Goal: Communication & Community: Answer question/provide support

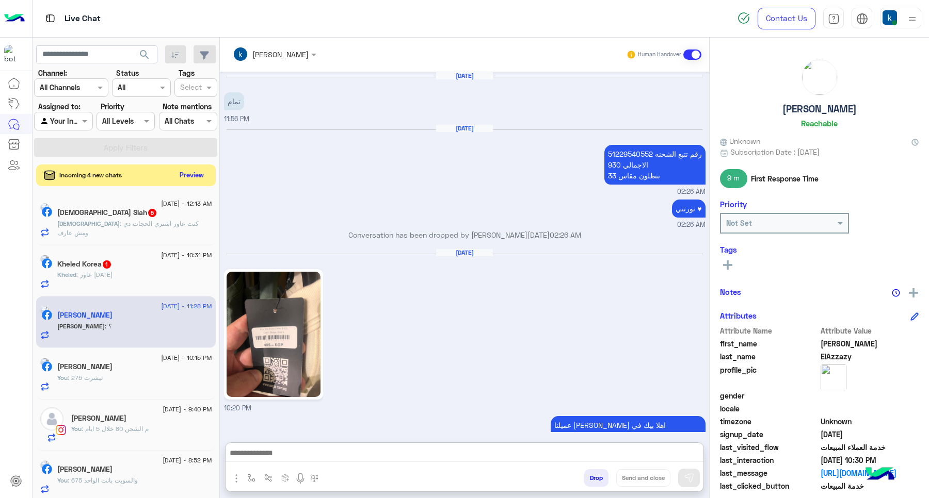
scroll to position [899, 0]
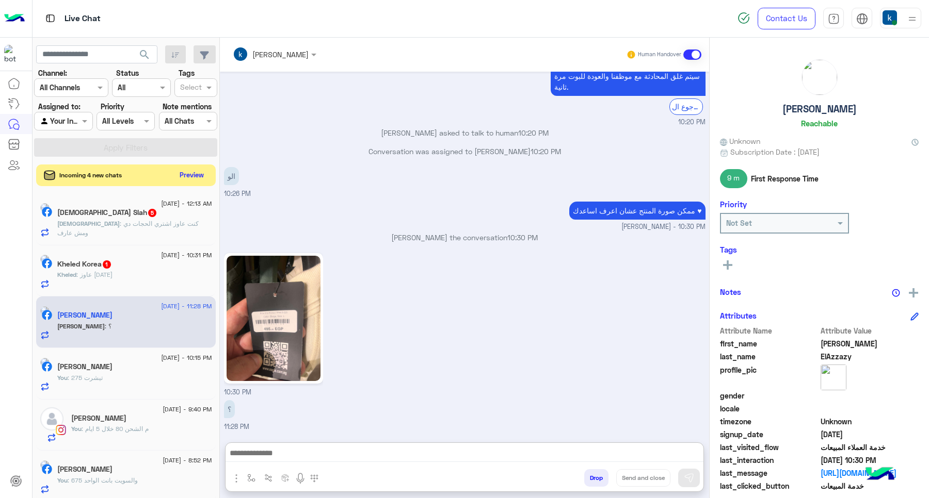
click at [192, 171] on button "Preview" at bounding box center [192, 175] width 32 height 14
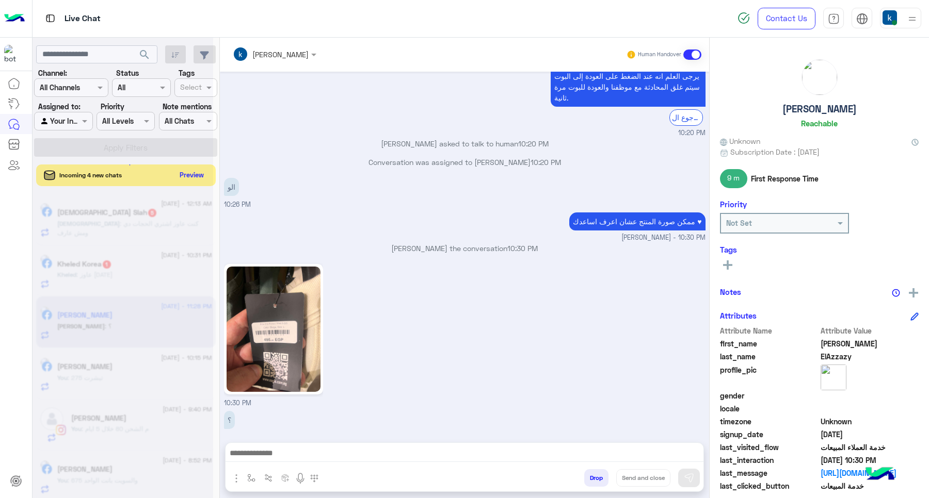
scroll to position [852, 0]
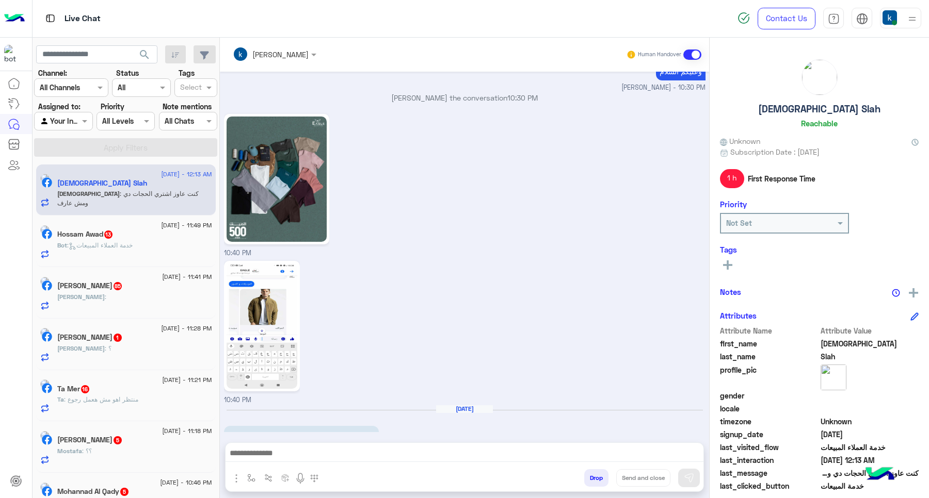
scroll to position [976, 0]
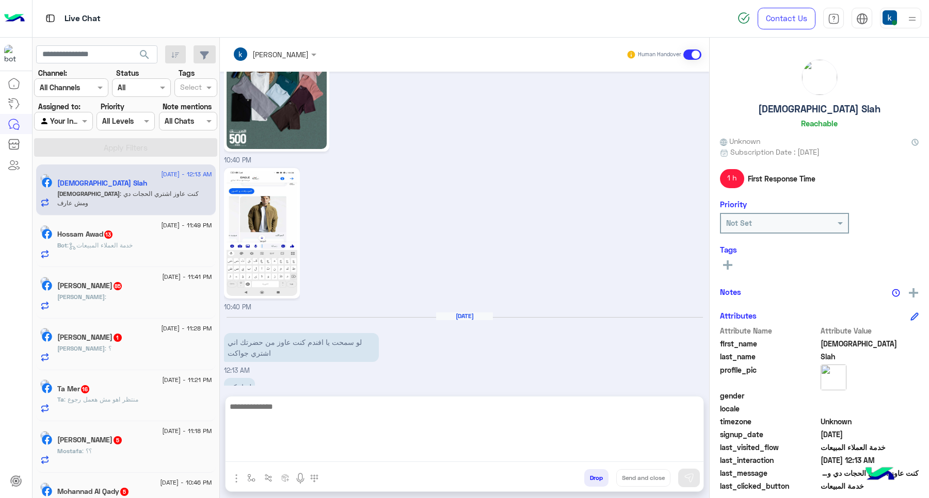
click at [268, 453] on textarea at bounding box center [464, 431] width 478 height 62
type textarea "*********"
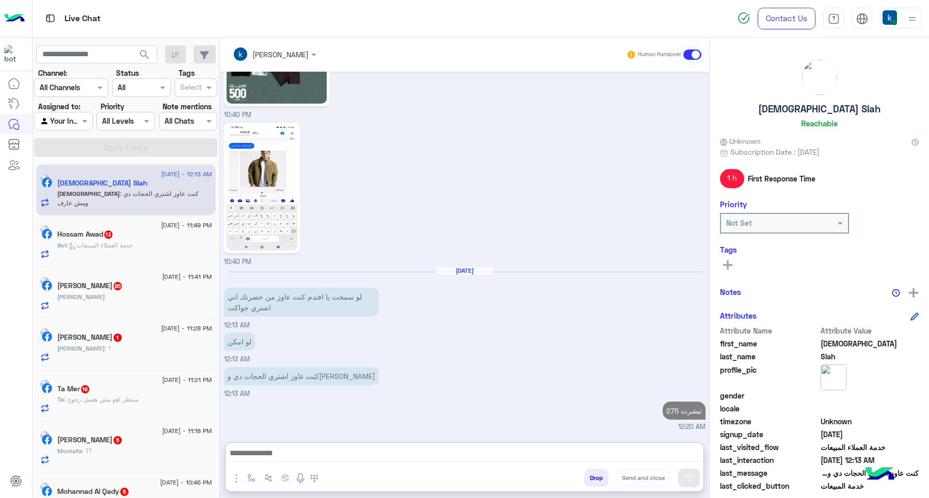
click at [103, 238] on h5 "Hossam Awad 13" at bounding box center [85, 234] width 56 height 9
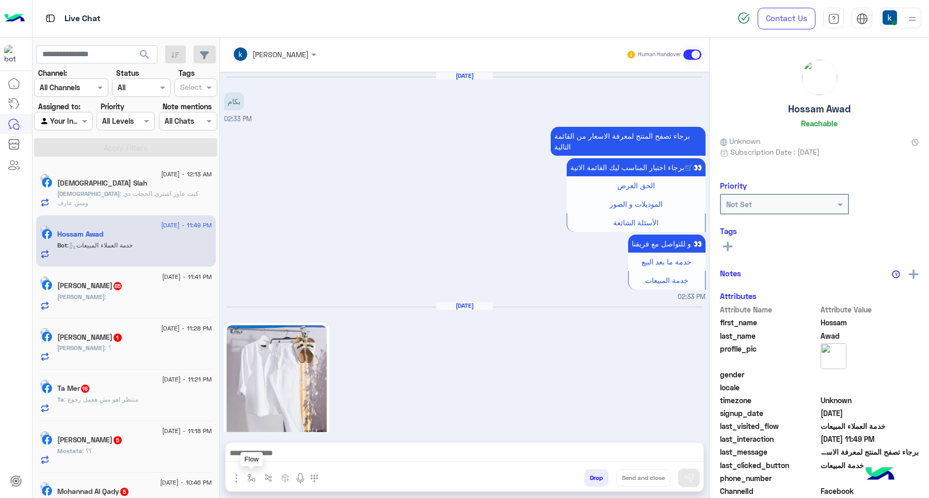
scroll to position [1621, 0]
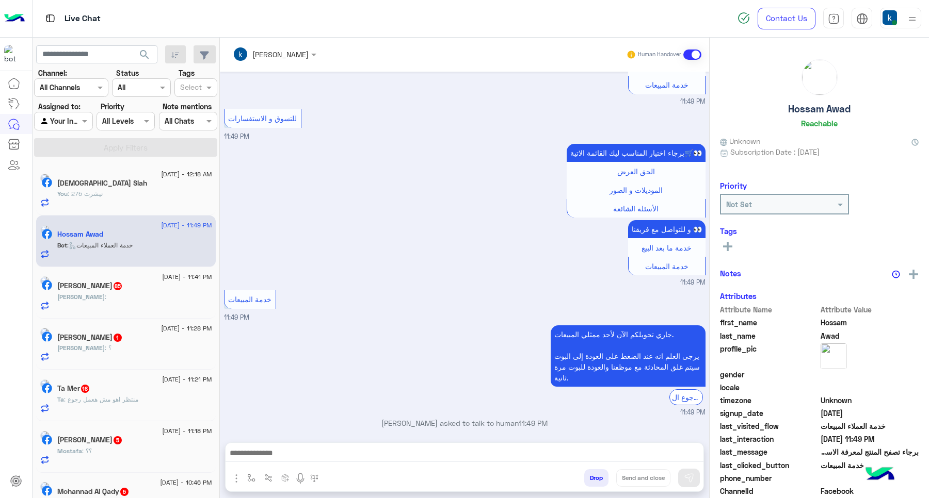
drag, startPoint x: 301, startPoint y: 441, endPoint x: 301, endPoint y: 449, distance: 7.7
click at [301, 441] on div "khaled mohamed Human Handover Apr 8, 2025 بكام 02:33 PM برجاء تصفح المنتج لمعرف…" at bounding box center [464, 270] width 489 height 465
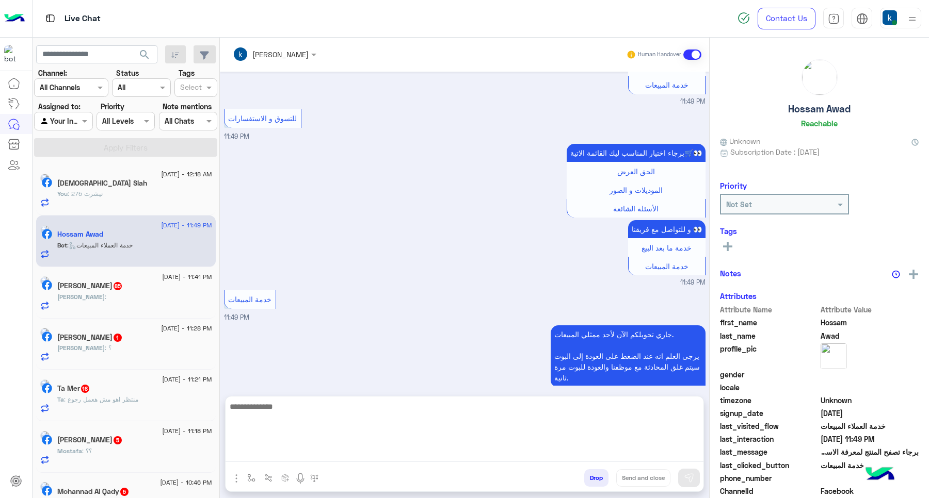
click at [301, 449] on textarea at bounding box center [464, 431] width 478 height 62
paste textarea "**********"
type textarea "**********"
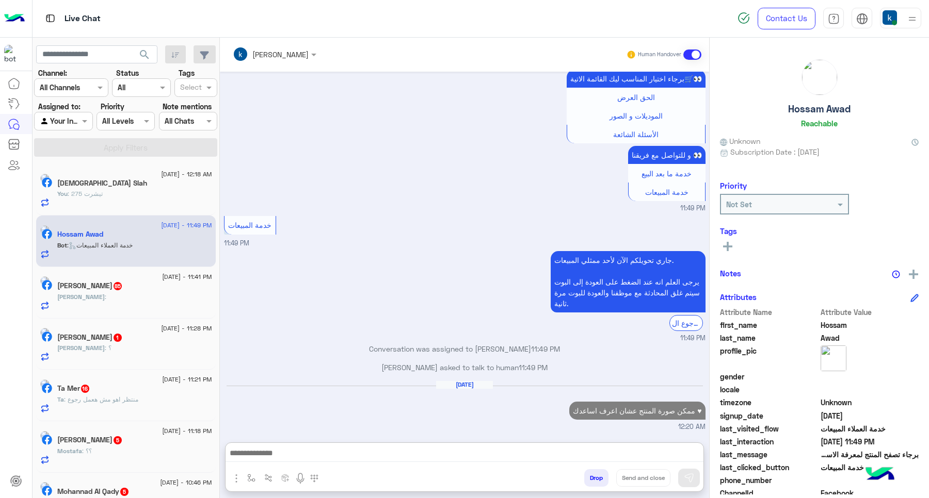
click at [110, 308] on div "Mohamed :" at bounding box center [134, 302] width 155 height 18
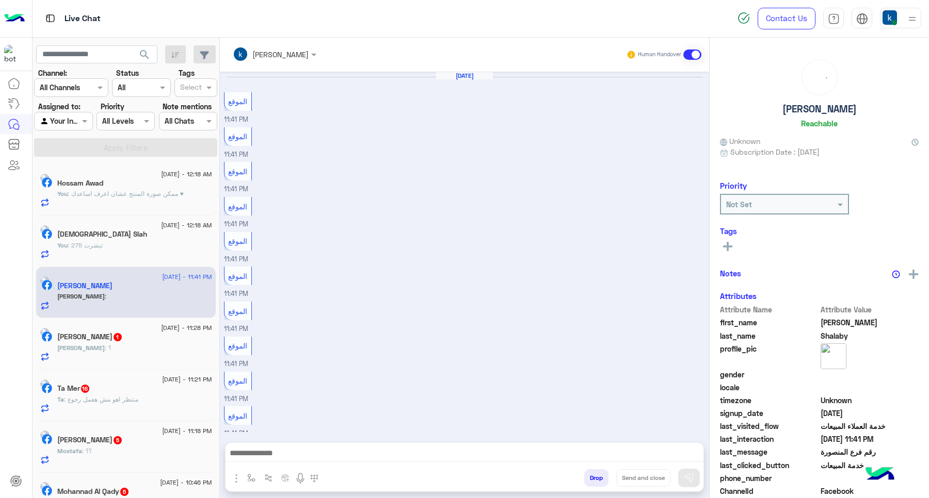
scroll to position [347, 0]
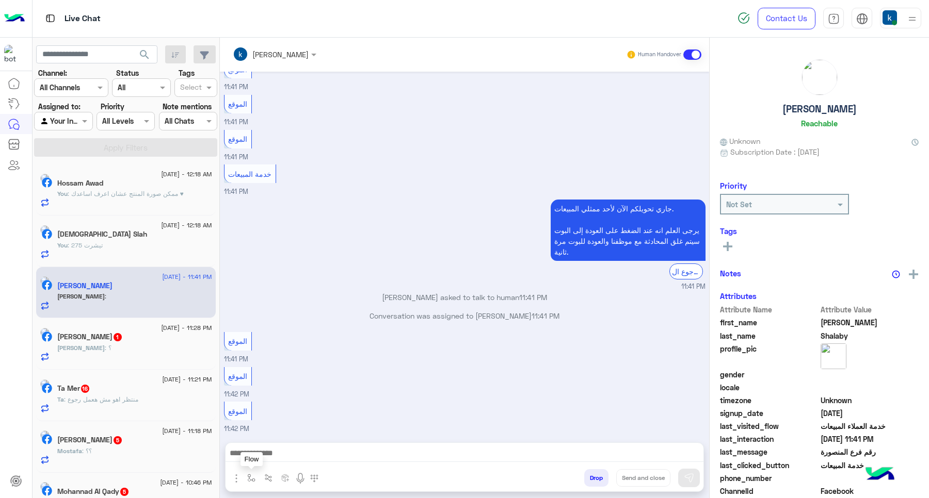
click at [256, 475] on button "button" at bounding box center [251, 478] width 17 height 17
click at [259, 450] on input "text" at bounding box center [270, 456] width 42 height 12
type input "**"
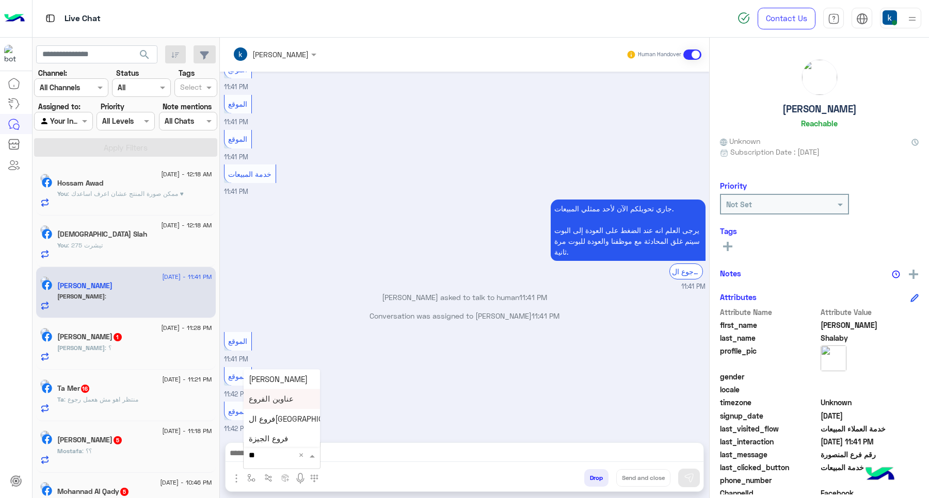
click at [267, 397] on span "عناوين الفروع" at bounding box center [271, 399] width 45 height 9
type textarea "**********"
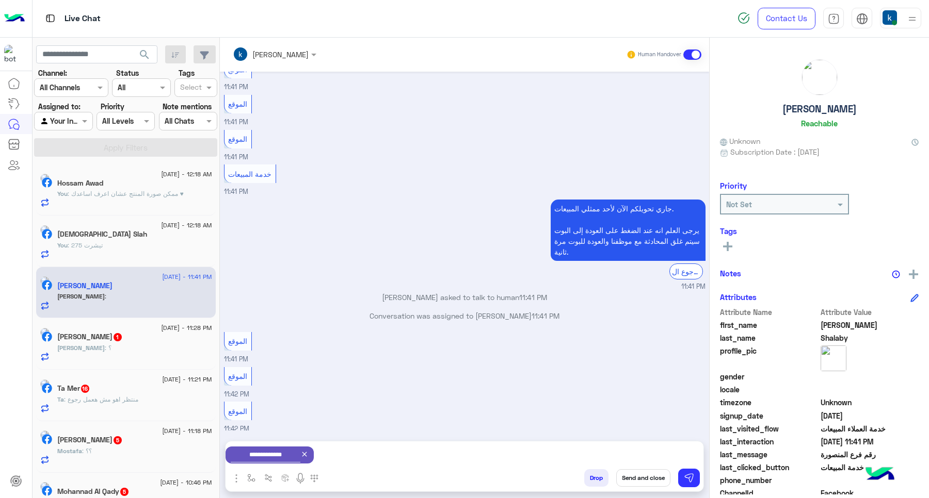
click at [641, 475] on button "Send and close" at bounding box center [643, 479] width 54 height 18
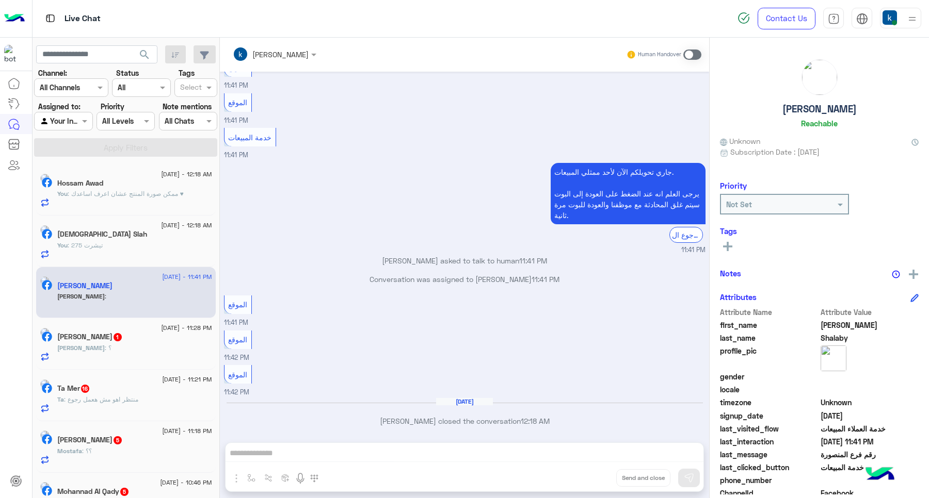
click at [125, 346] on div "Mahmoud : ؟" at bounding box center [134, 353] width 155 height 18
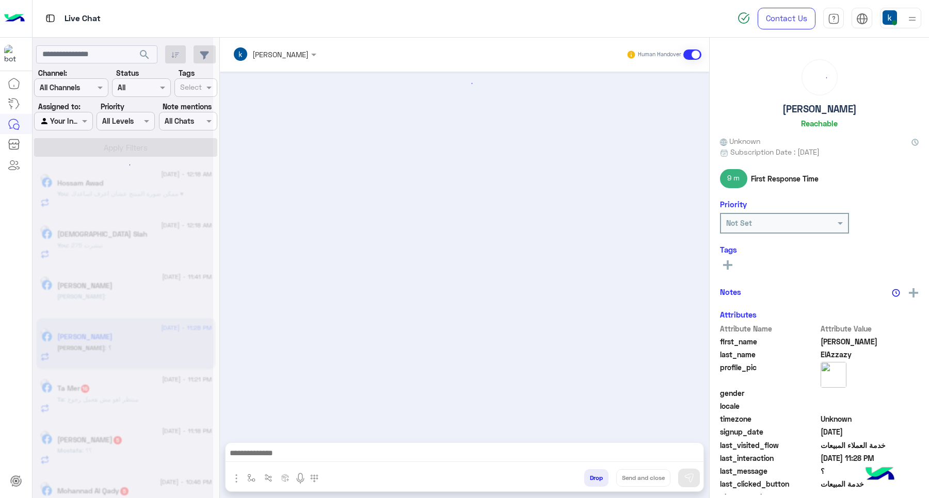
scroll to position [800, 0]
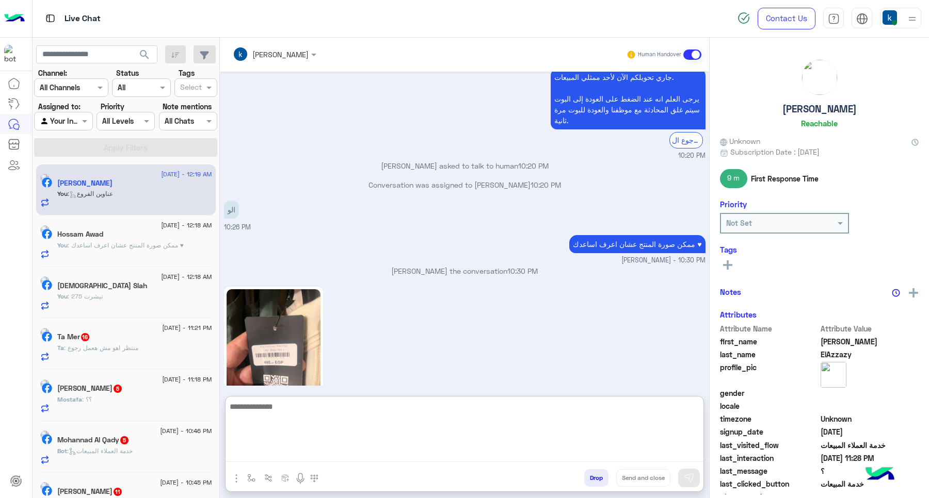
click at [272, 450] on textarea at bounding box center [464, 431] width 478 height 62
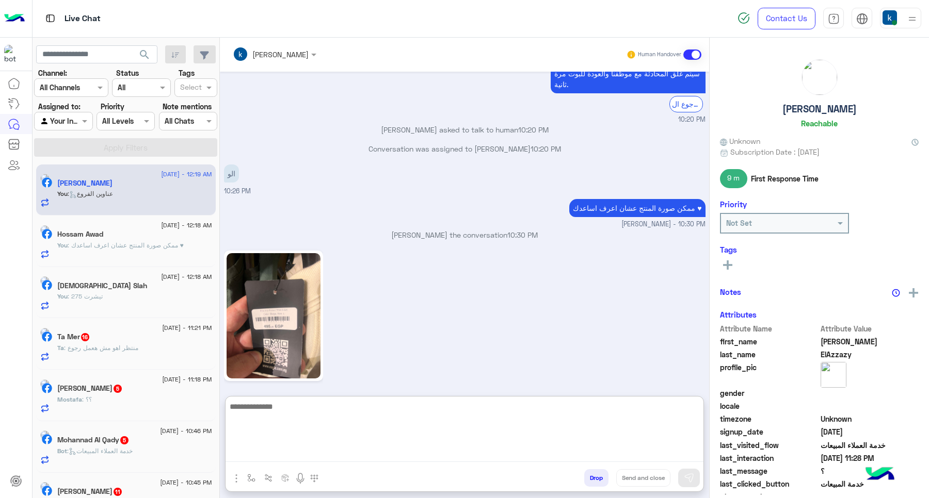
scroll to position [846, 0]
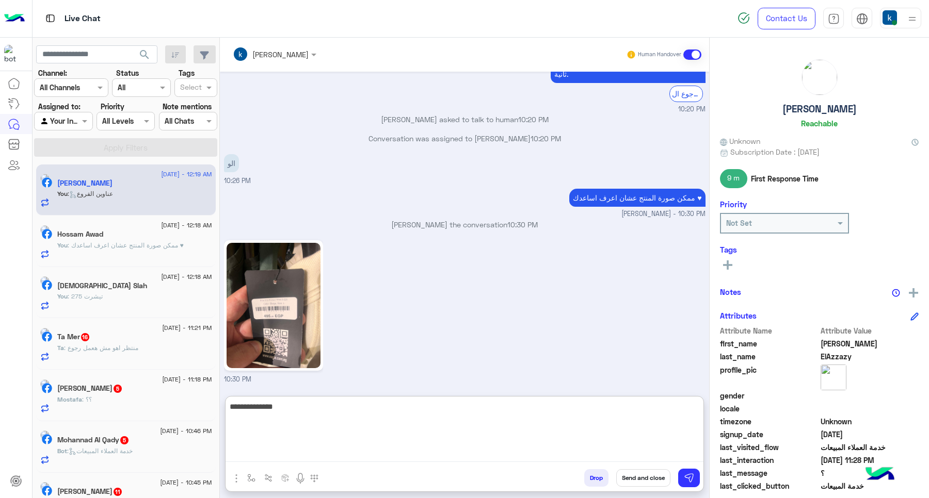
type textarea "**********"
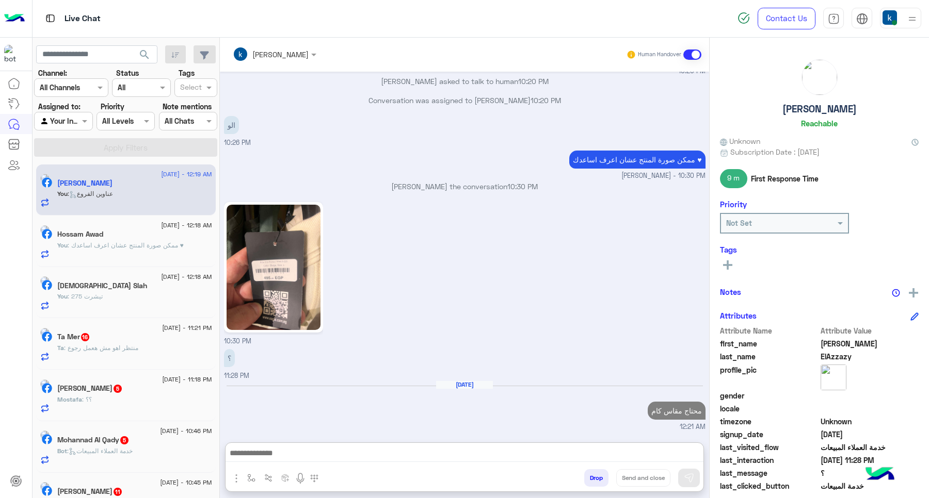
click at [118, 355] on div "Ta : منتظر اهو مش هعمل رجوع" at bounding box center [134, 353] width 155 height 18
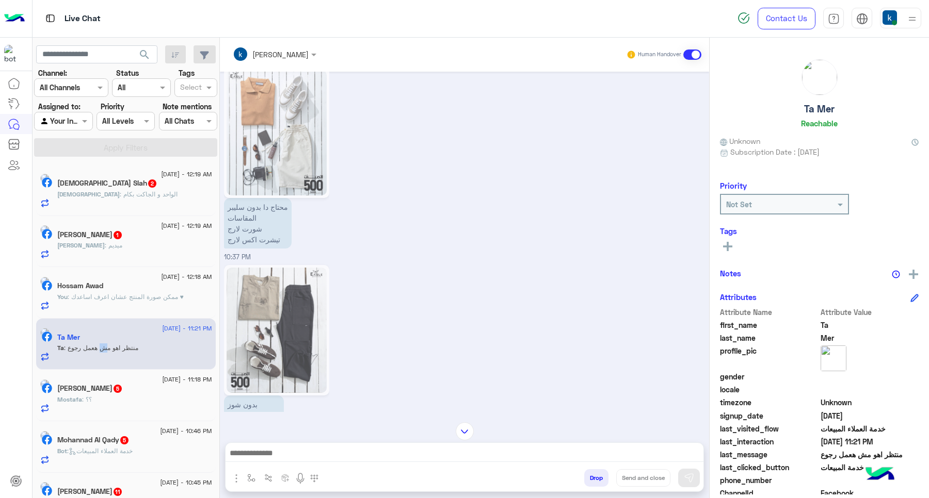
scroll to position [848, 0]
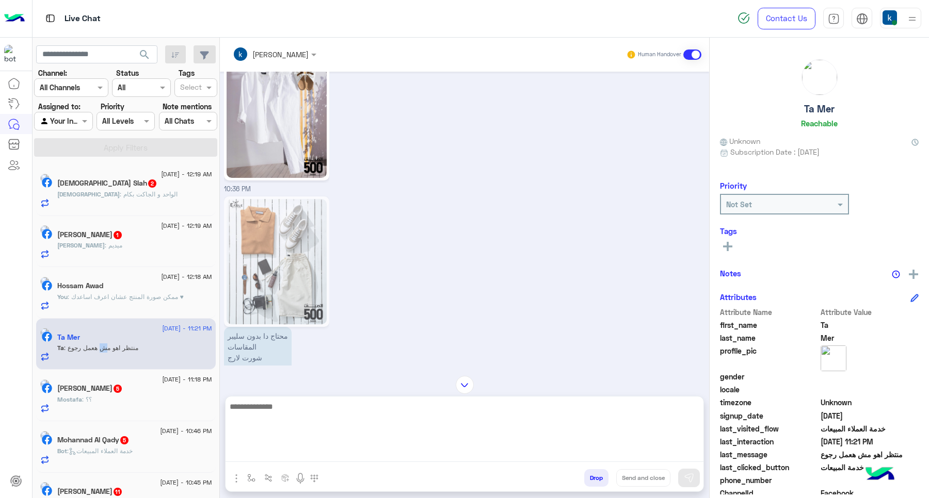
click at [294, 460] on textarea at bounding box center [464, 431] width 478 height 62
type textarea "**********"
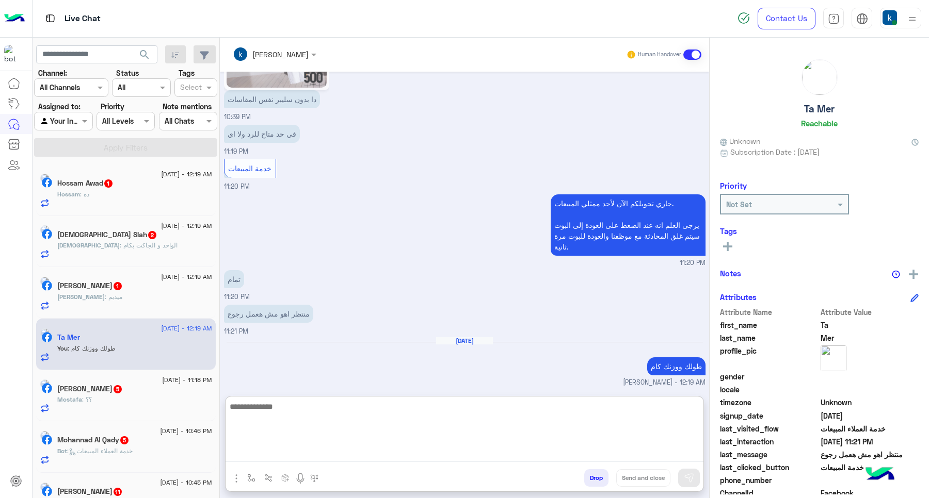
scroll to position [1674, 0]
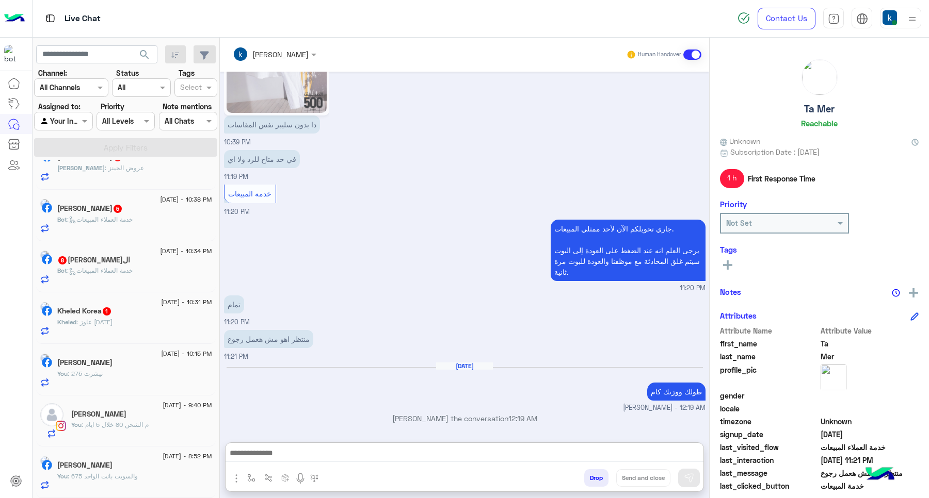
click at [133, 321] on div "Kheled : عاوز اثنين" at bounding box center [134, 327] width 155 height 18
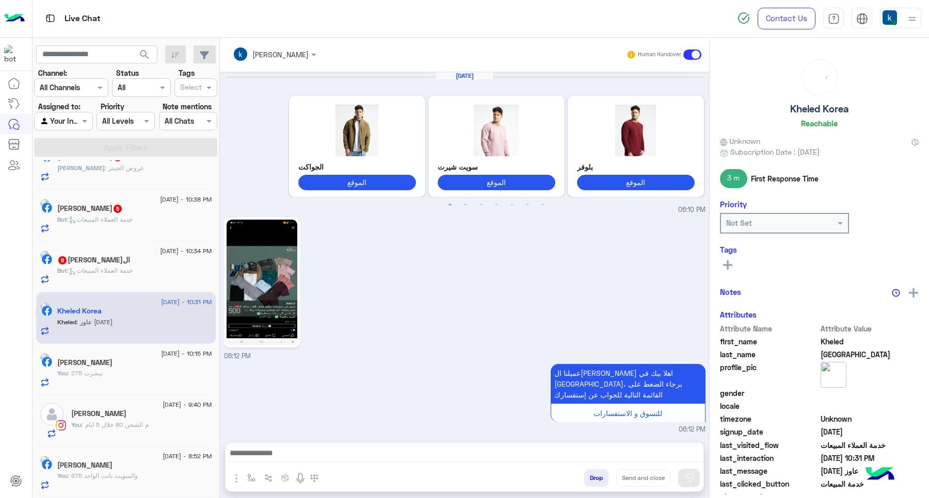
scroll to position [999, 0]
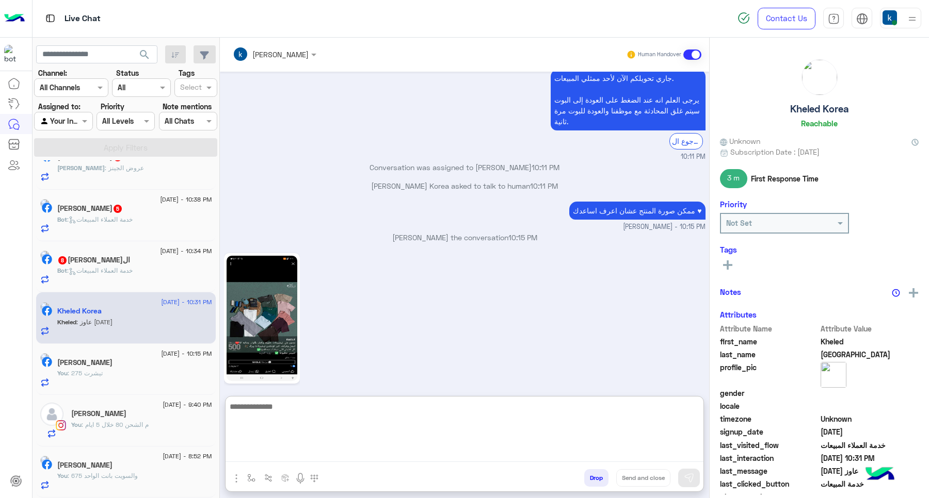
click at [292, 454] on textarea at bounding box center [464, 431] width 478 height 62
type textarea "**********"
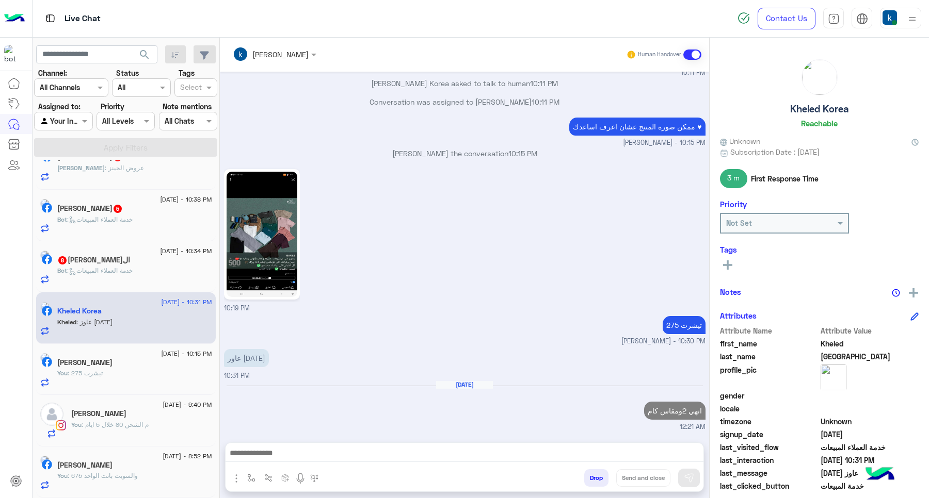
click at [88, 256] on h5 "السيد المرسى حسن احمد عبدالمعطى 8" at bounding box center [93, 260] width 73 height 9
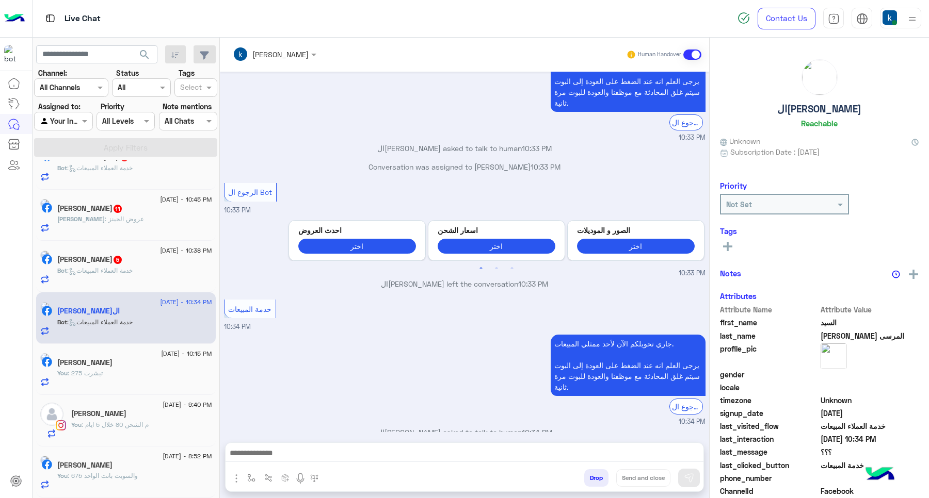
click at [334, 437] on div "khaled mohamed Human Handover Aug 23, 2025 عميلنا العزيز السيد اهلا بيك في إيجل…" at bounding box center [464, 270] width 489 height 465
click at [334, 441] on div "khaled mohamed Human Handover Aug 23, 2025 عميلنا العزيز السيد اهلا بيك في إيجل…" at bounding box center [464, 270] width 489 height 465
drag, startPoint x: 332, startPoint y: 444, endPoint x: 321, endPoint y: 447, distance: 10.8
click at [331, 444] on div at bounding box center [464, 456] width 478 height 26
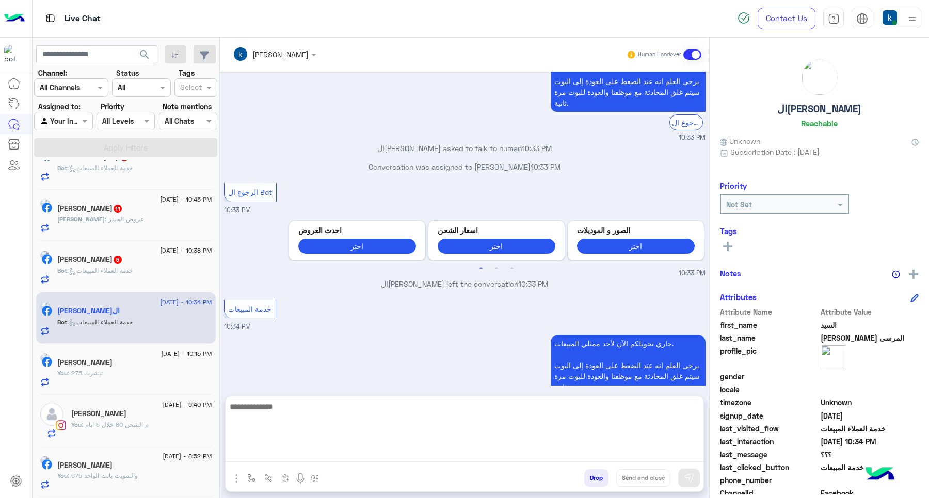
click at [319, 455] on textarea at bounding box center [464, 431] width 478 height 62
paste textarea "**********"
type textarea "**********"
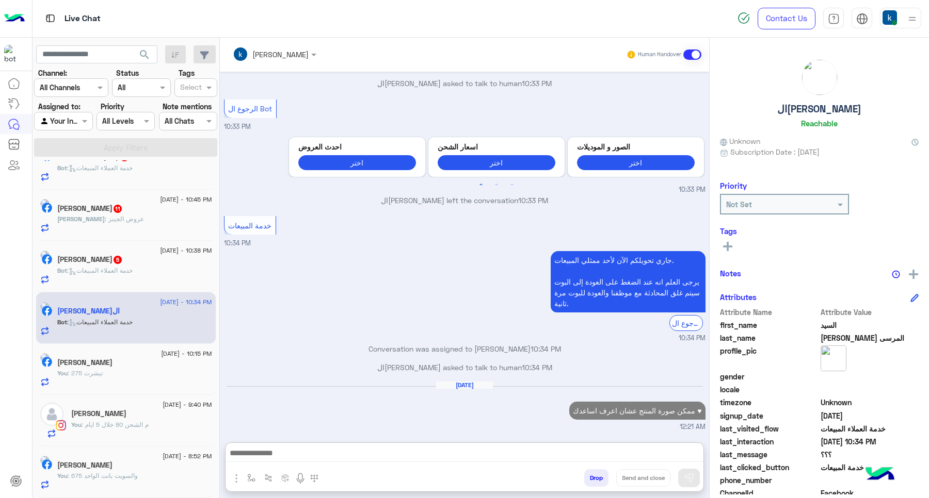
click at [115, 266] on p "Bot : خدمة العملاء المبيعات" at bounding box center [94, 270] width 75 height 9
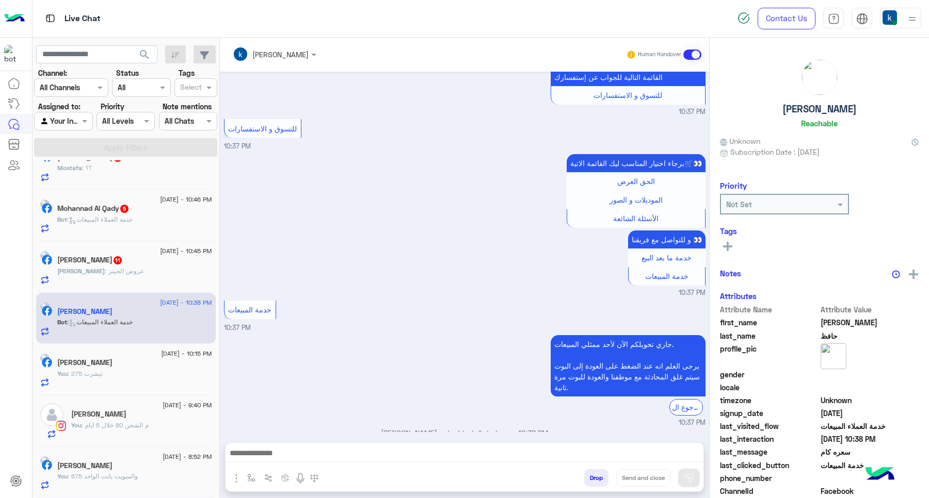
click at [294, 445] on div at bounding box center [464, 456] width 478 height 26
click at [301, 445] on div at bounding box center [464, 456] width 478 height 26
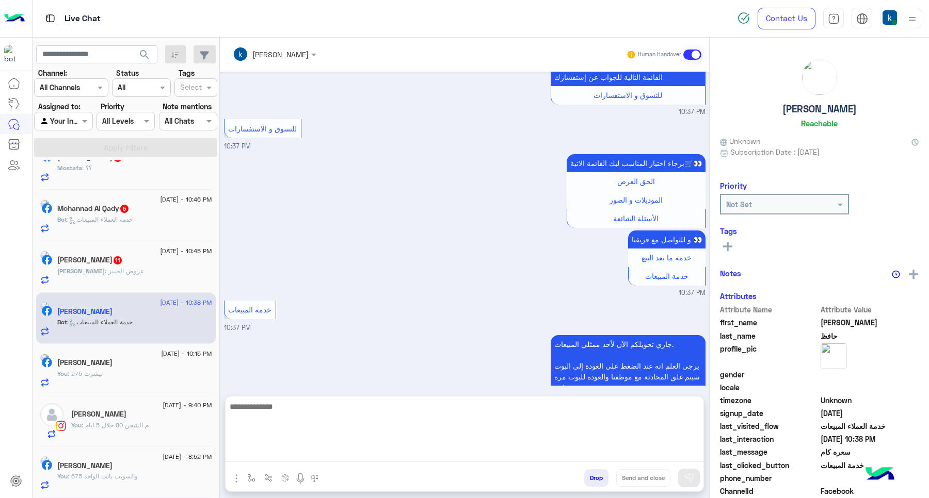
click at [308, 447] on textarea at bounding box center [464, 431] width 478 height 62
paste textarea "**********"
type textarea "**********"
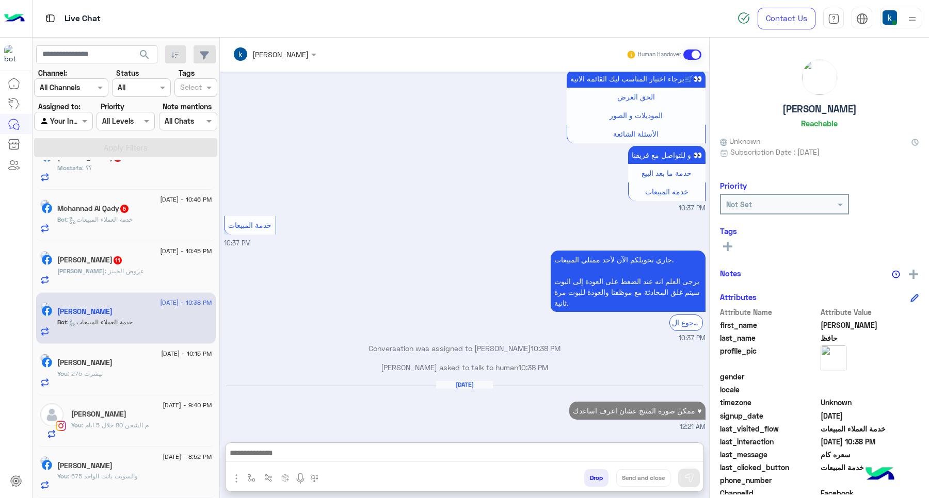
click at [119, 267] on p "Mahmoud : عروض الجينز" at bounding box center [100, 271] width 87 height 9
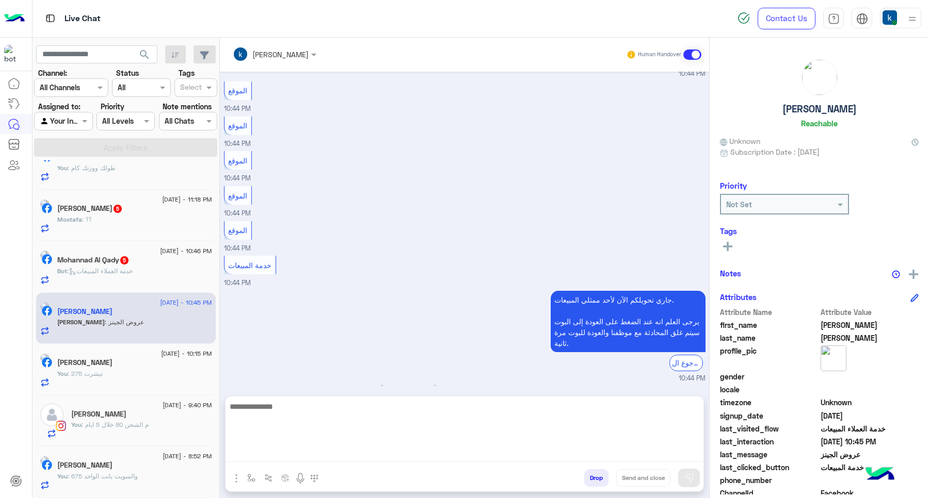
click at [274, 448] on textarea at bounding box center [464, 431] width 478 height 62
paste textarea "**********"
type textarea "**********"
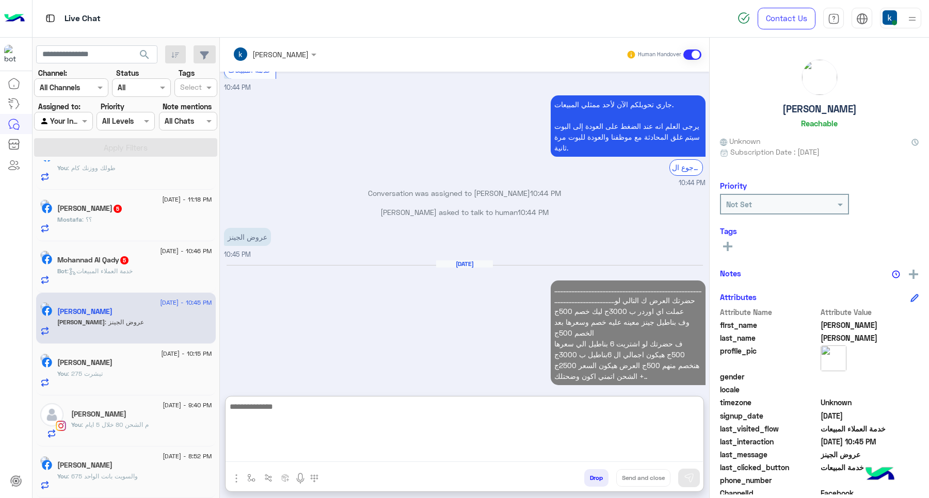
click at [125, 258] on h5 "Mohannad Al Qady 5" at bounding box center [93, 260] width 72 height 9
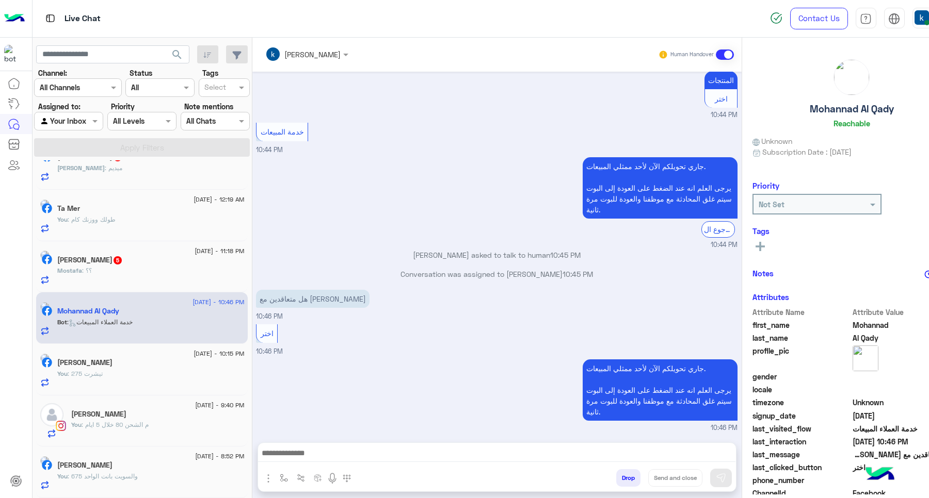
click at [303, 453] on textarea at bounding box center [496, 454] width 477 height 15
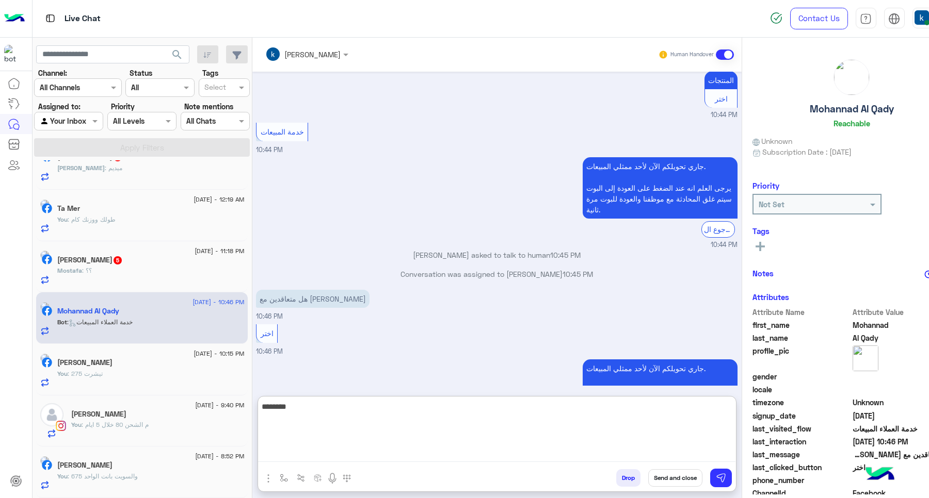
type textarea "********"
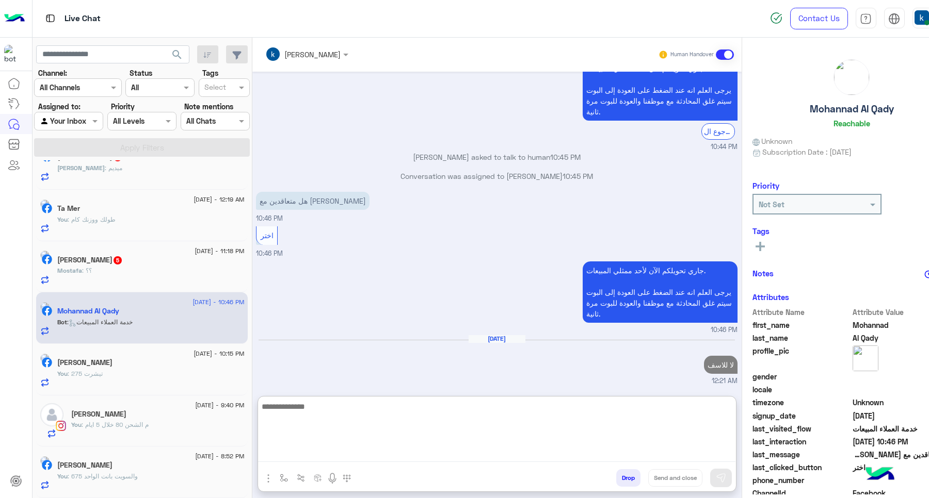
click at [92, 269] on span ": ؟؟" at bounding box center [87, 271] width 10 height 8
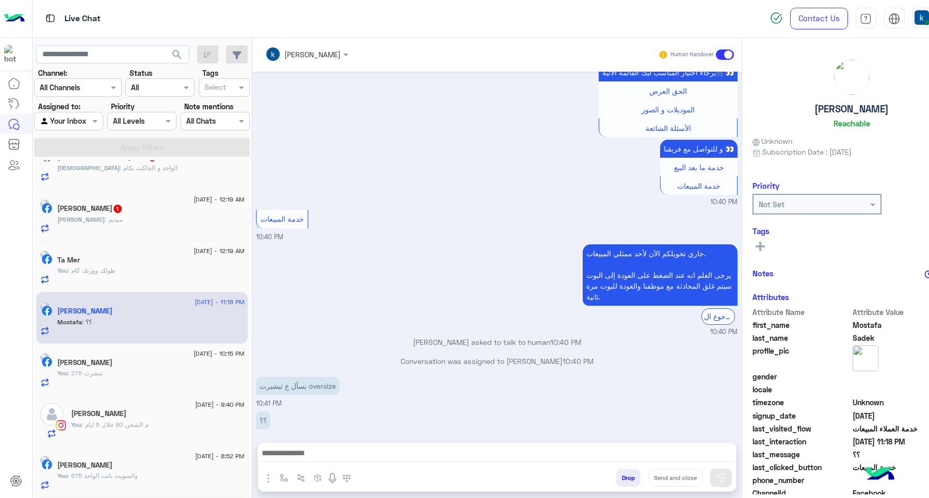
click at [300, 443] on div at bounding box center [497, 456] width 478 height 26
click at [275, 461] on textarea at bounding box center [496, 454] width 477 height 15
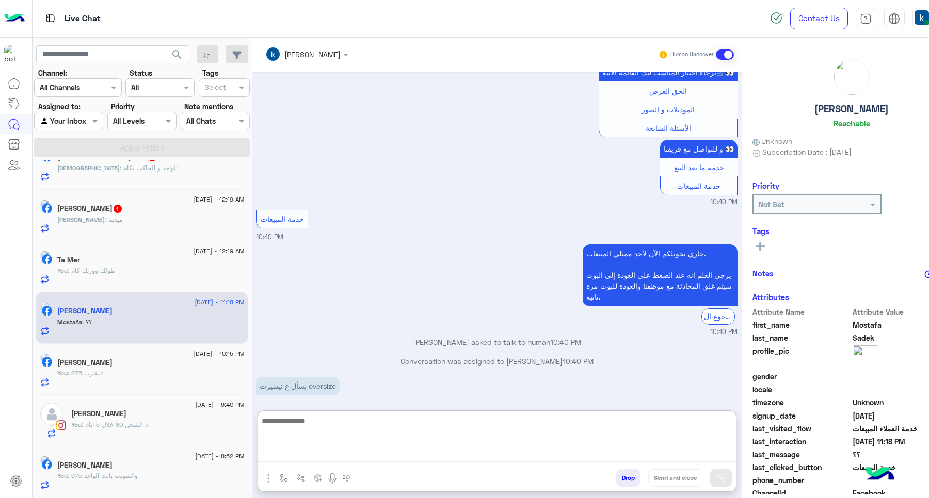
paste textarea "**********"
type textarea "**********"
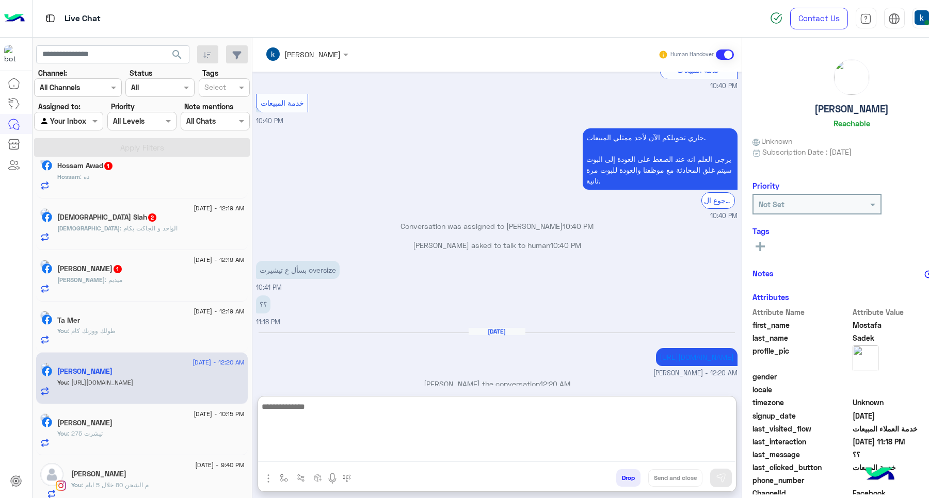
click at [134, 283] on div "Mahmoud : ميديم" at bounding box center [150, 285] width 187 height 18
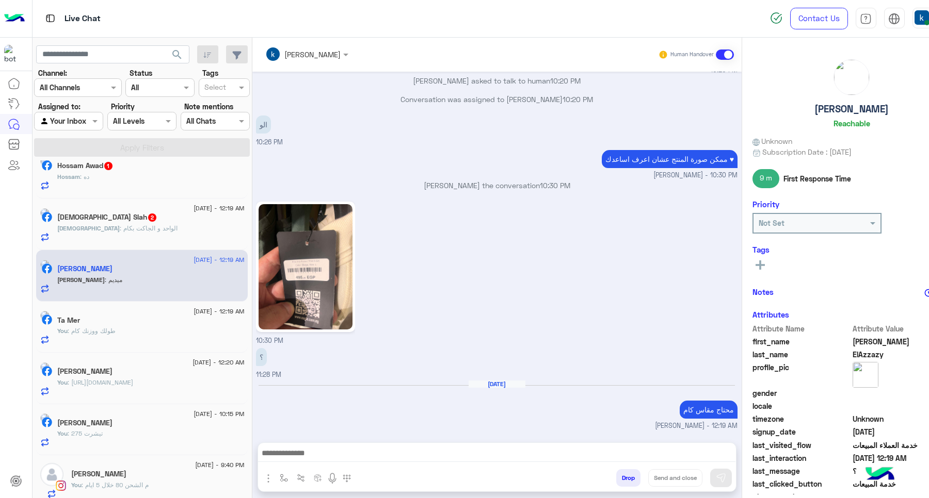
click at [297, 247] on img at bounding box center [306, 266] width 94 height 125
click at [341, 462] on textarea at bounding box center [496, 454] width 477 height 15
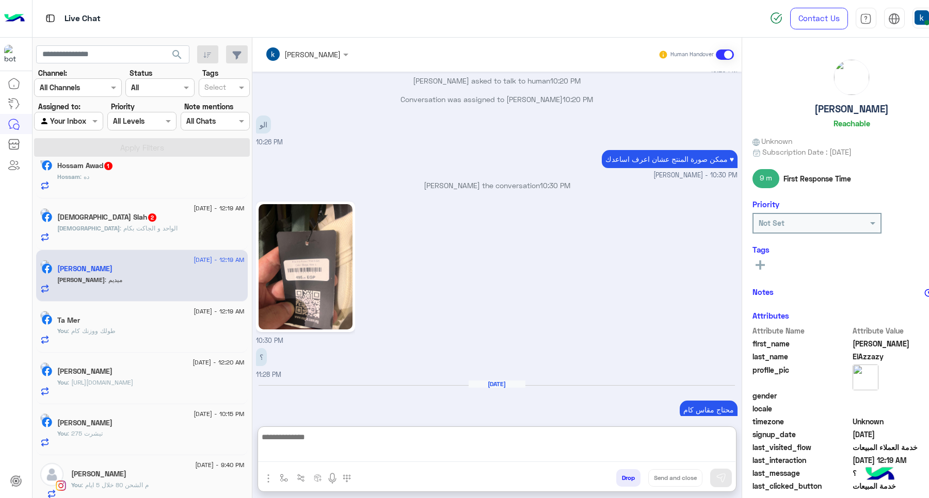
paste textarea "**********"
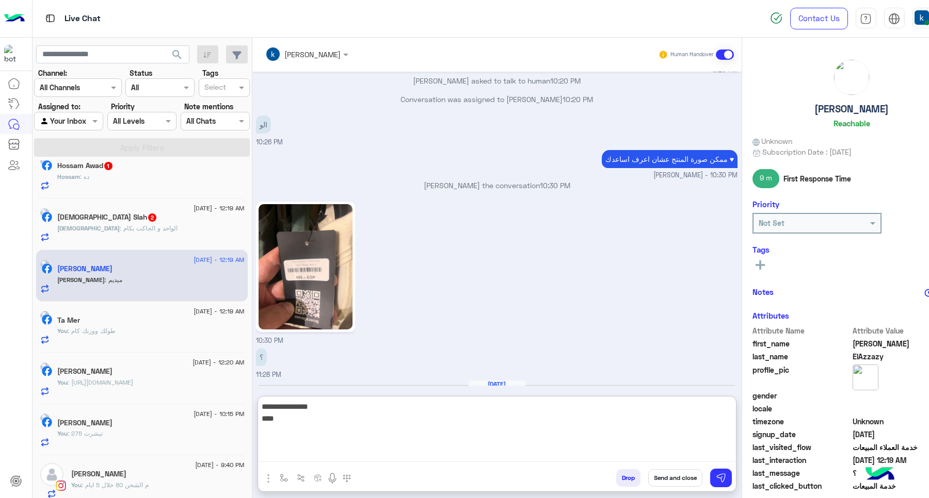
type textarea "**********"
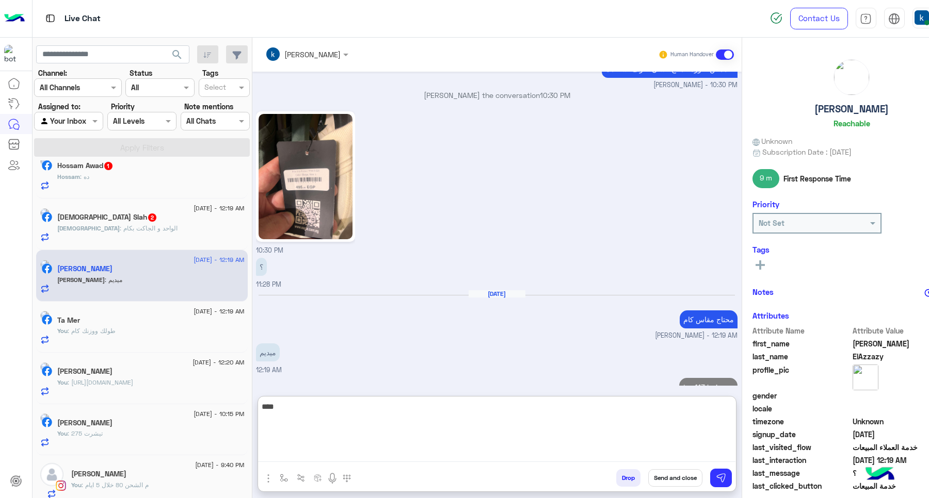
type textarea "****"
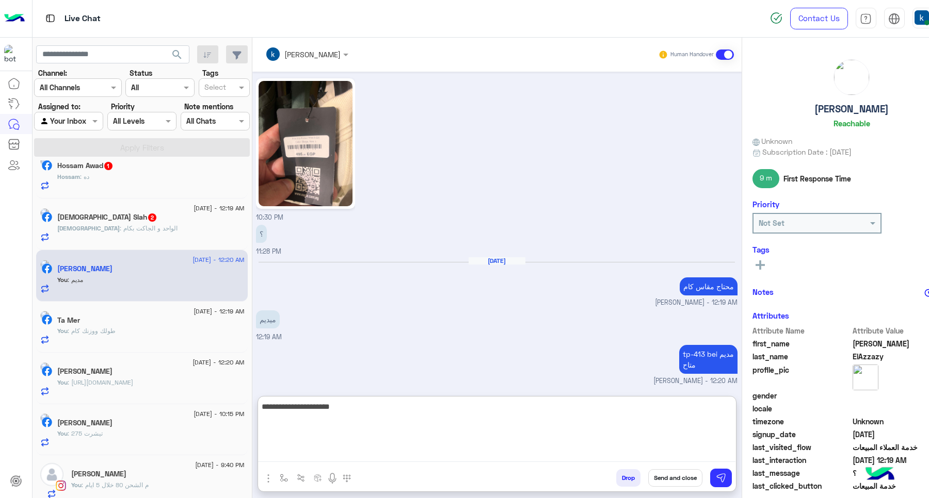
type textarea "**********"
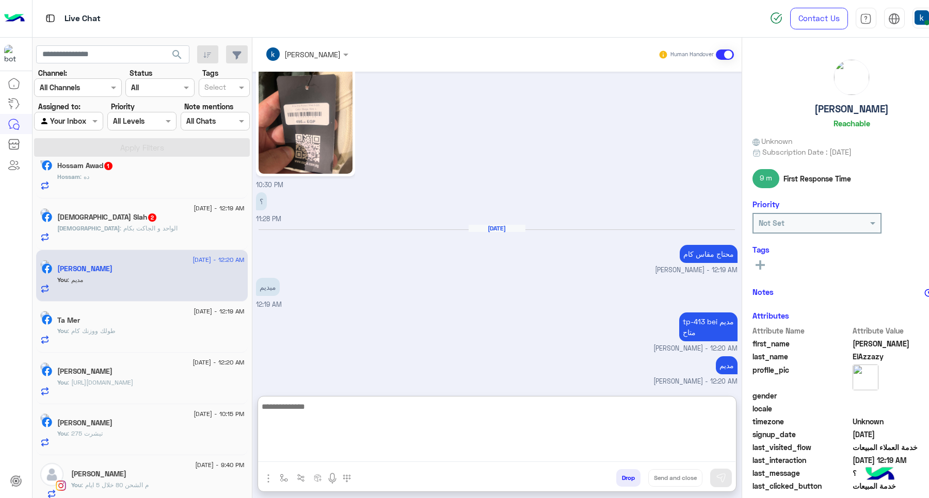
click at [91, 218] on h5 "Islam Slah 2" at bounding box center [107, 217] width 100 height 9
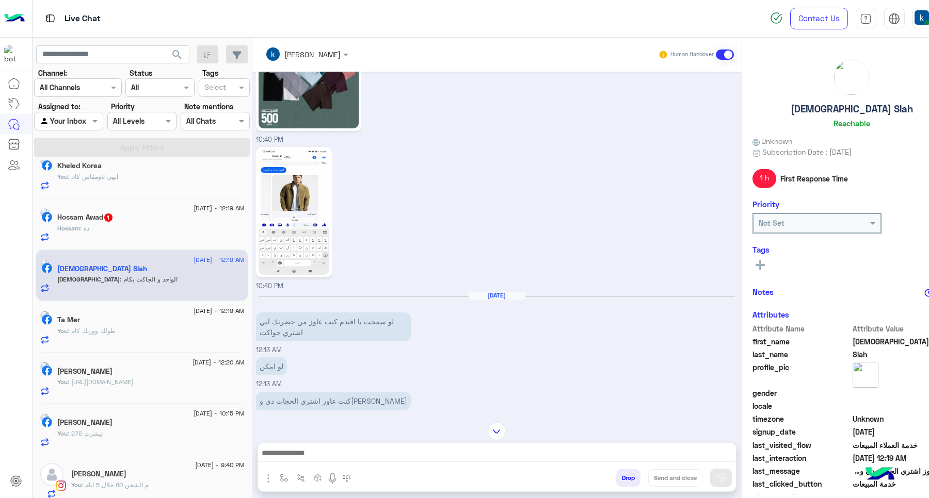
scroll to position [733, 0]
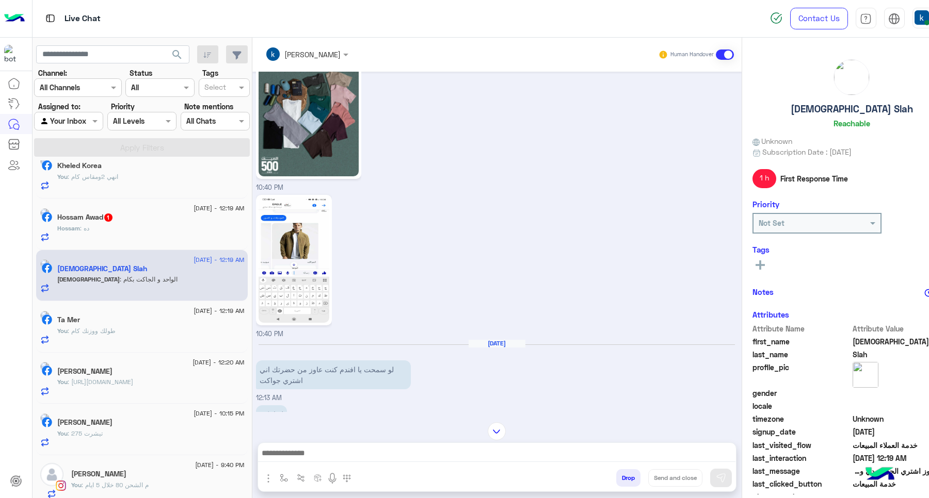
click at [328, 452] on textarea at bounding box center [496, 454] width 477 height 15
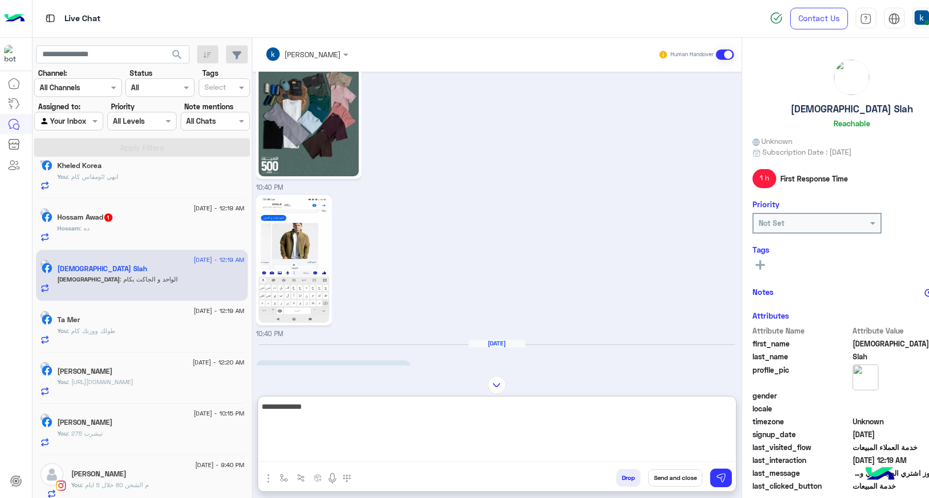
type textarea "**********"
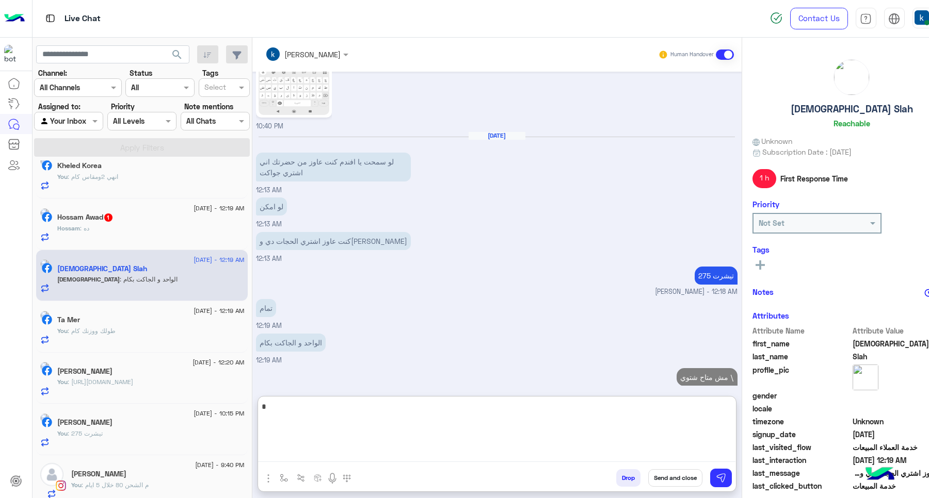
type textarea "*"
click at [112, 222] on h5 "Hossam Awad 1" at bounding box center [85, 217] width 56 height 9
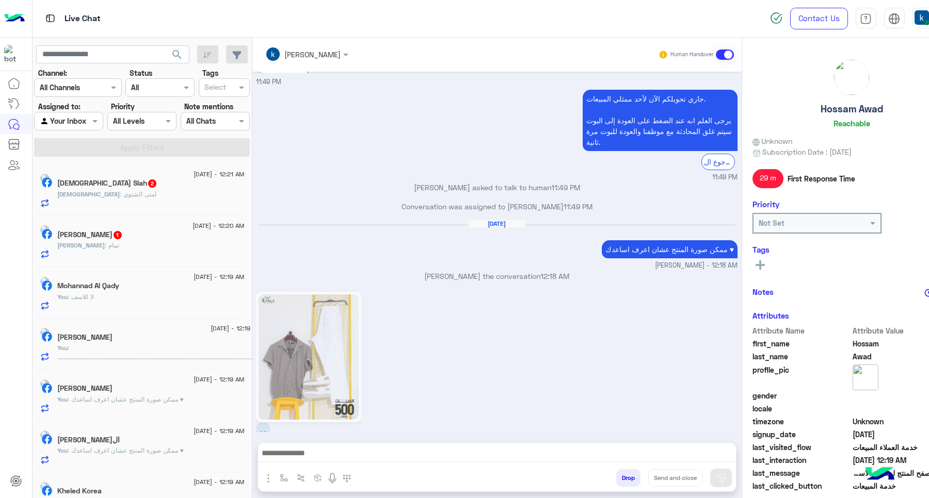
click at [146, 259] on div "Mahmoud : تمام" at bounding box center [150, 250] width 187 height 18
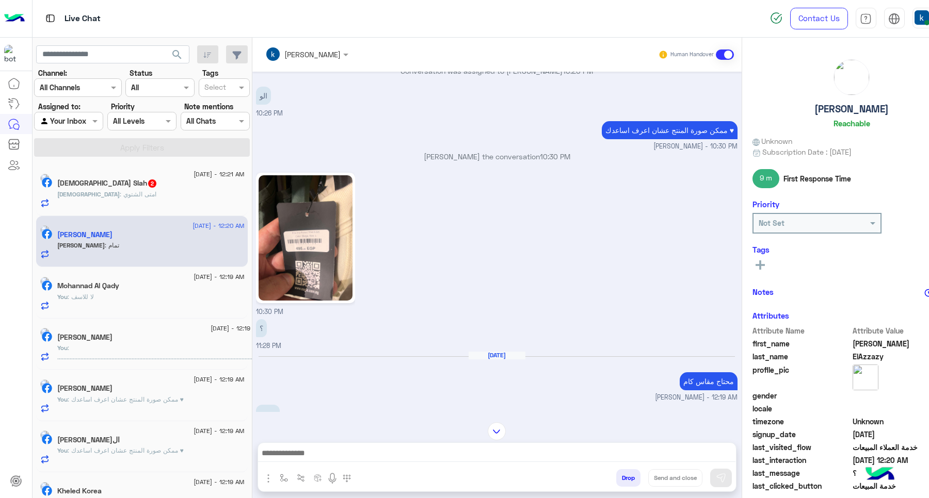
scroll to position [532, 0]
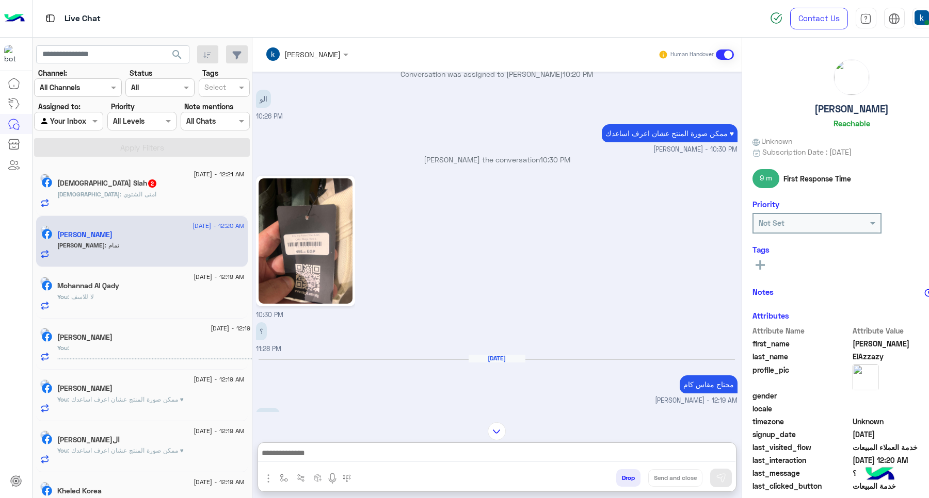
click at [284, 452] on textarea at bounding box center [496, 454] width 477 height 15
paste textarea "**********"
type textarea "**********"
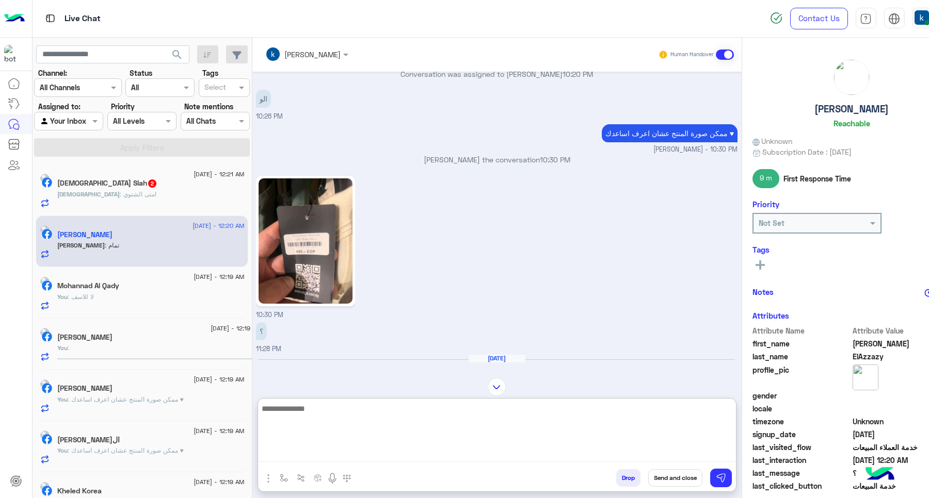
scroll to position [860, 0]
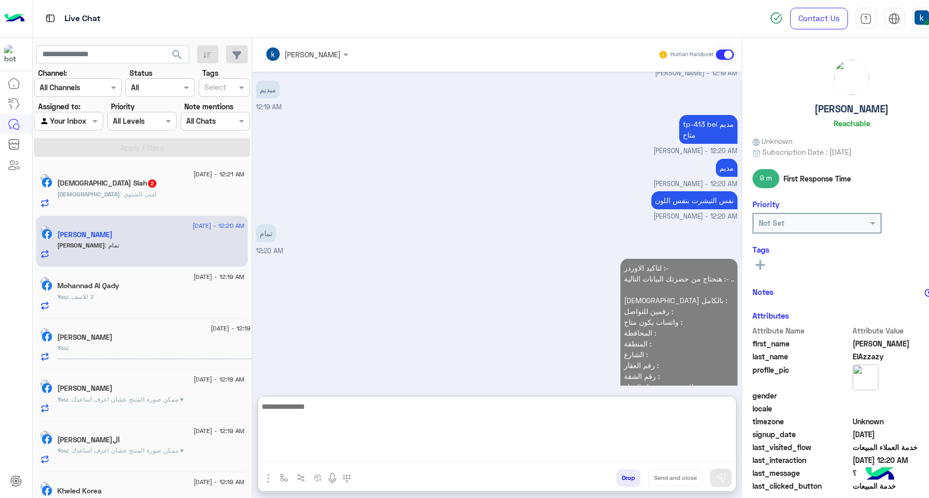
click at [142, 178] on div "24 August - 12:21 AM" at bounding box center [150, 175] width 187 height 7
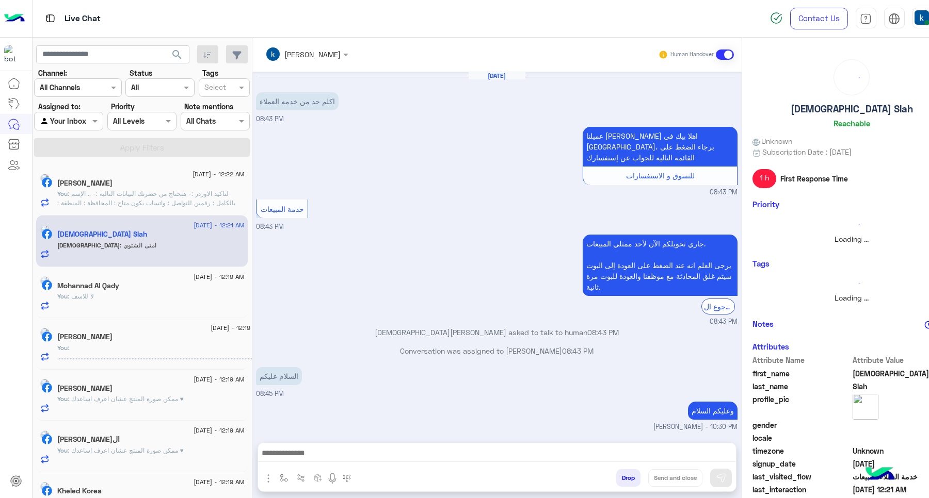
scroll to position [636, 0]
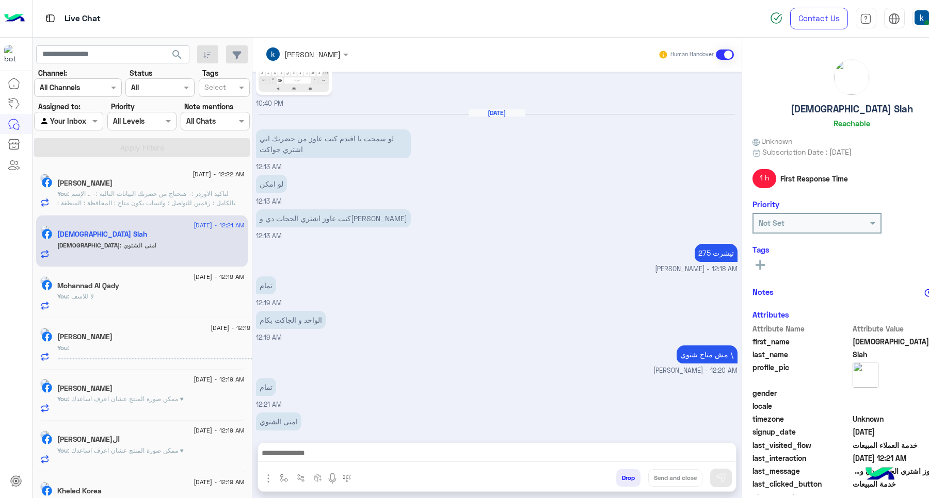
click at [362, 448] on textarea at bounding box center [496, 454] width 477 height 15
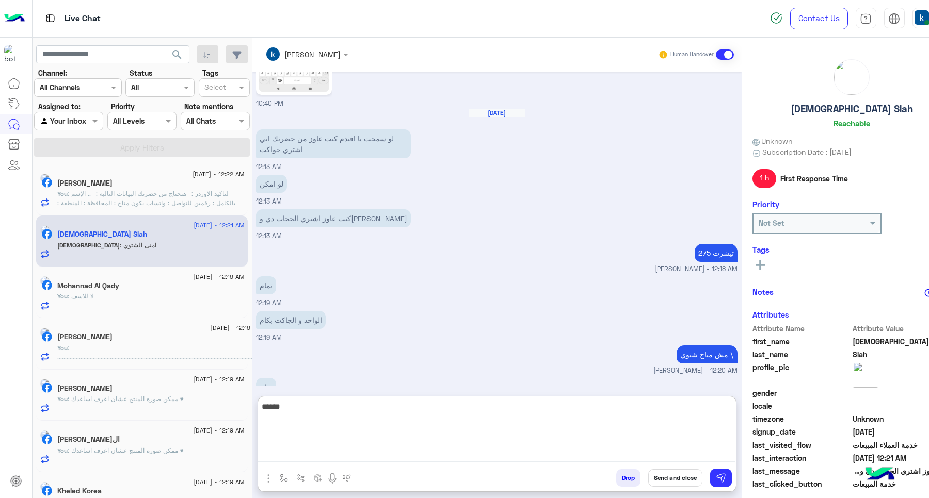
type textarea "******"
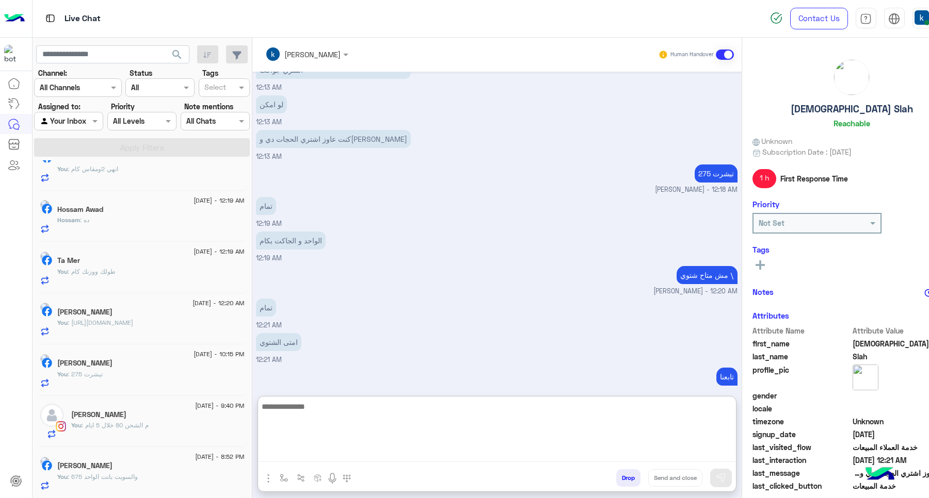
scroll to position [336, 0]
click at [137, 491] on div "23 August - 8:52 PM Ibrahim Ellithy You : والسويت بانت الواحد 675" at bounding box center [142, 473] width 212 height 52
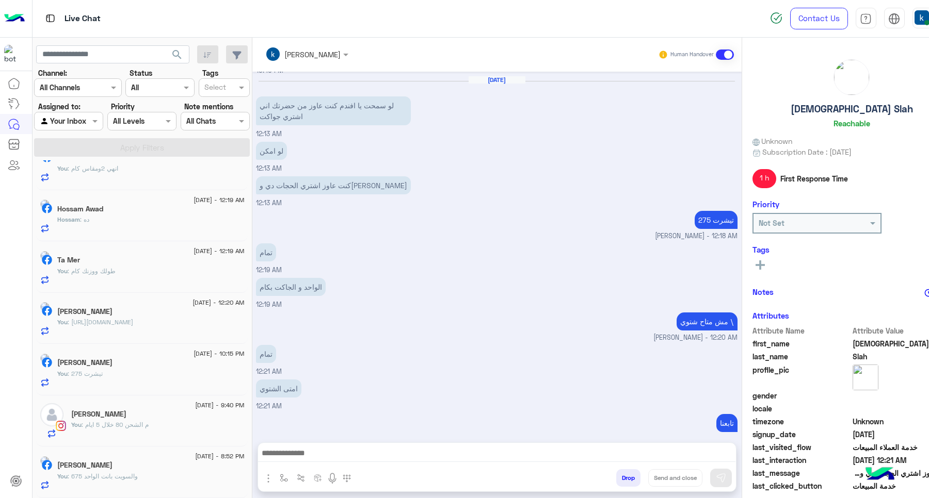
click at [144, 488] on div "You : والسويت بانت الواحد 675" at bounding box center [150, 481] width 187 height 18
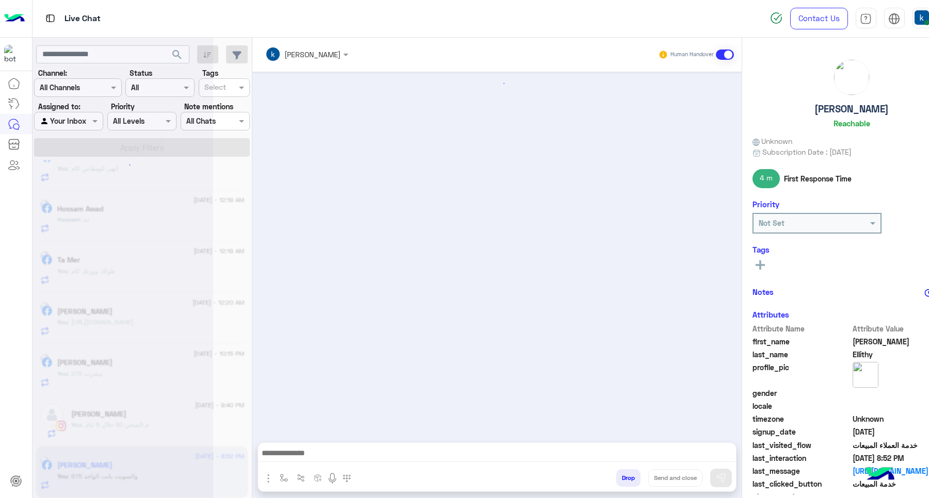
scroll to position [864, 0]
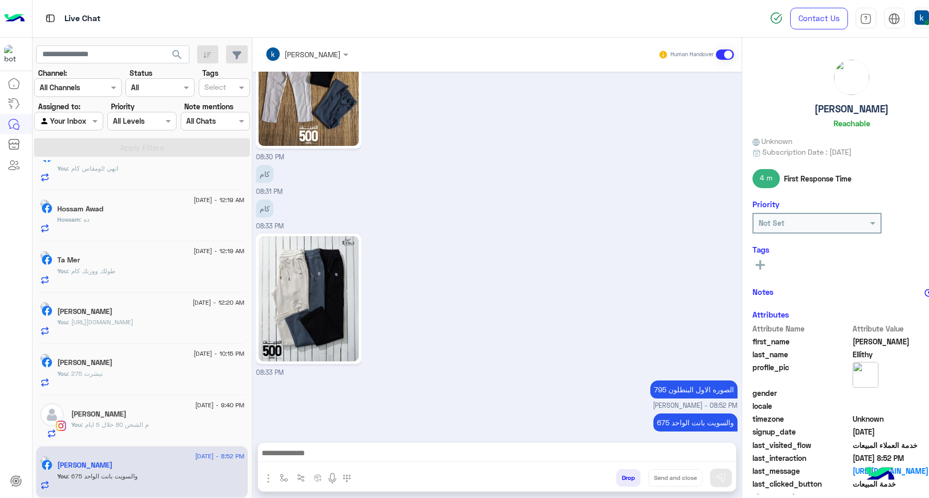
click at [633, 475] on button "Drop" at bounding box center [628, 479] width 24 height 18
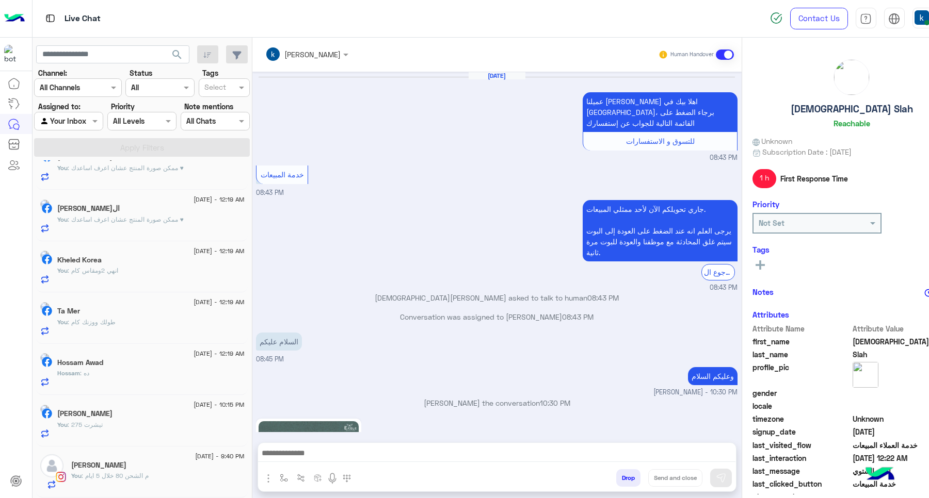
scroll to position [635, 0]
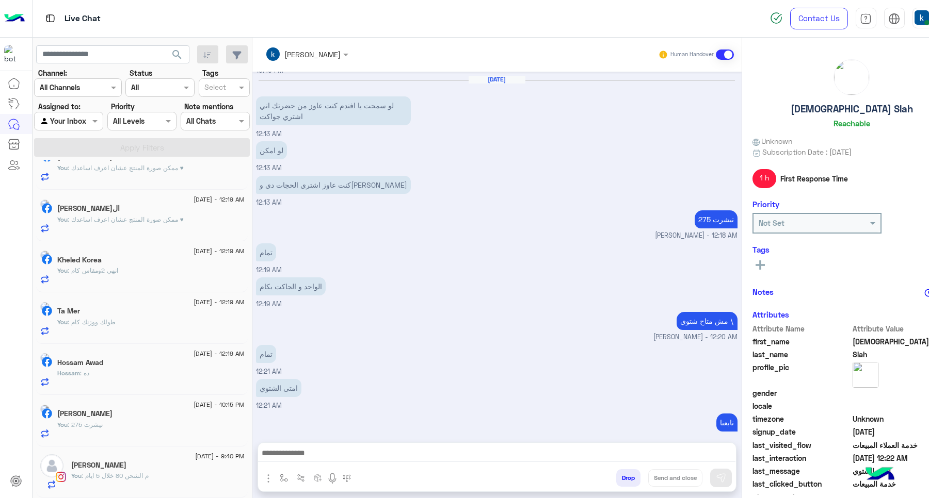
click at [116, 467] on h5 "Marco Raafat" at bounding box center [98, 465] width 55 height 9
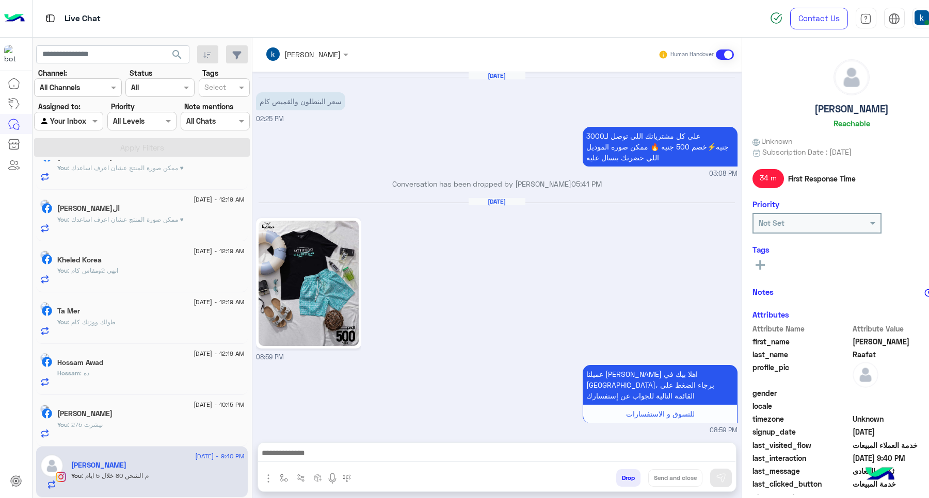
scroll to position [973, 0]
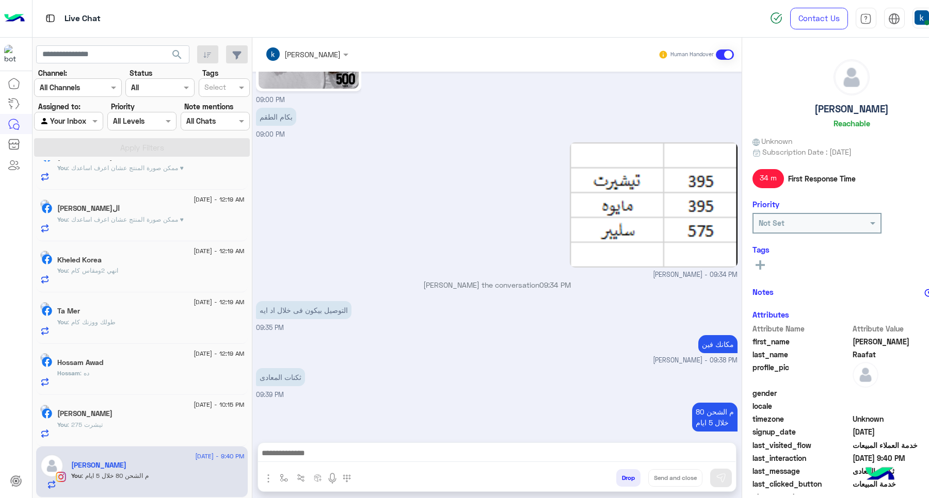
click at [623, 477] on button "Drop" at bounding box center [628, 479] width 24 height 18
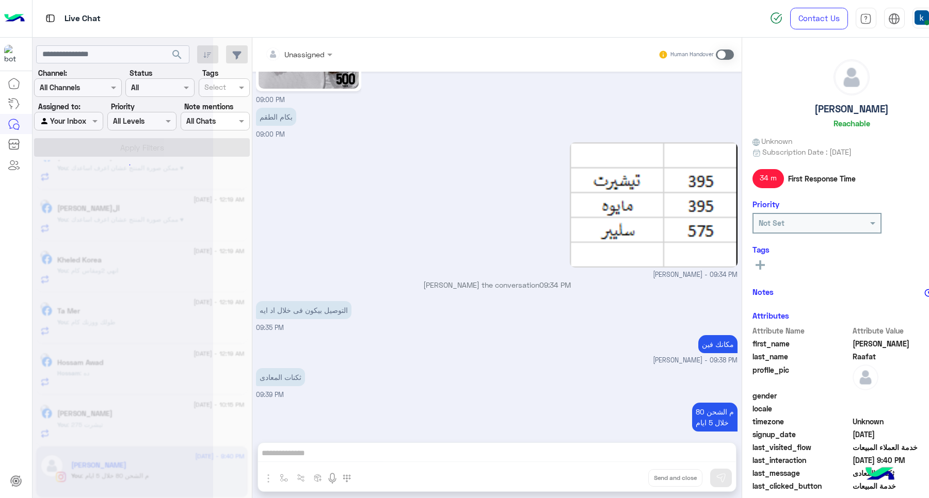
scroll to position [1010, 0]
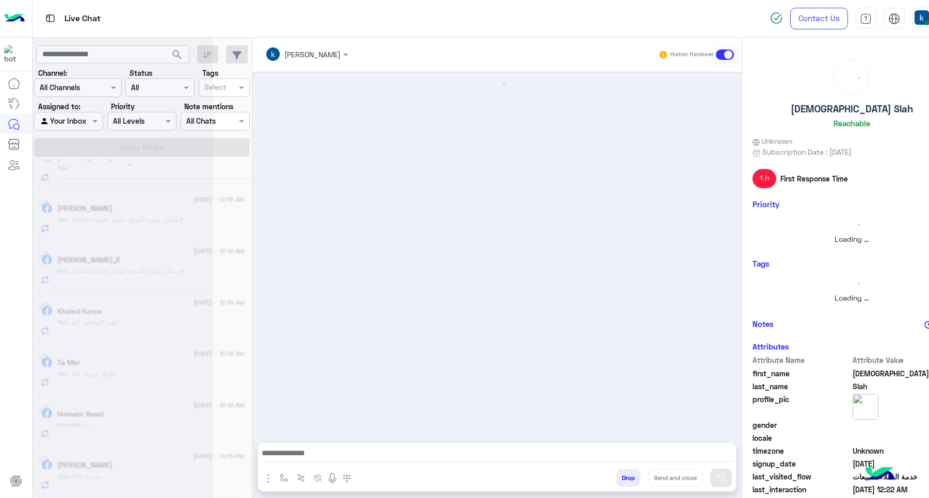
scroll to position [635, 0]
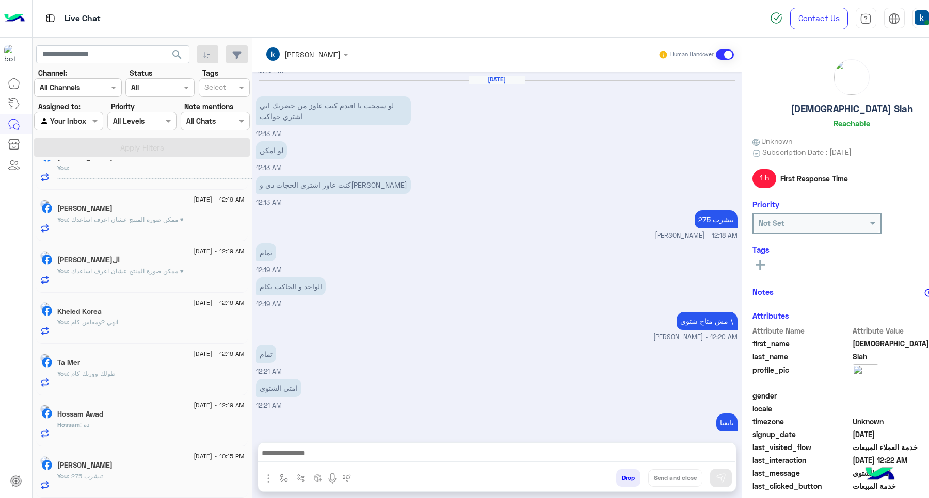
click at [122, 466] on div "Ramez Philip" at bounding box center [150, 466] width 187 height 11
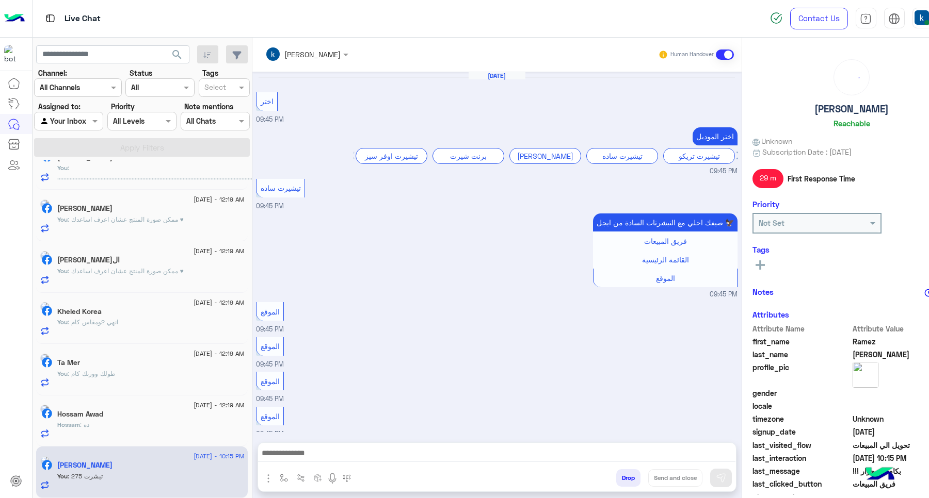
scroll to position [570, 0]
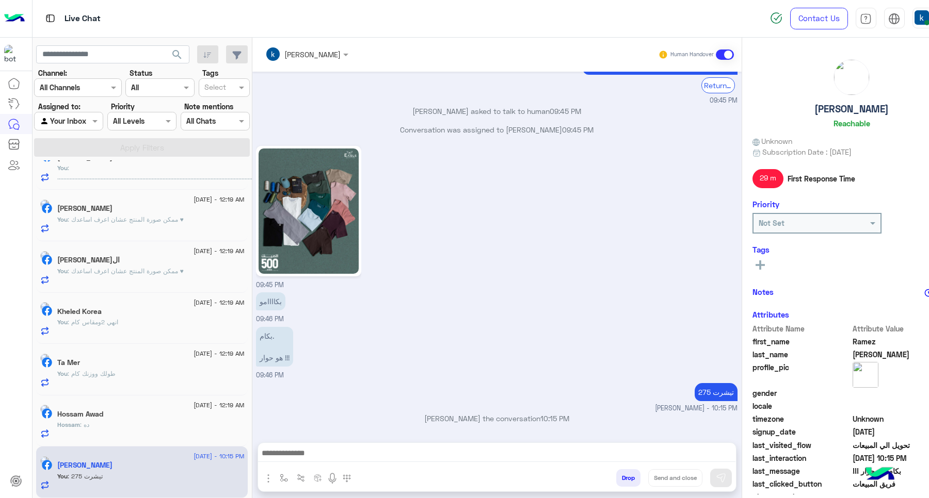
click at [628, 476] on button "Drop" at bounding box center [628, 479] width 24 height 18
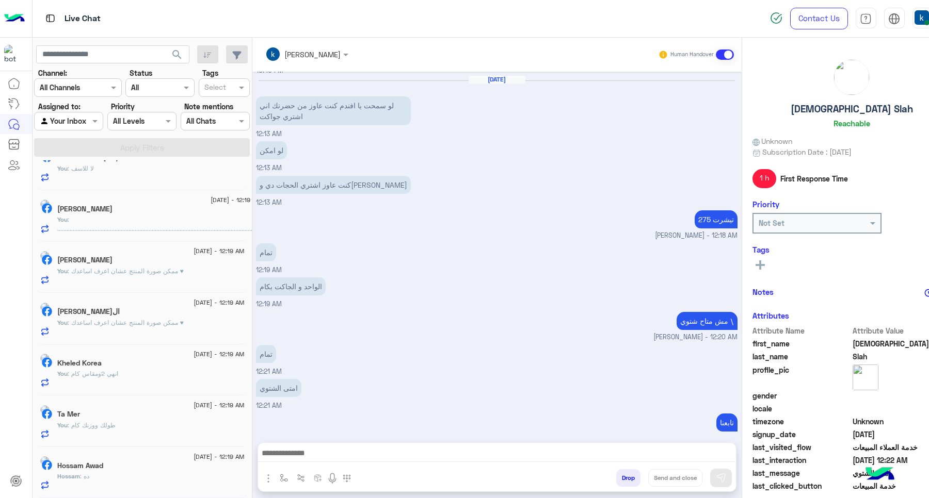
click at [103, 470] on h5 "Hossam Awad" at bounding box center [80, 466] width 46 height 9
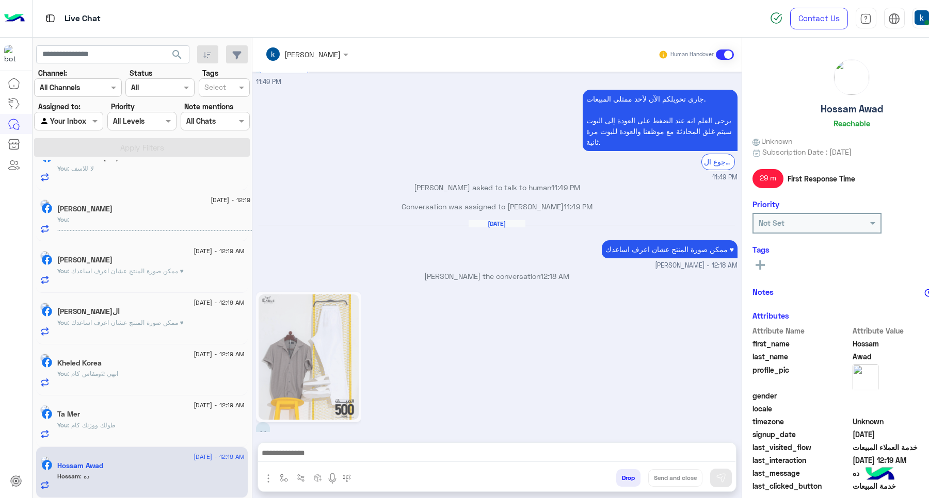
click at [171, 418] on div "Ta Mer" at bounding box center [150, 415] width 187 height 11
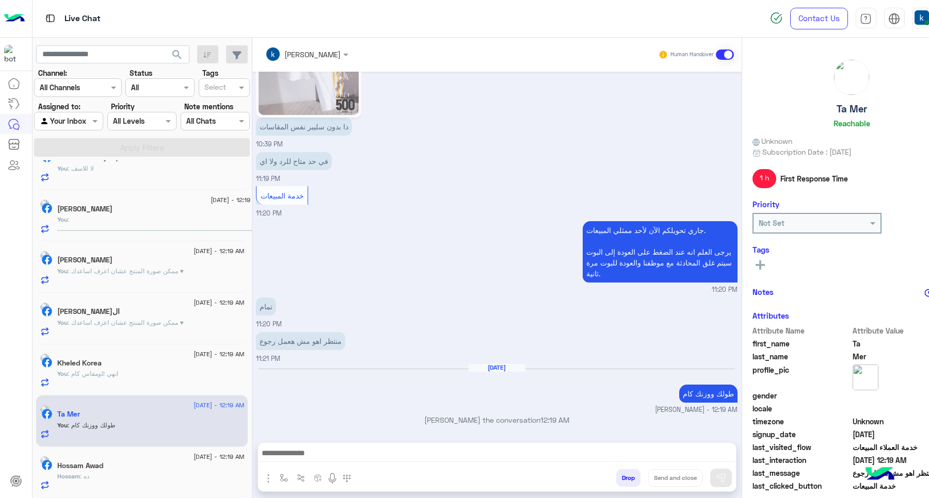
click at [337, 460] on textarea at bounding box center [496, 454] width 477 height 15
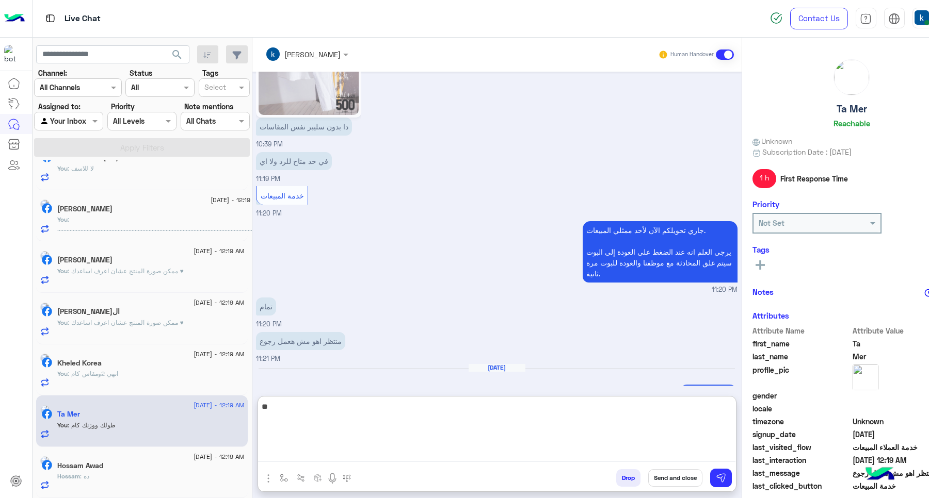
type textarea "*"
type textarea "***"
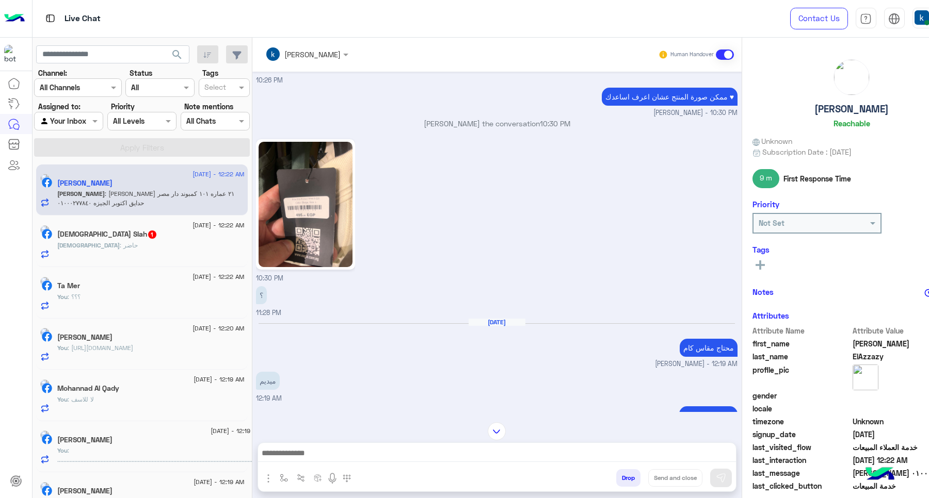
scroll to position [203, 0]
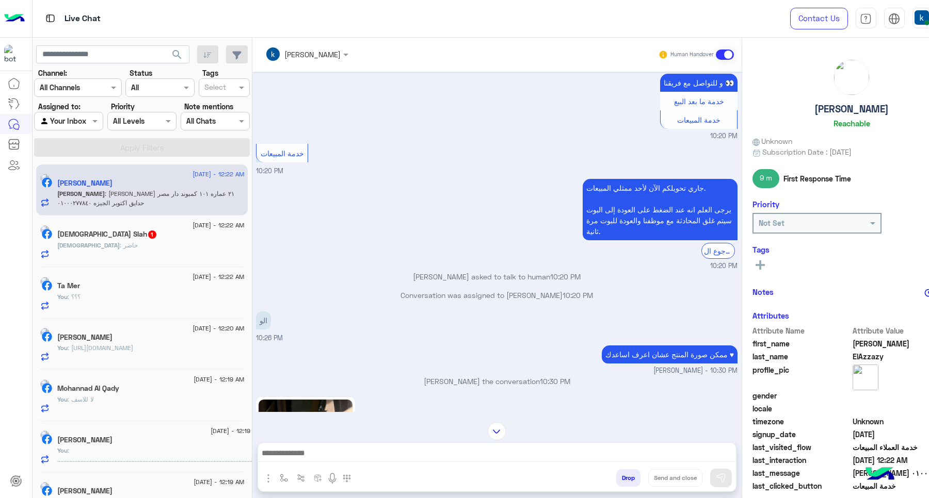
click at [134, 254] on div "Islam : حاضر" at bounding box center [150, 250] width 187 height 18
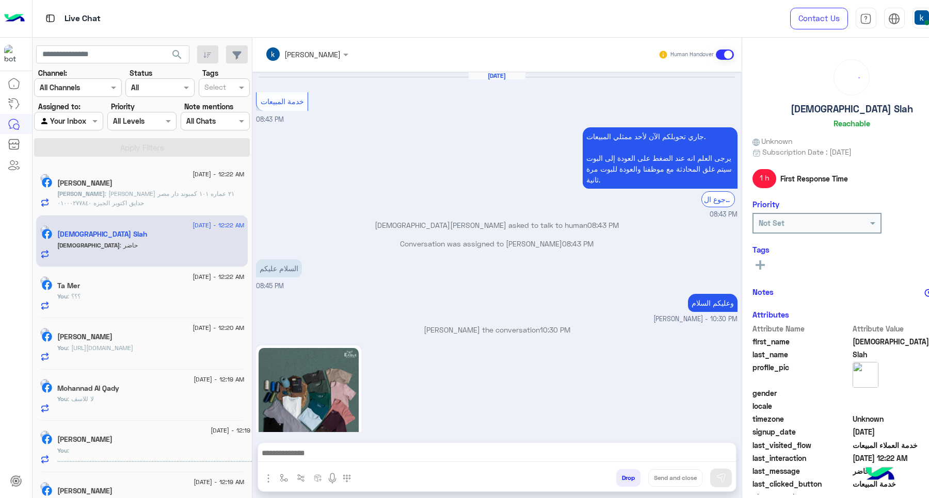
scroll to position [606, 0]
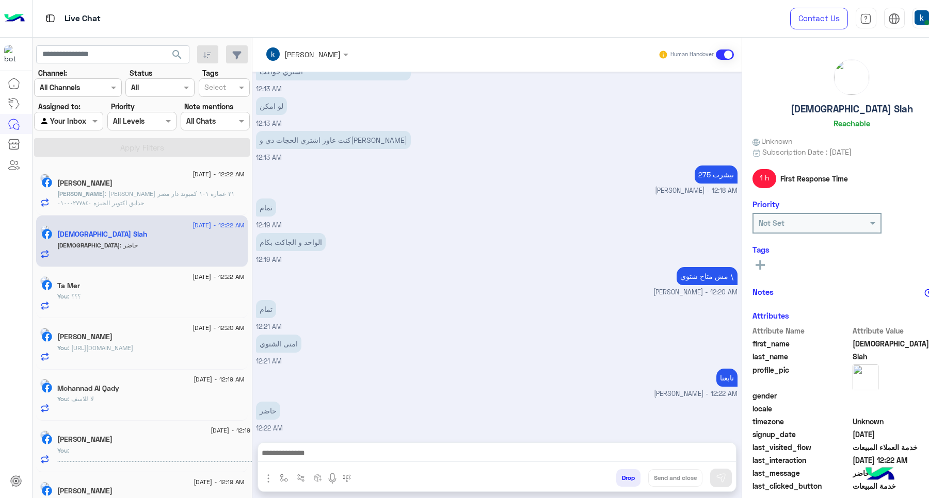
click at [622, 473] on button "Drop" at bounding box center [628, 479] width 24 height 18
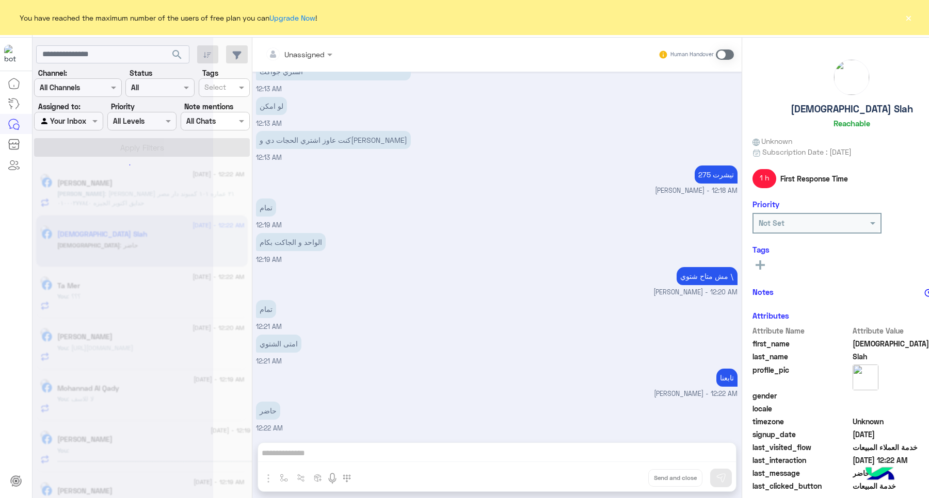
scroll to position [625, 0]
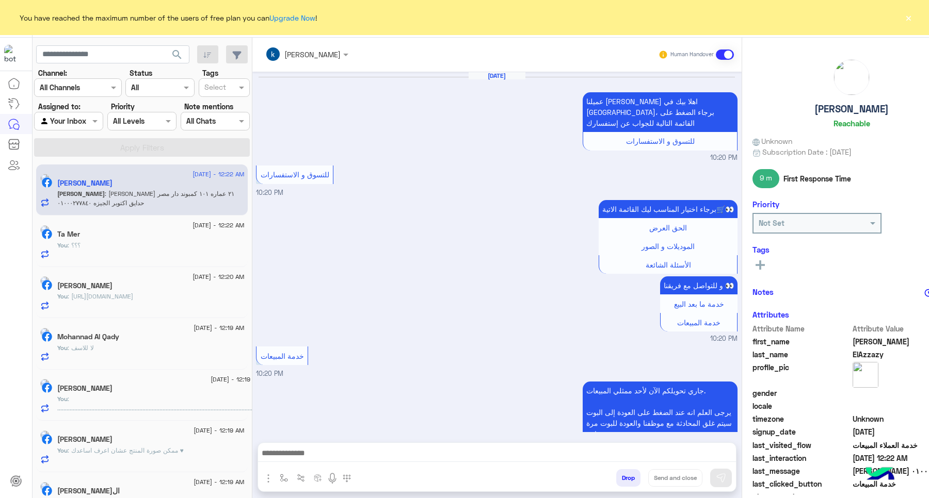
scroll to position [783, 0]
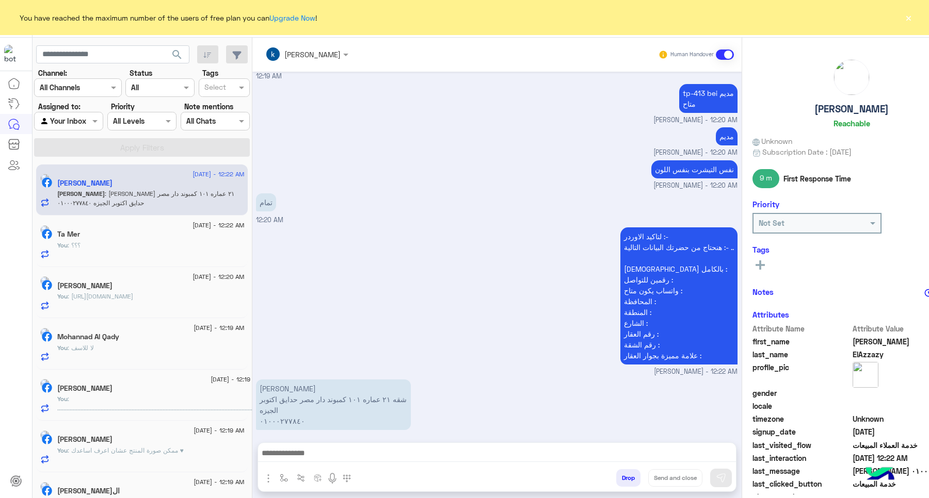
click at [916, 16] on div "You have reached the maximum number of the users of free plan you can Upgrade N…" at bounding box center [464, 17] width 929 height 35
click at [909, 17] on button "×" at bounding box center [908, 17] width 10 height 10
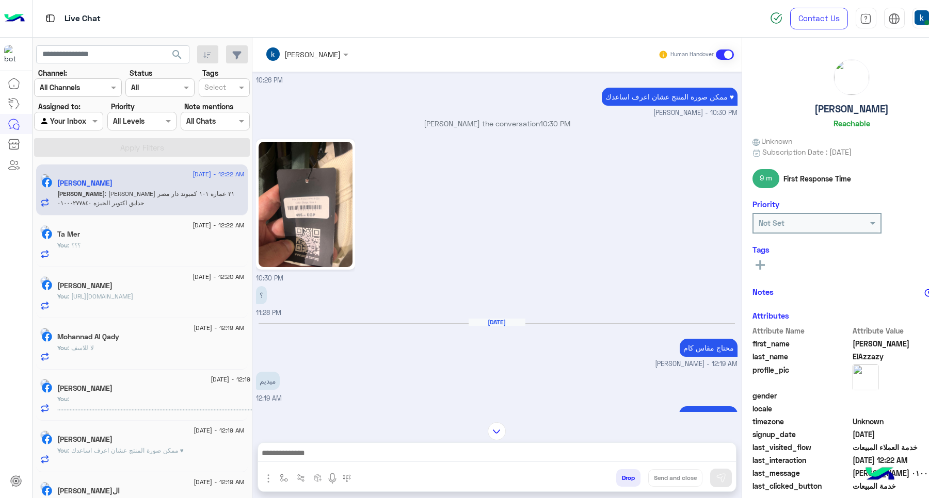
scroll to position [100, 0]
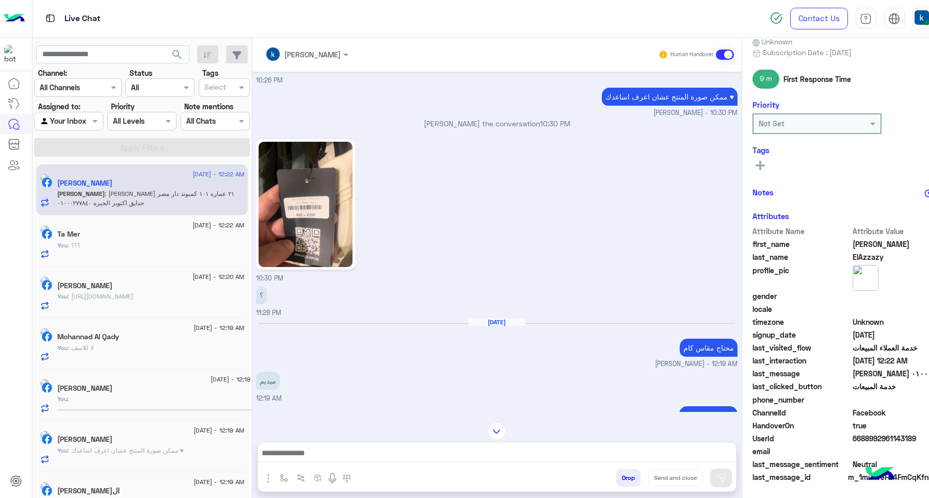
click at [701, 407] on p "tp-413 bei مديم متاح" at bounding box center [708, 421] width 58 height 29
copy p "tp-413 bei مديم"
click at [267, 475] on img "button" at bounding box center [268, 479] width 12 height 12
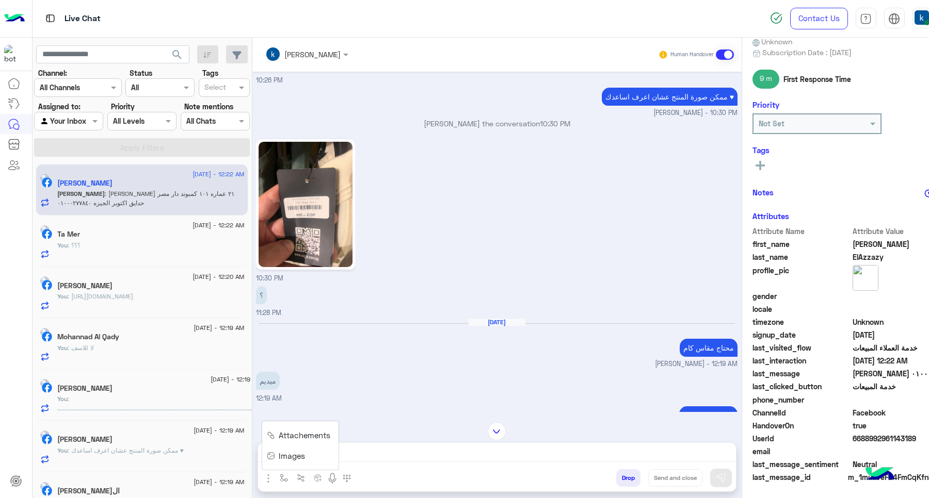
click at [274, 460] on img at bounding box center [271, 456] width 8 height 12
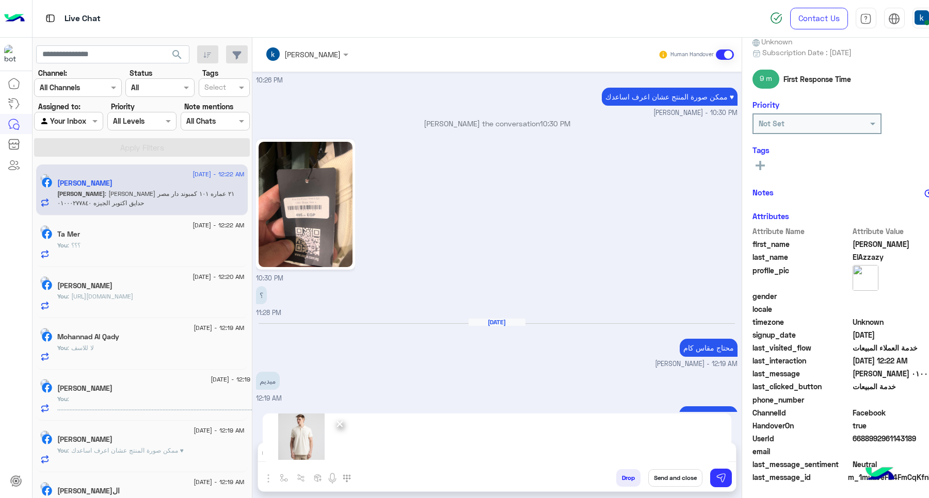
click at [735, 478] on div "Drop Send and close" at bounding box center [547, 480] width 377 height 23
click at [713, 480] on button at bounding box center [721, 478] width 22 height 19
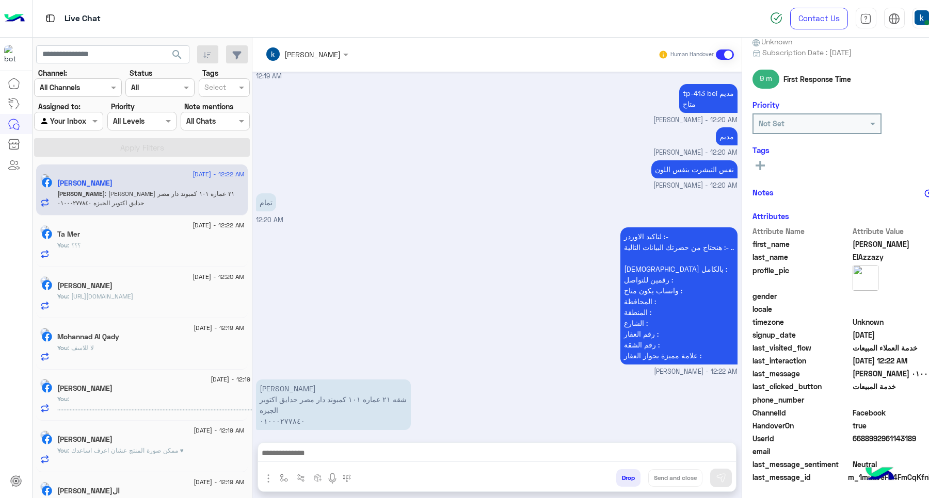
click at [284, 380] on p "محمود حمدي شقه ٢١ عماره ١٠١ كمبوند دار مصر حدايق اكتوبر الجيزه ٠١٠٠٠٢٧٧٨٤٠" at bounding box center [333, 405] width 155 height 51
copy p "محمود حمدي"
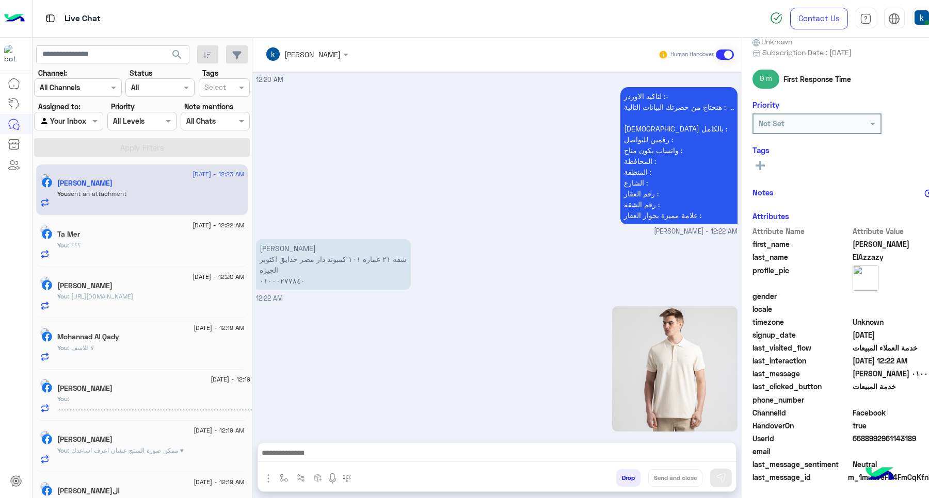
click at [310, 248] on p "محمود حمدي شقه ٢١ عماره ١٠١ كمبوند دار مصر حدايق اكتوبر الجيزه ٠١٠٠٠٢٧٧٨٤٠" at bounding box center [333, 264] width 155 height 51
copy p "شقه ٢١ عماره ١٠١ كمبوند دار مصر حدايق اكتوبر الجيزه"
click at [276, 269] on p "محمود حمدي شقه ٢١ عماره ١٠١ كمبوند دار مصر حدايق اكتوبر الجيزه ٠١٠٠٠٢٧٧٨٤٠" at bounding box center [333, 264] width 155 height 51
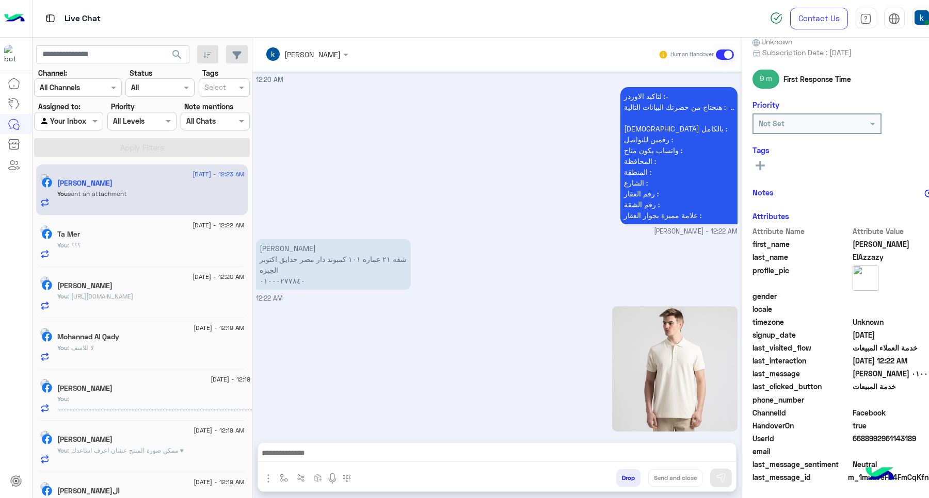
click at [276, 269] on p "محمود حمدي شقه ٢١ عماره ١٠١ كمبوند دار مصر حدايق اكتوبر الجيزه ٠١٠٠٠٢٧٧٨٤٠" at bounding box center [333, 264] width 155 height 51
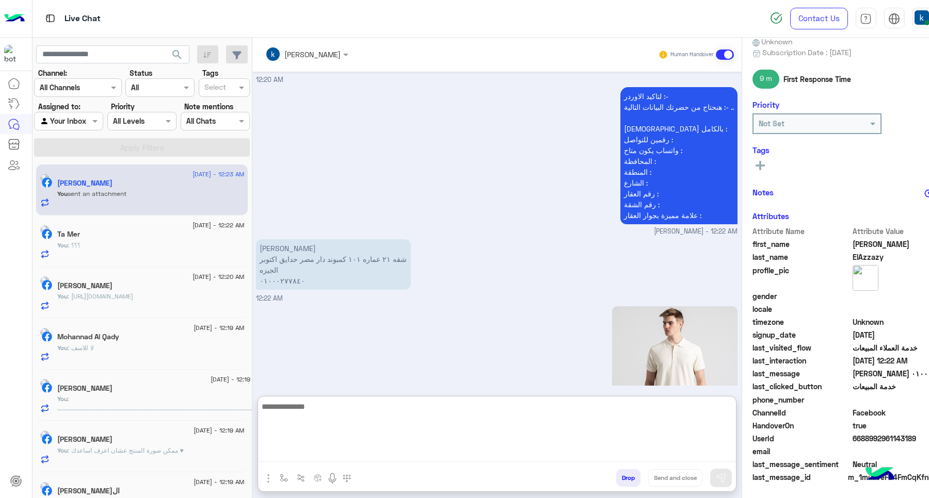
click at [313, 452] on textarea at bounding box center [497, 431] width 478 height 62
type textarea "**********"
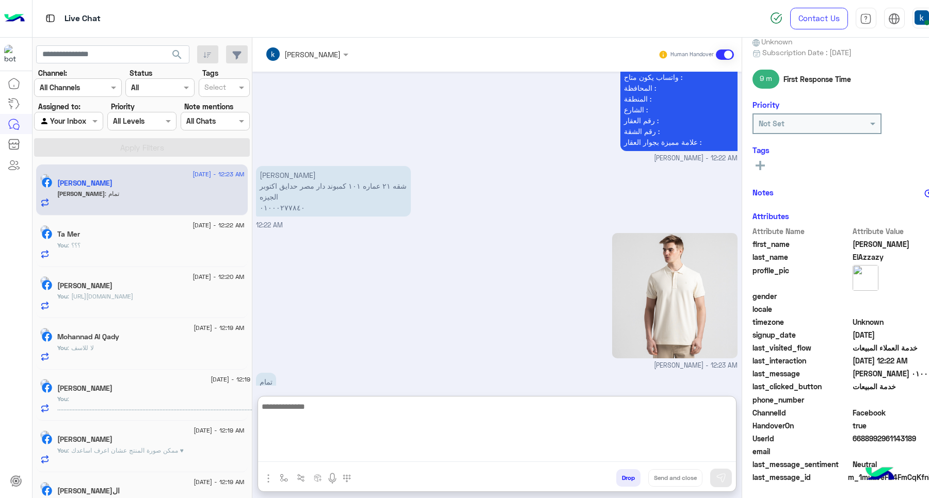
scroll to position [1004, 0]
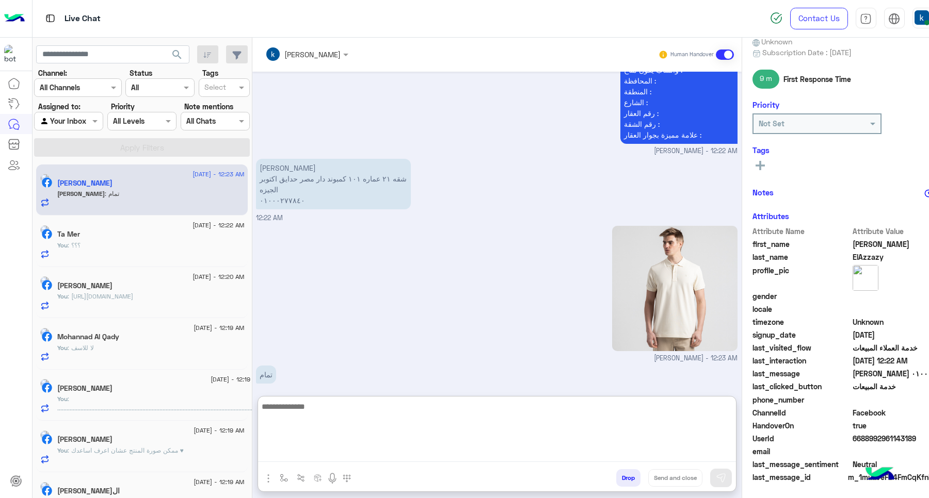
click at [342, 418] on textarea at bounding box center [497, 431] width 478 height 62
type textarea "*"
click at [342, 418] on textarea "**********" at bounding box center [497, 431] width 478 height 62
paste textarea "**********"
type textarea "**********"
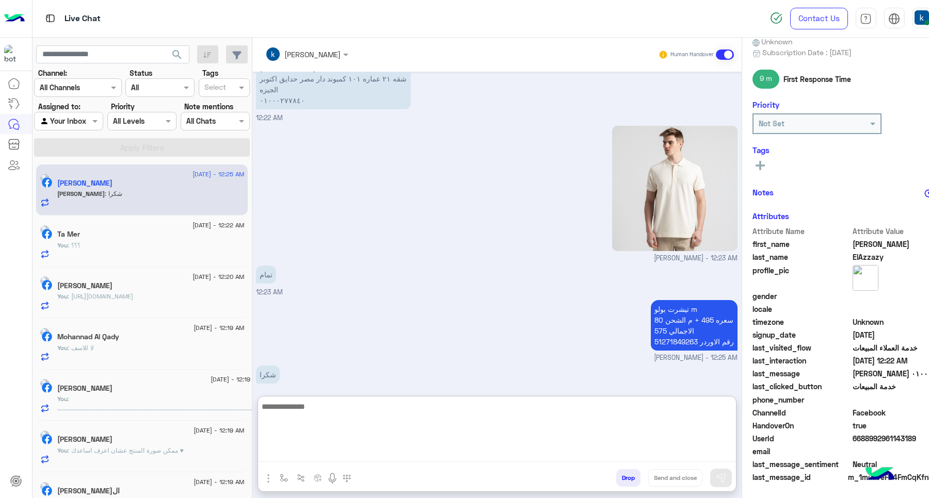
scroll to position [1103, 0]
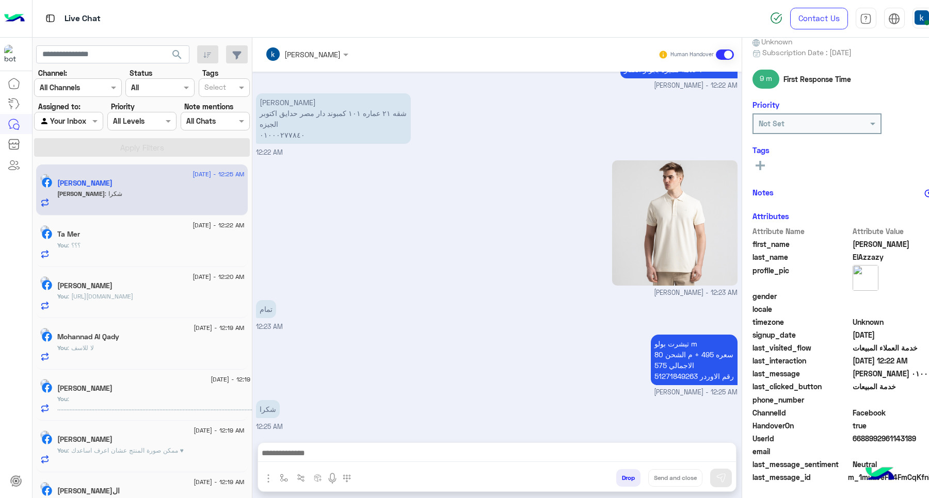
click at [880, 439] on span "6688992961143189" at bounding box center [901, 438] width 99 height 11
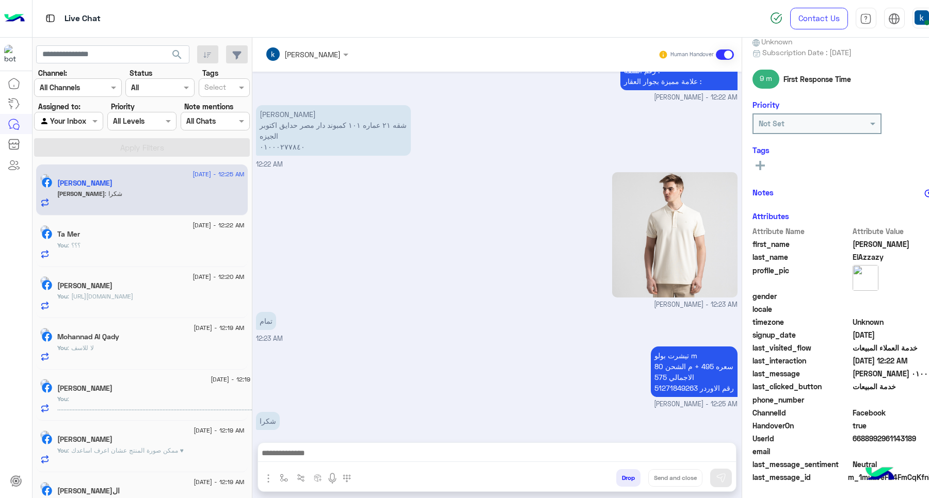
copy span "6688992961143189"
click at [552, 466] on div at bounding box center [497, 456] width 478 height 26
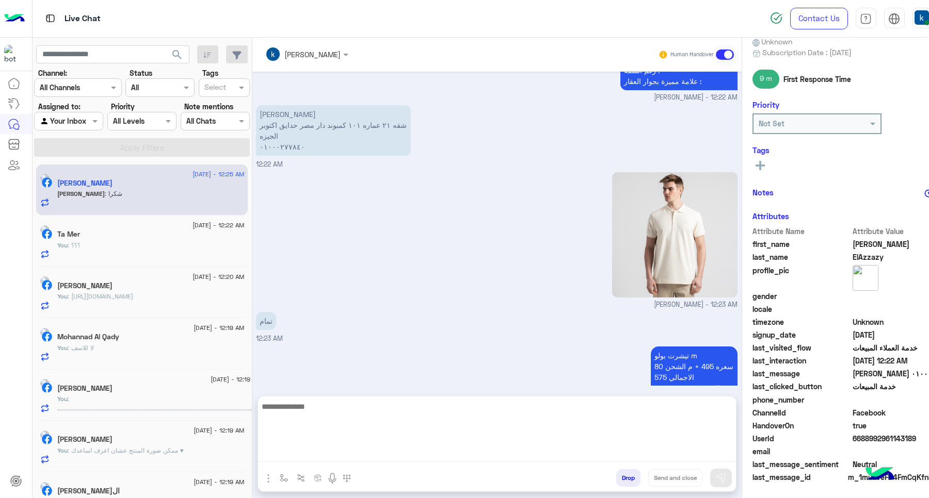
click at [546, 453] on textarea at bounding box center [497, 431] width 478 height 62
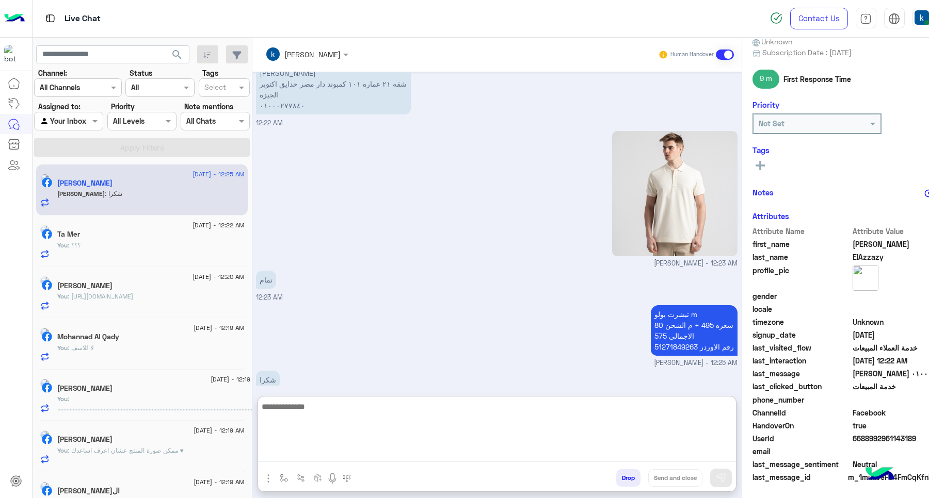
scroll to position [1103, 0]
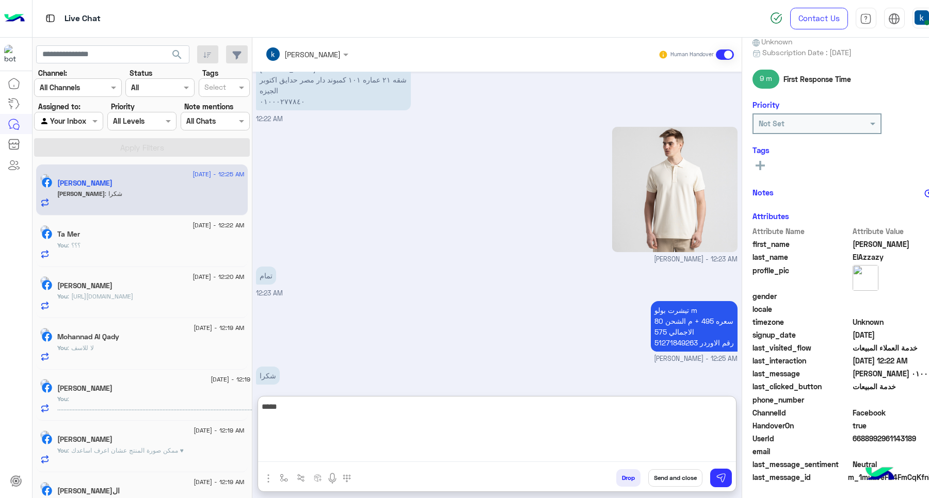
type textarea "*****"
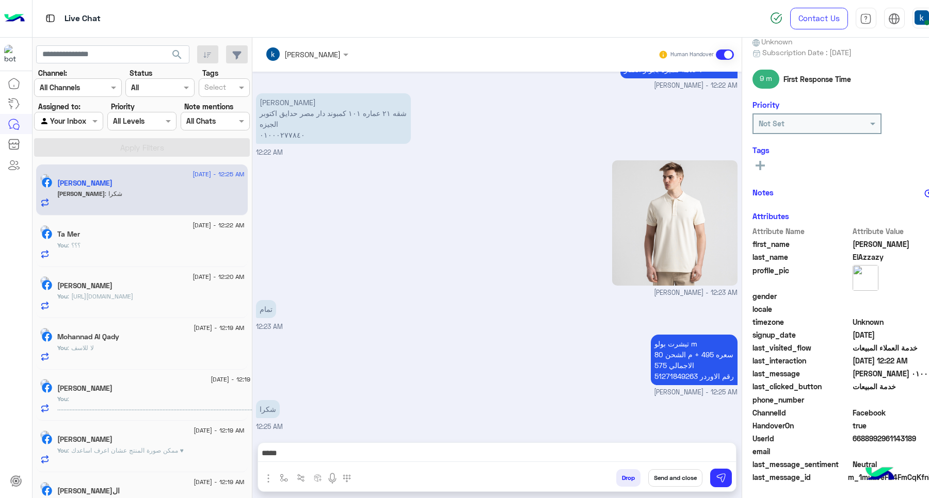
click at [679, 465] on div "*****" at bounding box center [497, 456] width 478 height 26
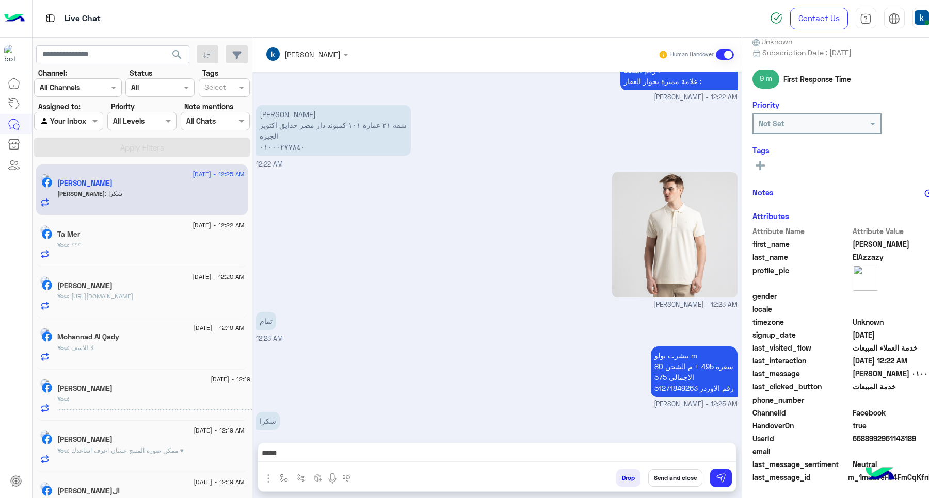
click at [673, 470] on button "Send and close" at bounding box center [675, 479] width 54 height 18
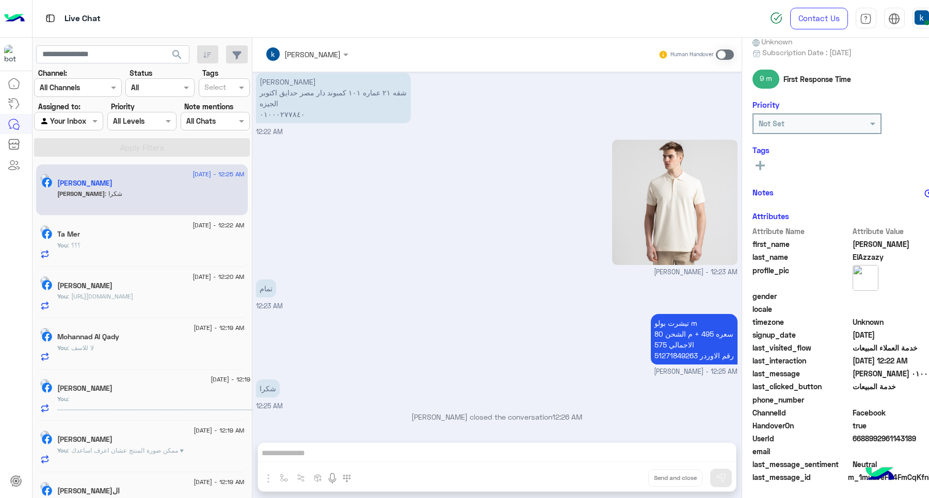
scroll to position [1109, 0]
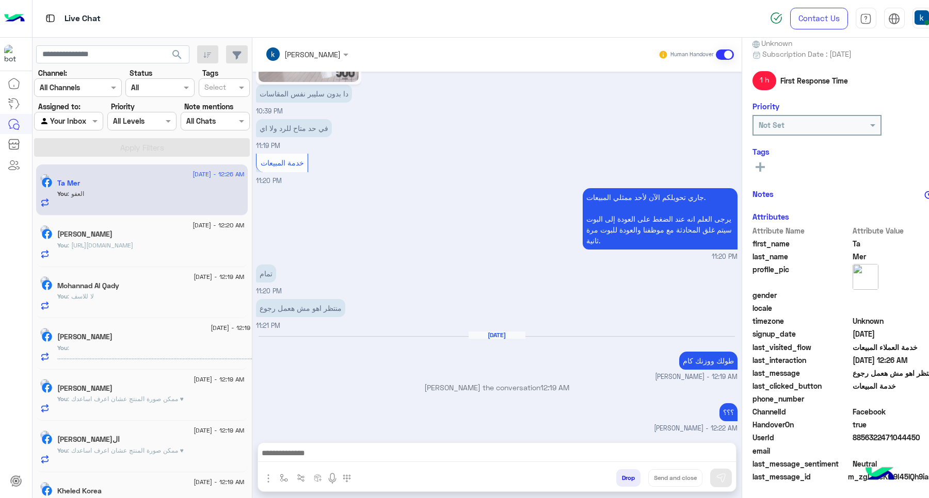
scroll to position [100, 0]
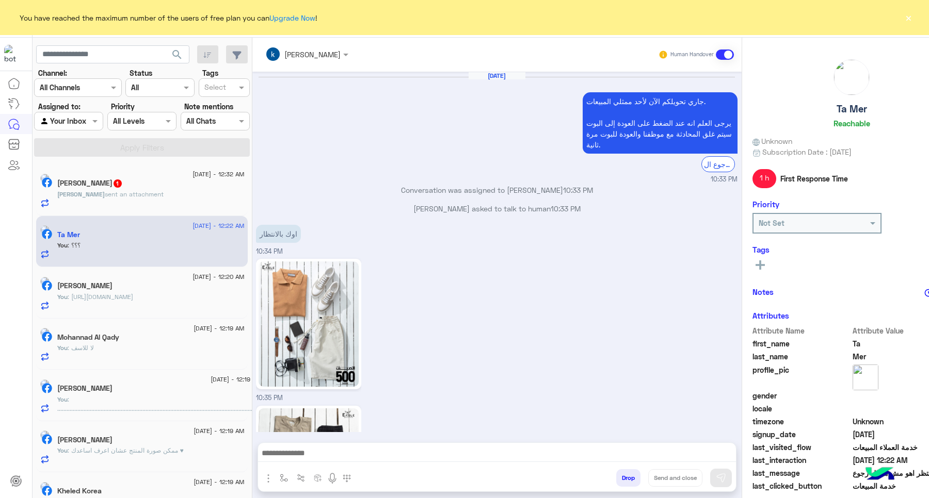
scroll to position [1463, 0]
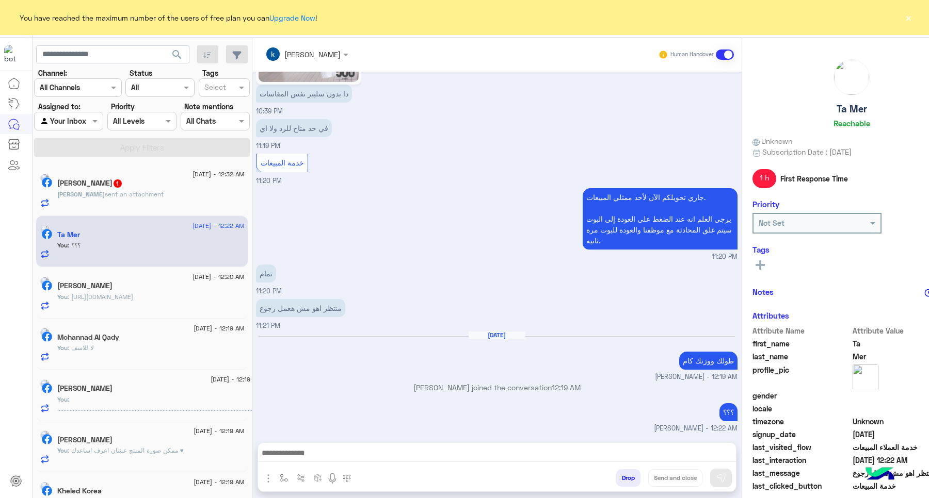
click at [153, 198] on div "محمود sent an attachment" at bounding box center [150, 199] width 187 height 18
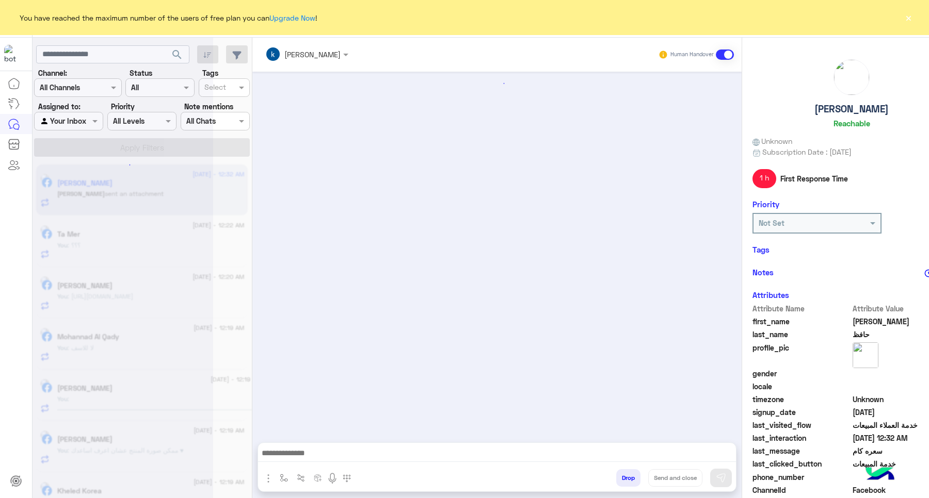
scroll to position [931, 0]
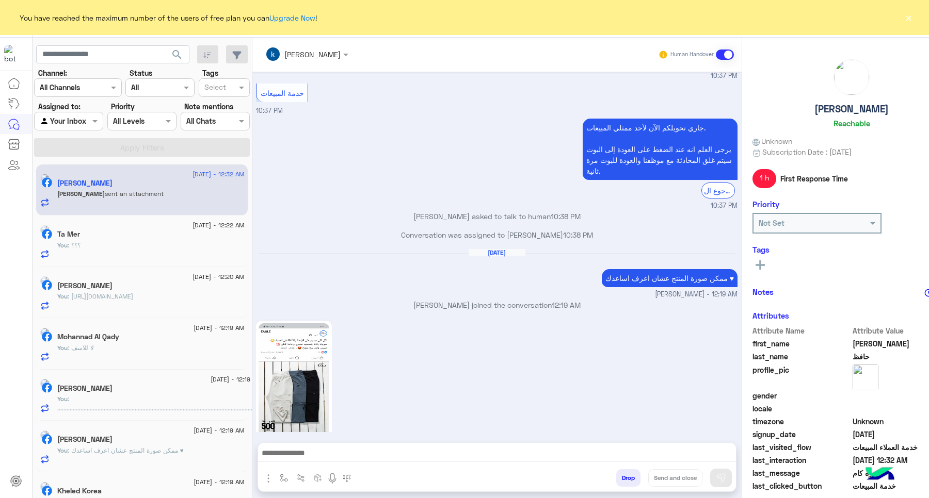
click at [308, 445] on div at bounding box center [497, 456] width 478 height 26
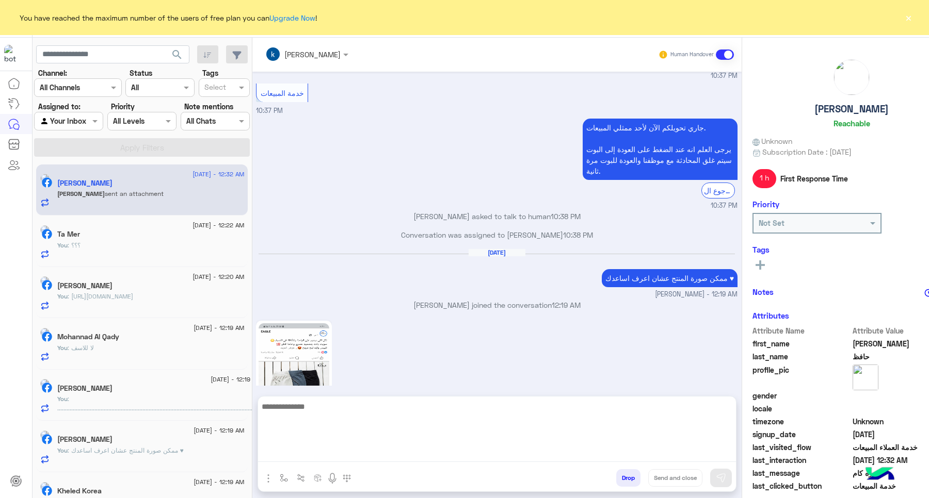
click at [319, 454] on textarea at bounding box center [497, 431] width 478 height 62
type textarea "**********"
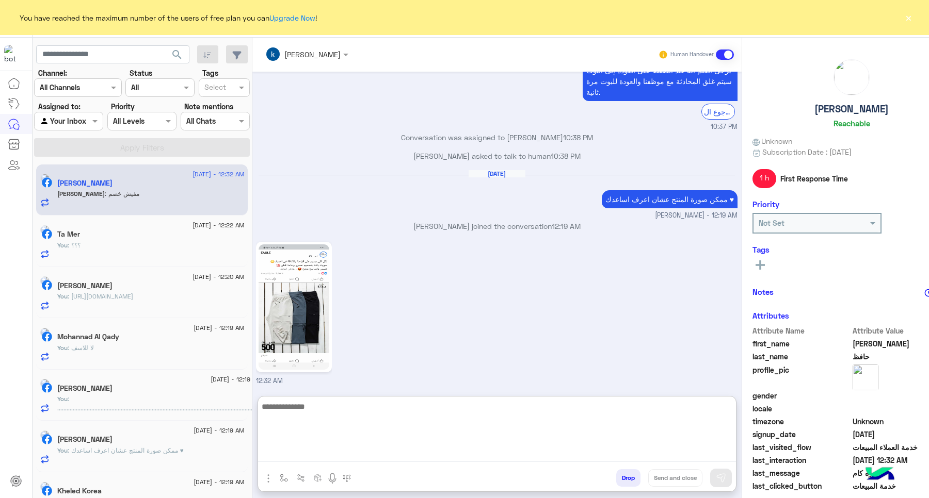
scroll to position [1045, 0]
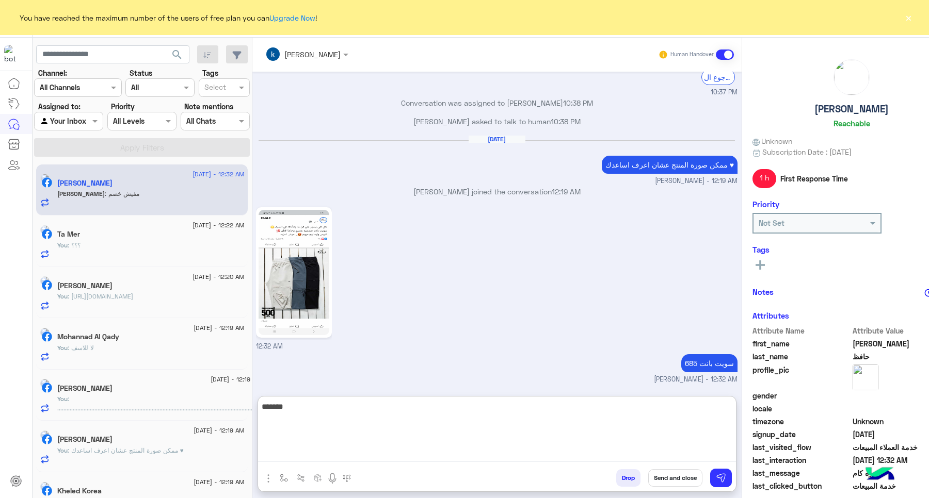
type textarea "********"
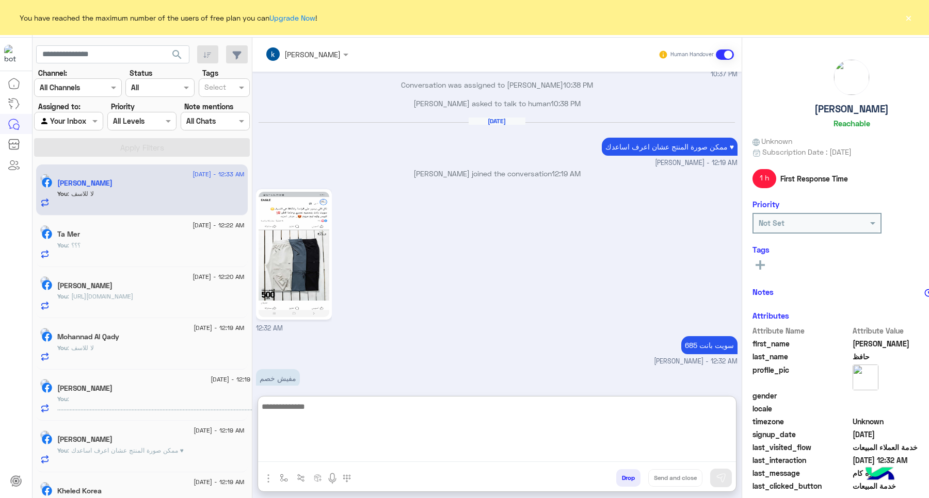
scroll to position [1077, 0]
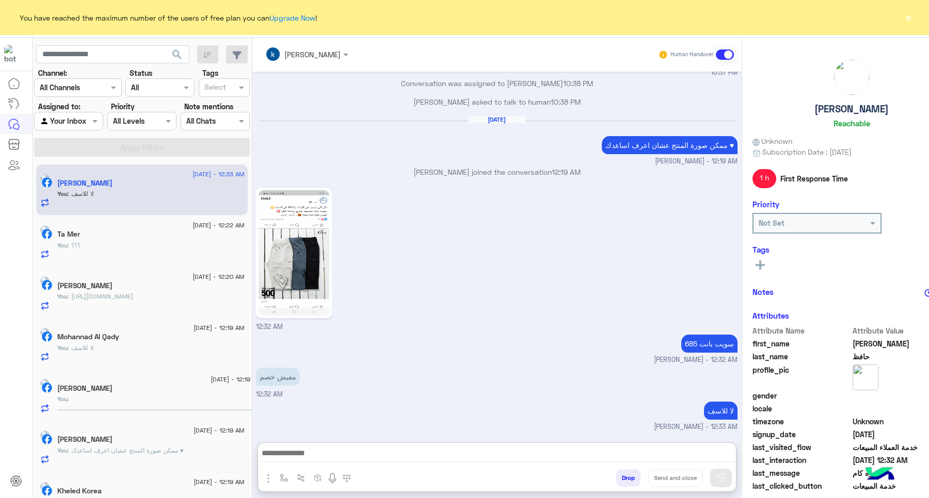
click at [911, 19] on button "×" at bounding box center [908, 17] width 10 height 10
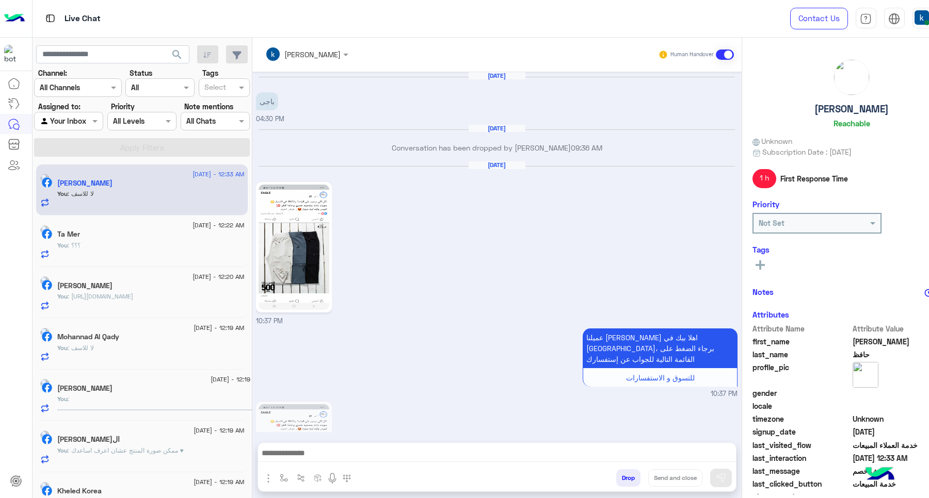
scroll to position [945, 0]
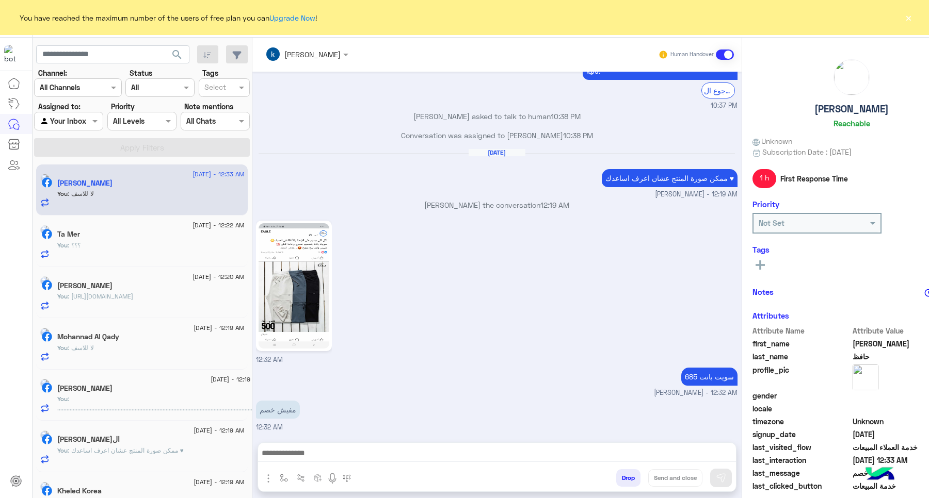
click at [905, 16] on button "×" at bounding box center [908, 17] width 10 height 10
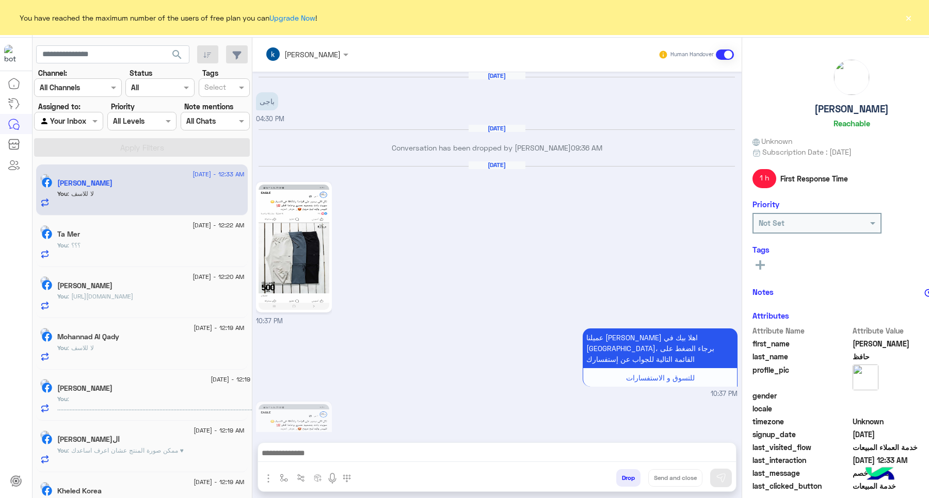
scroll to position [945, 0]
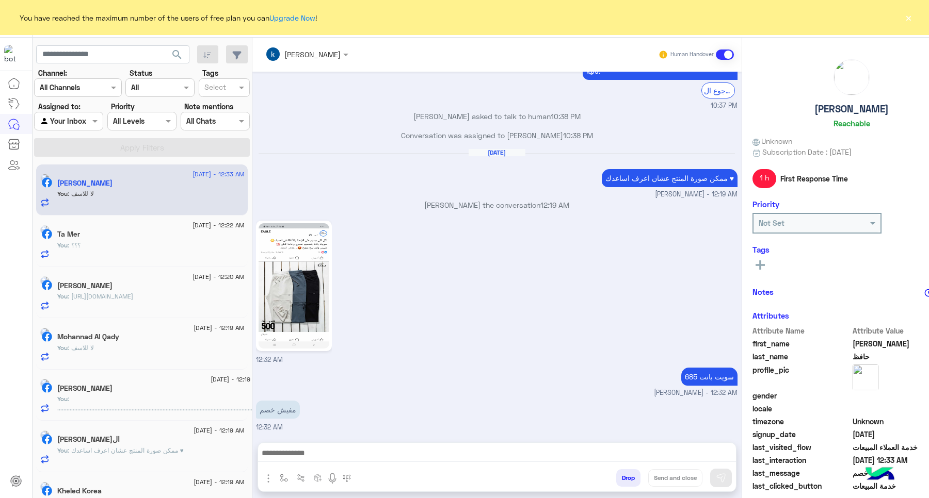
click at [910, 14] on button "×" at bounding box center [908, 17] width 10 height 10
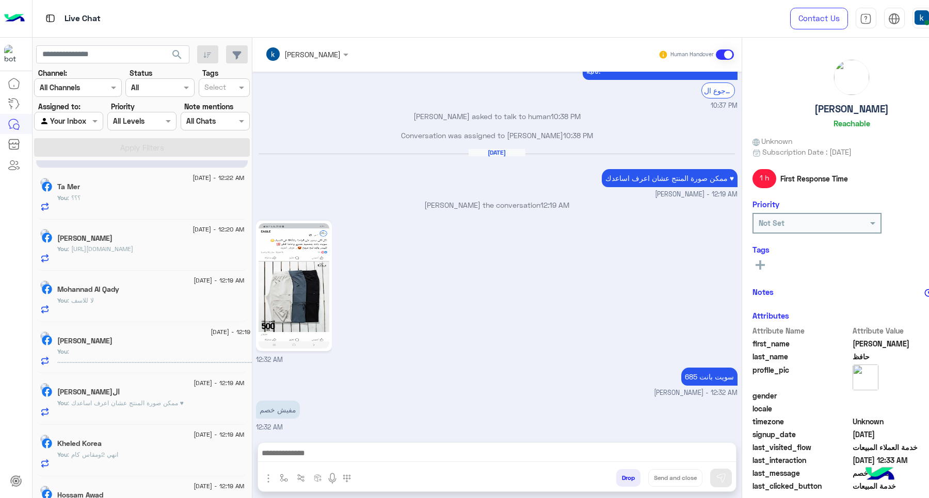
scroll to position [0, 0]
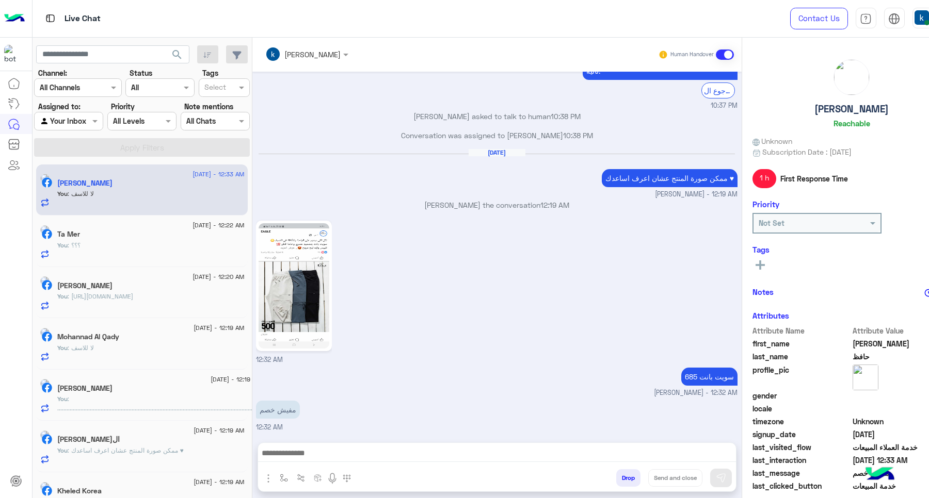
click at [616, 472] on button "Drop" at bounding box center [628, 479] width 24 height 18
click at [616, 473] on button "Drop" at bounding box center [628, 479] width 24 height 18
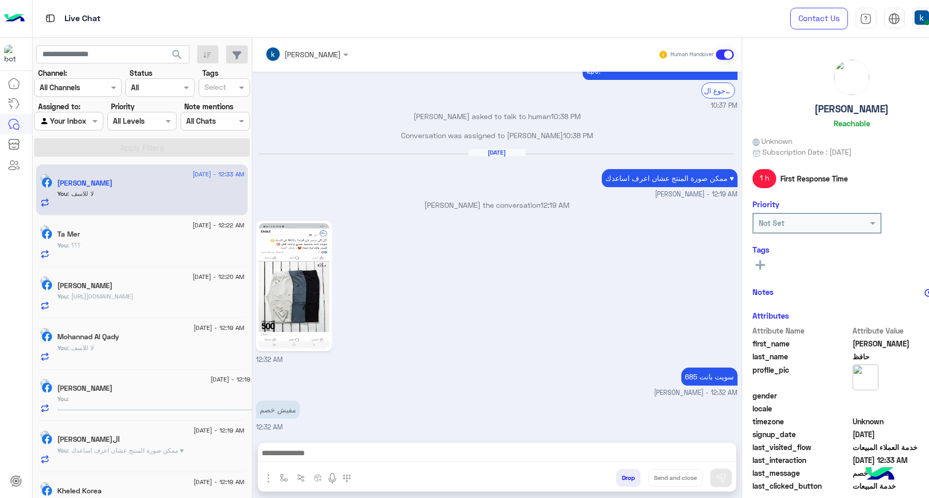
click at [624, 473] on button "Drop" at bounding box center [628, 479] width 24 height 18
click at [624, 473] on div "[PERSON_NAME] Human Handover [DATE] باجى 04:30 PM [DATE] Conversation has been …" at bounding box center [496, 270] width 489 height 465
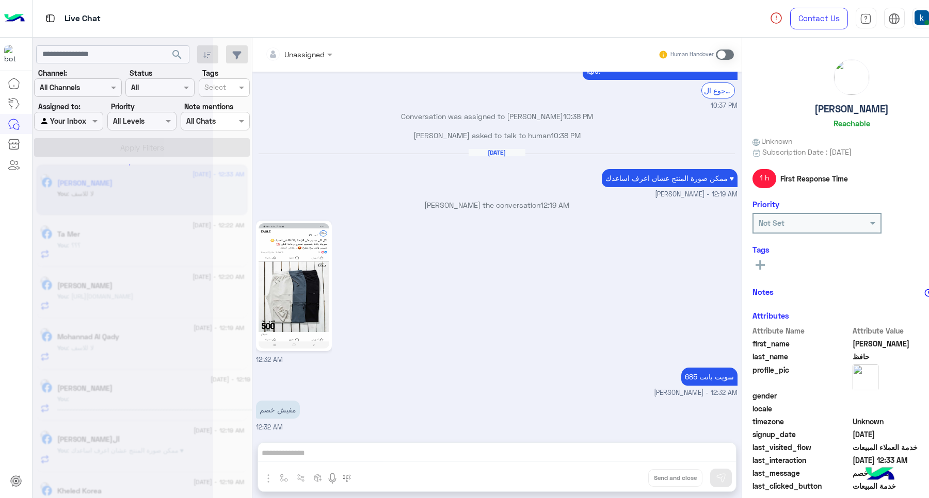
scroll to position [1002, 0]
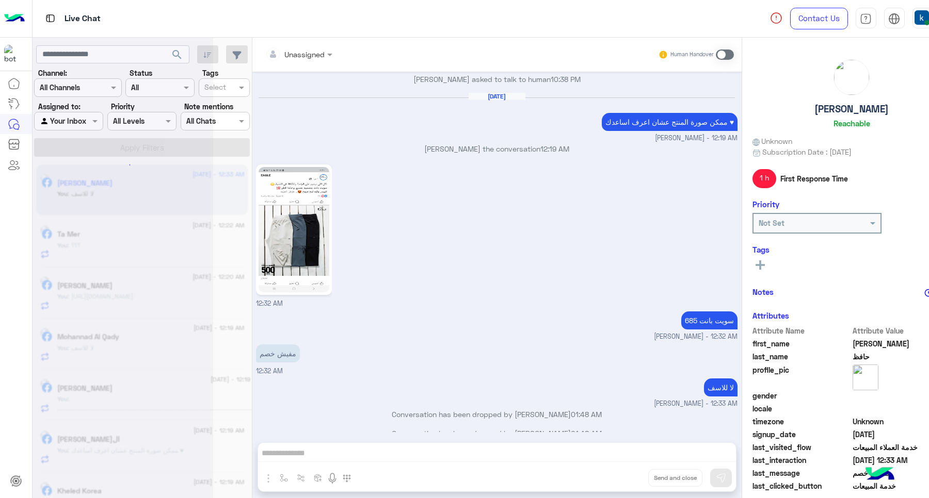
click at [624, 473] on div "Unassigned Human Handover [DATE] باجى 04:30 PM [DATE] Conversation has been dro…" at bounding box center [496, 270] width 489 height 465
click at [0, 0] on button "Drop" at bounding box center [0, 0] width 0 height 0
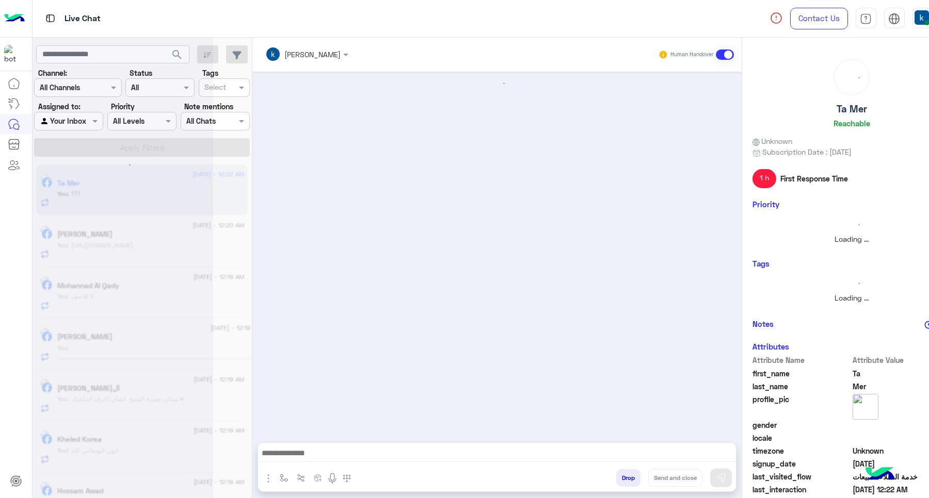
click at [624, 473] on button "Drop" at bounding box center [628, 479] width 24 height 18
click at [624, 473] on div "khaled mohamed Human Handover Drop Send and close" at bounding box center [496, 270] width 489 height 465
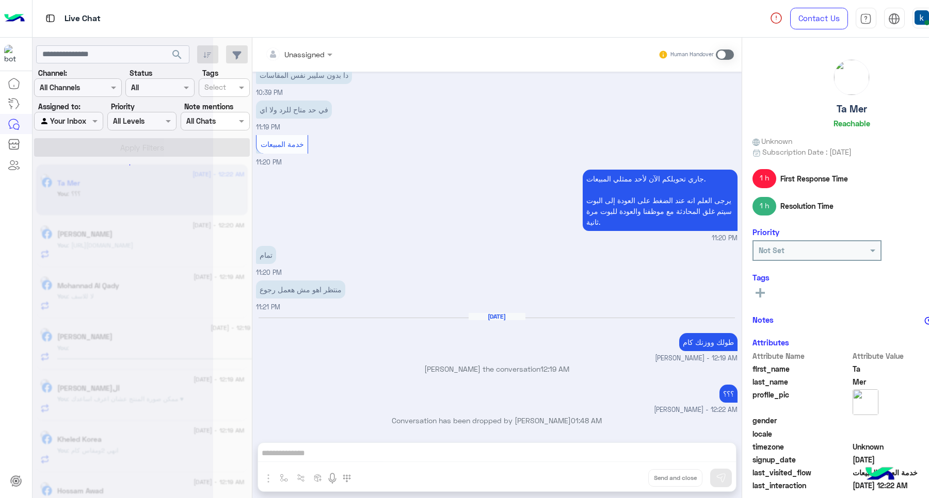
click at [624, 473] on div "Unassigned Human Handover Aug 23, 2025 جاري تحويلكم الآن لأحد ممثلي المبيعات. ي…" at bounding box center [496, 270] width 489 height 465
click at [0, 0] on button "Drop" at bounding box center [0, 0] width 0 height 0
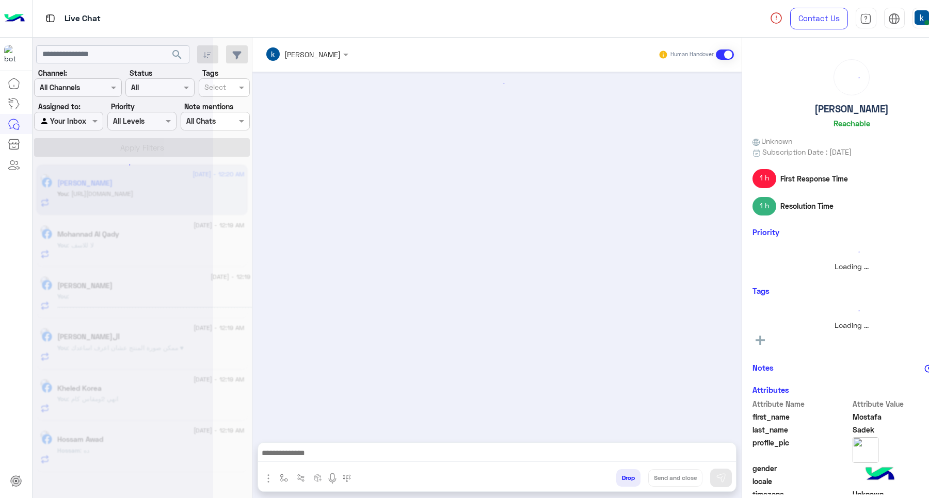
click at [624, 473] on button "Drop" at bounding box center [628, 479] width 24 height 18
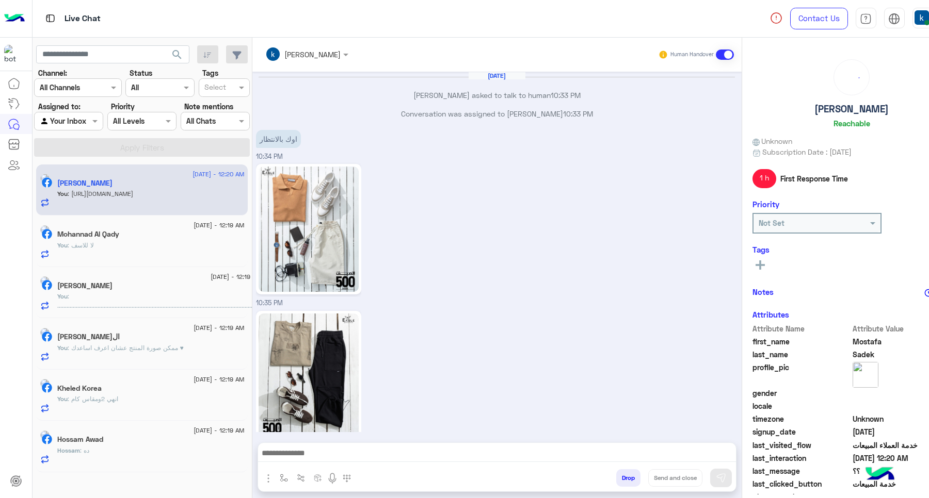
click at [624, 473] on button "Drop" at bounding box center [628, 479] width 24 height 18
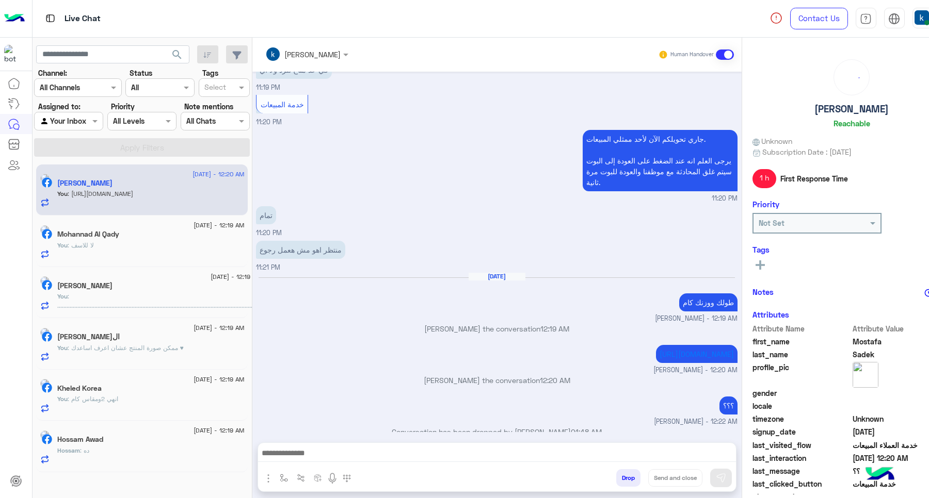
click at [624, 473] on div "khaled mohamed Human Handover Aug 23, 2025 Mostafa Sadek asked to talk to human…" at bounding box center [496, 270] width 489 height 465
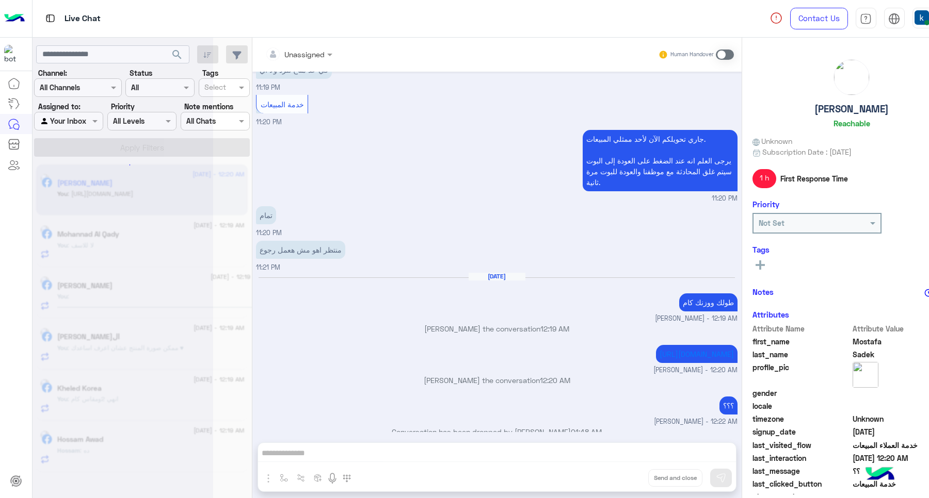
click at [624, 475] on div "Unassigned Human Handover Aug 23, 2025 Conversation was assigned to khaled moha…" at bounding box center [496, 270] width 489 height 465
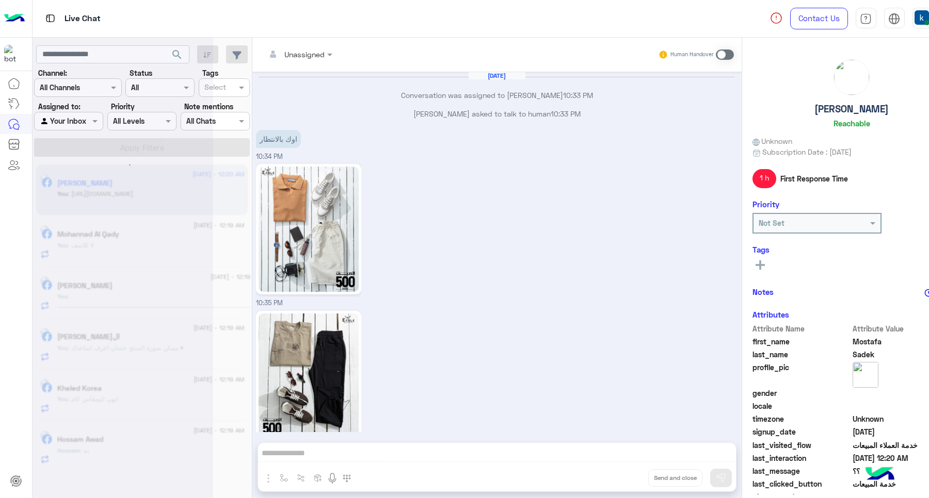
click at [0, 0] on button "Drop" at bounding box center [0, 0] width 0 height 0
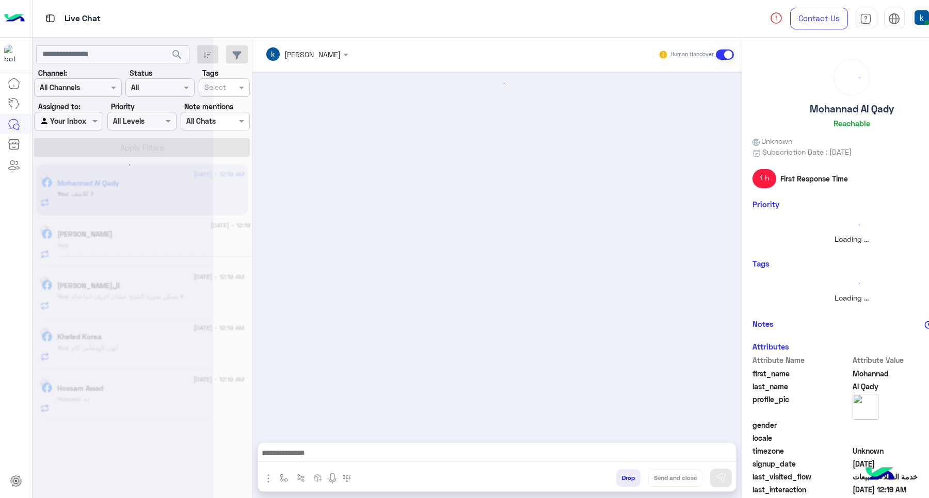
click at [624, 475] on button "Drop" at bounding box center [628, 479] width 24 height 18
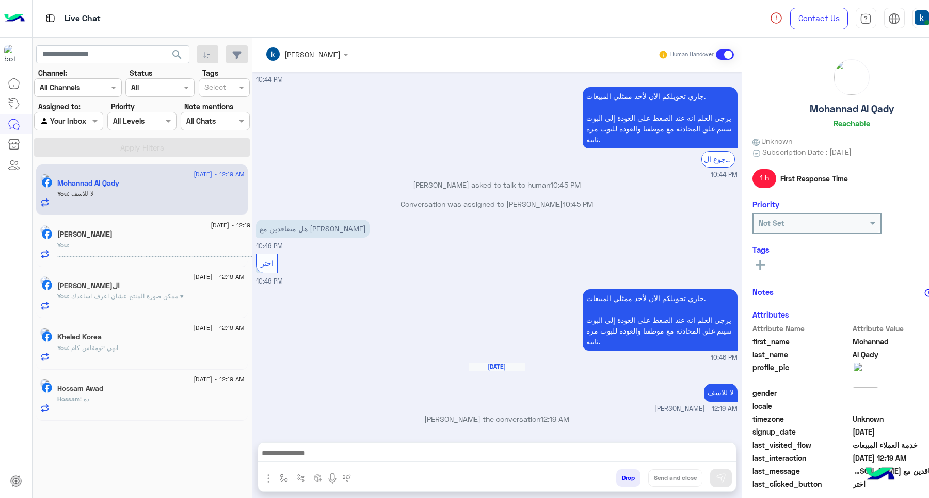
click at [624, 475] on div "khaled mohamed Human Handover Aug 23, 2025 GetStarted 10:44 PM اهلا بيك عميلنا …" at bounding box center [496, 270] width 489 height 465
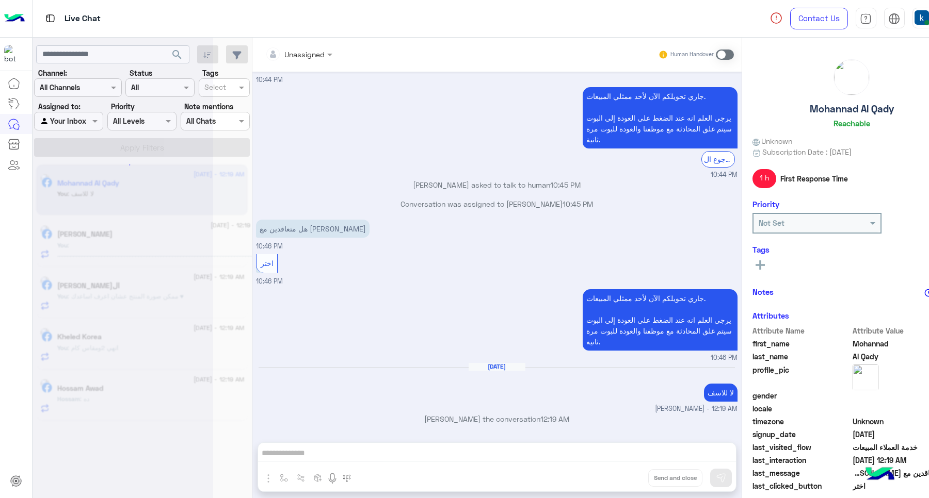
scroll to position [402, 0]
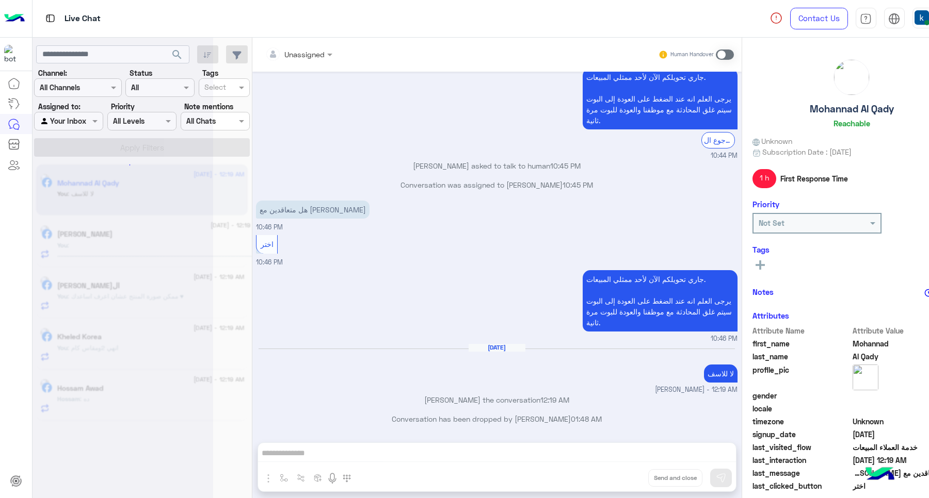
click at [624, 475] on div "Unassigned Human Handover Aug 23, 2025 GetStarted 10:44 PM اهلا بيك عميلنا العز…" at bounding box center [496, 270] width 489 height 465
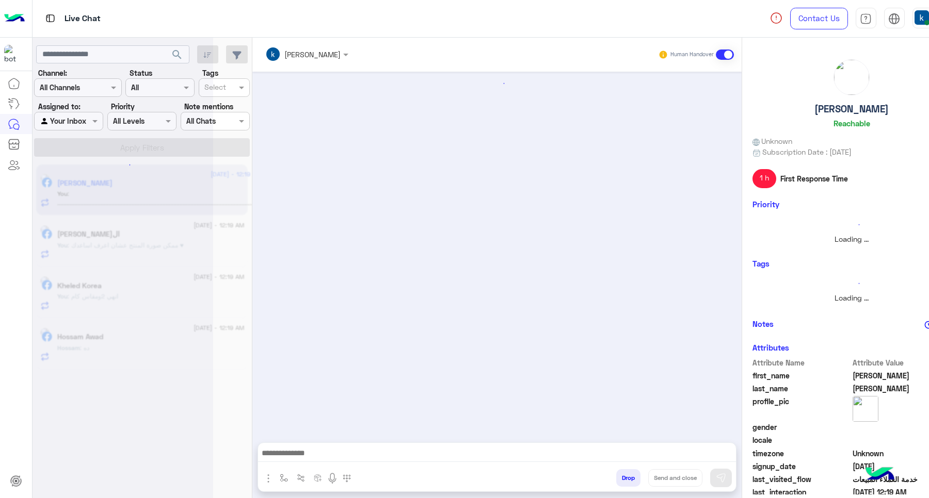
click at [624, 475] on button "Drop" at bounding box center [628, 479] width 24 height 18
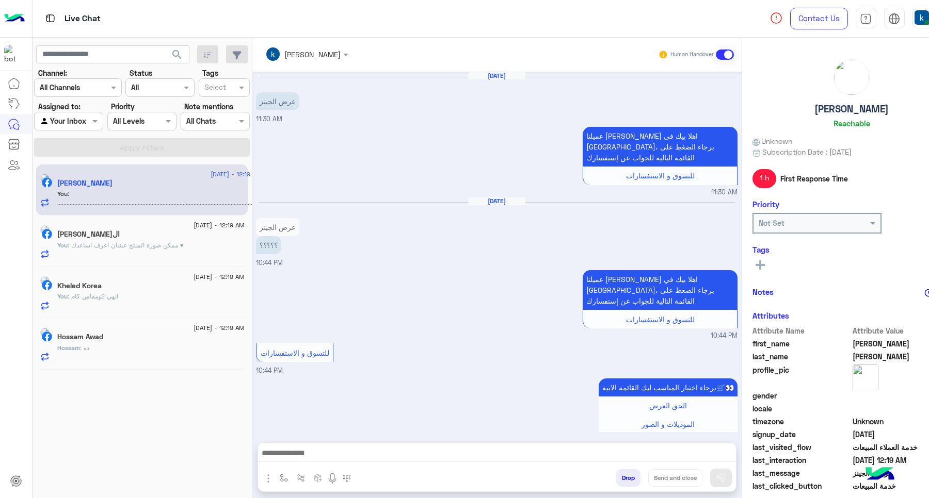
scroll to position [749, 0]
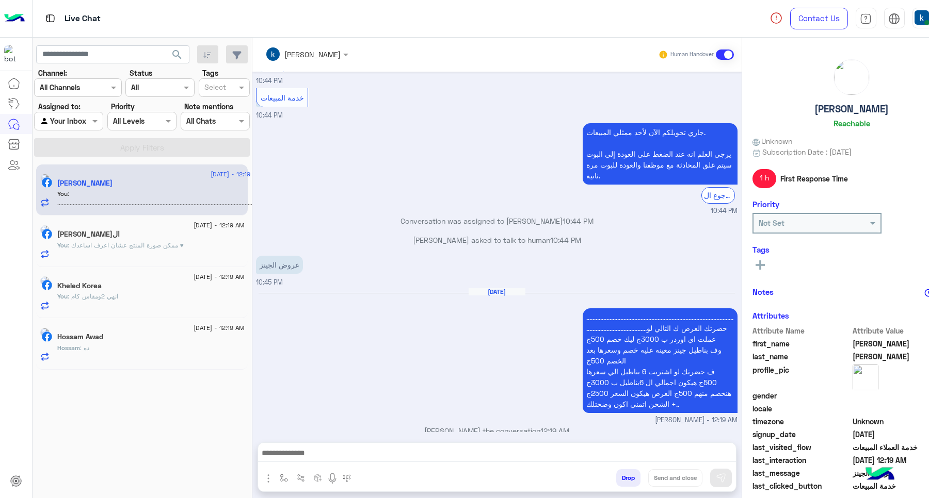
click at [624, 475] on button "Drop" at bounding box center [628, 479] width 24 height 18
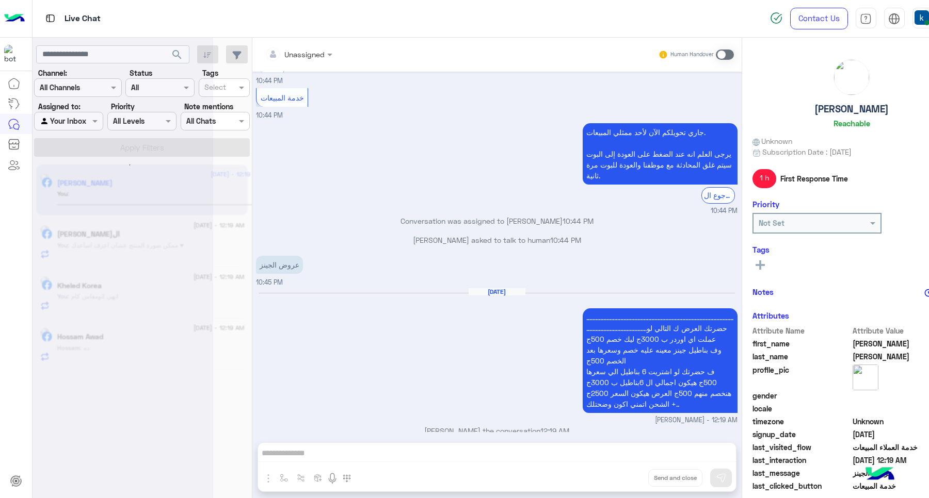
click at [624, 475] on div "Unassigned Human Handover Aug 19, 2025 عرض الجينز 11:30 AM عميلنا العزيز Mahmou…" at bounding box center [496, 270] width 489 height 465
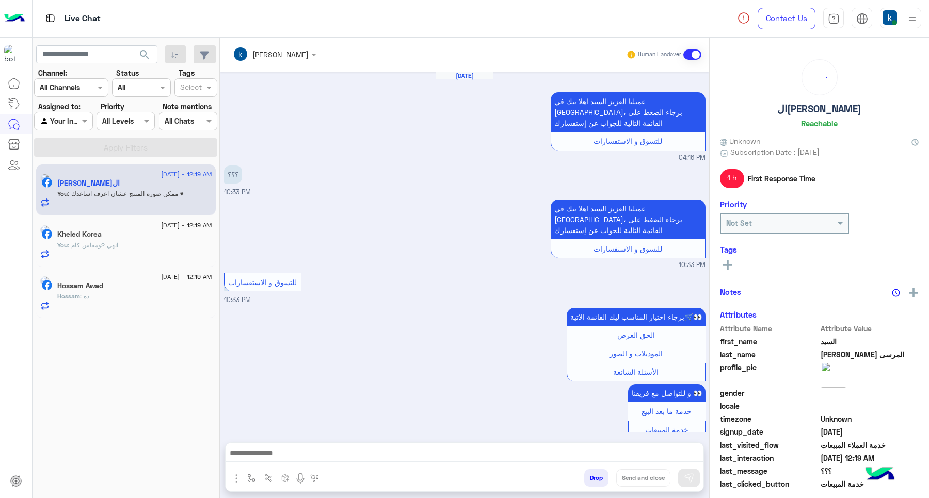
scroll to position [657, 0]
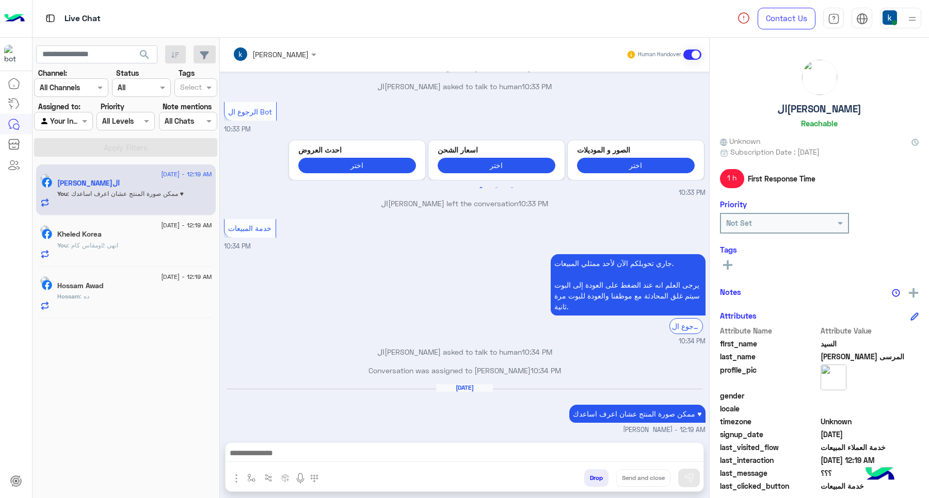
click at [595, 488] on div "Drop Send and close" at bounding box center [514, 480] width 377 height 23
click at [594, 488] on div "Drop Send and close" at bounding box center [514, 480] width 377 height 23
click at [594, 486] on button "Drop" at bounding box center [596, 479] width 24 height 18
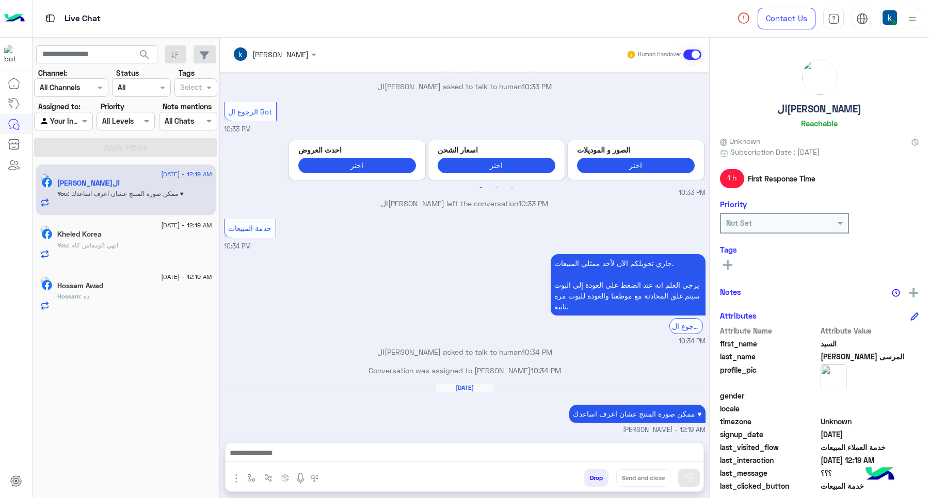
click at [594, 486] on button "Drop" at bounding box center [596, 479] width 24 height 18
click at [594, 486] on div "khaled mohamed Human Handover Aug 23, 2025 عميلنا العزيز السيد اهلا بيك في إيجل…" at bounding box center [464, 270] width 489 height 465
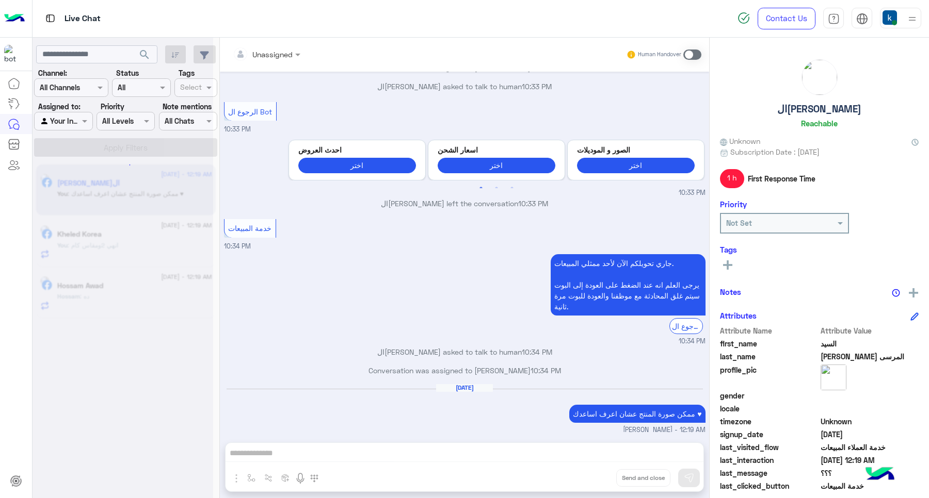
scroll to position [695, 0]
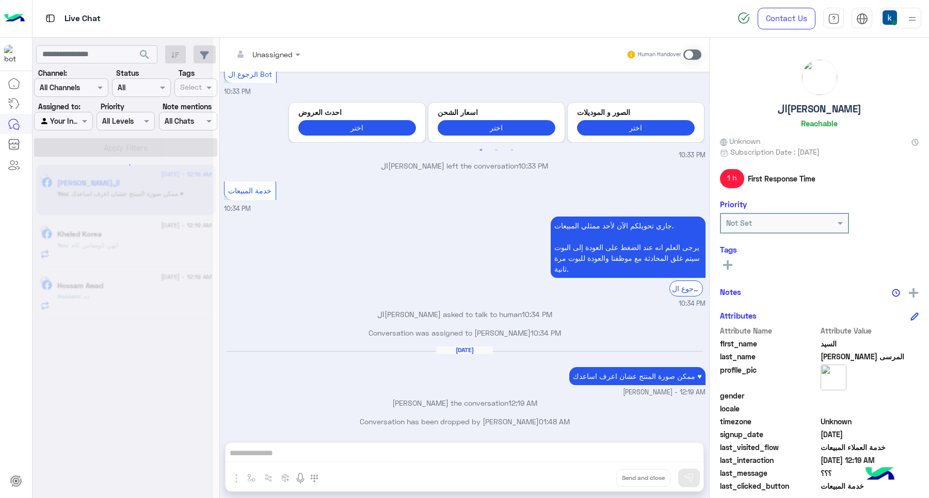
click at [592, 480] on div "Unassigned Human Handover Aug 23, 2025 عميلنا العزيز السيد اهلا بيك في إيجل، بر…" at bounding box center [464, 270] width 489 height 465
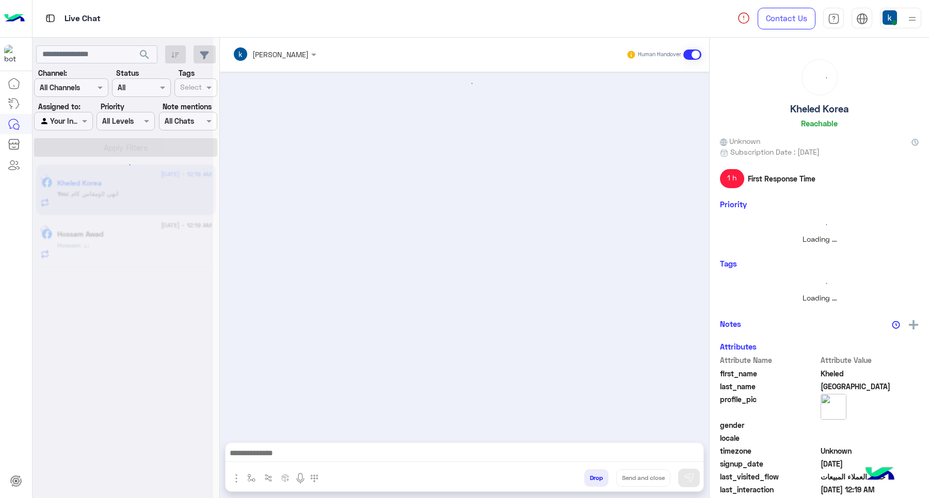
click at [592, 480] on button "Drop" at bounding box center [596, 479] width 24 height 18
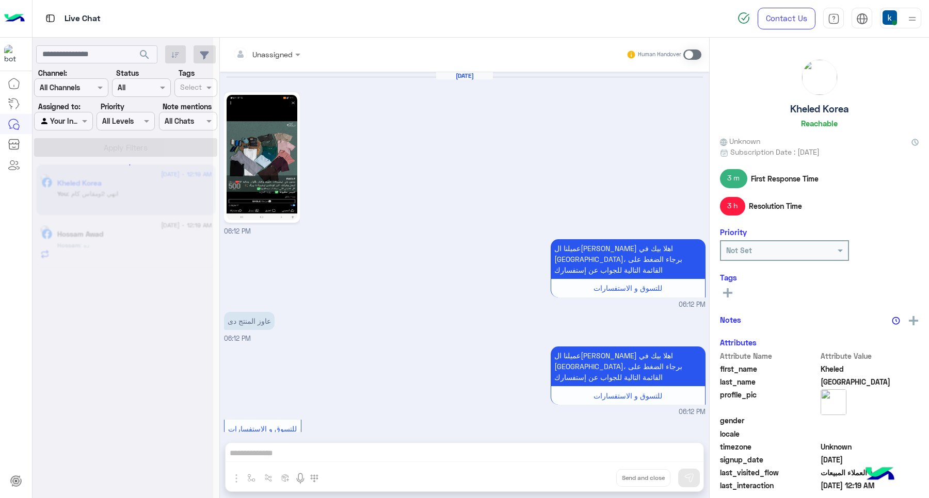
scroll to position [943, 0]
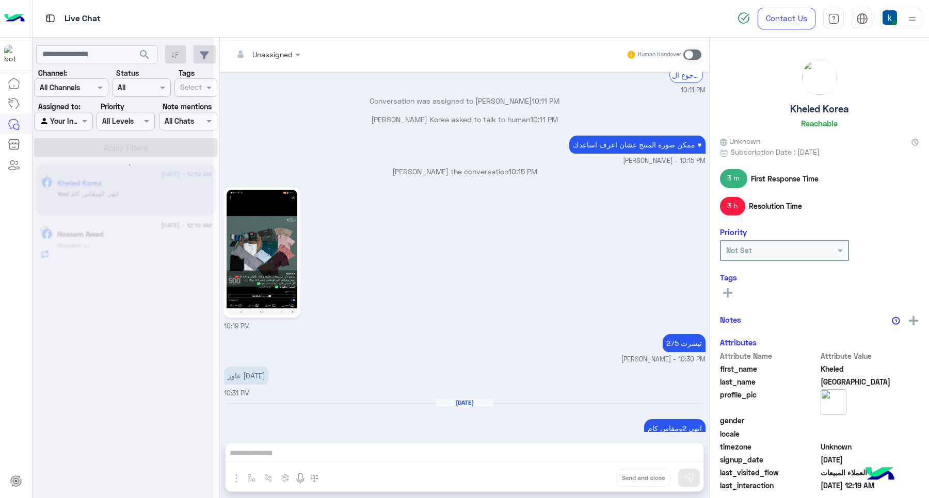
click at [592, 480] on div "Unassigned Human Handover Aug 17, 2025 06:12 PM عميلنا العزيز Kheled اهلا بيك ف…" at bounding box center [464, 270] width 489 height 465
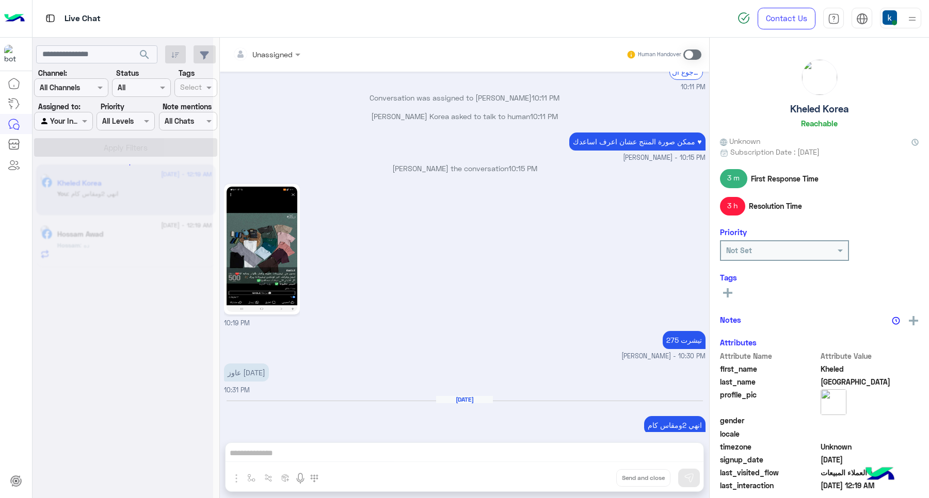
click at [592, 480] on div "Unassigned Human Handover Aug 17, 2025 06:12 PM عميلنا العزيز Kheled اهلا بيك ف…" at bounding box center [464, 270] width 489 height 465
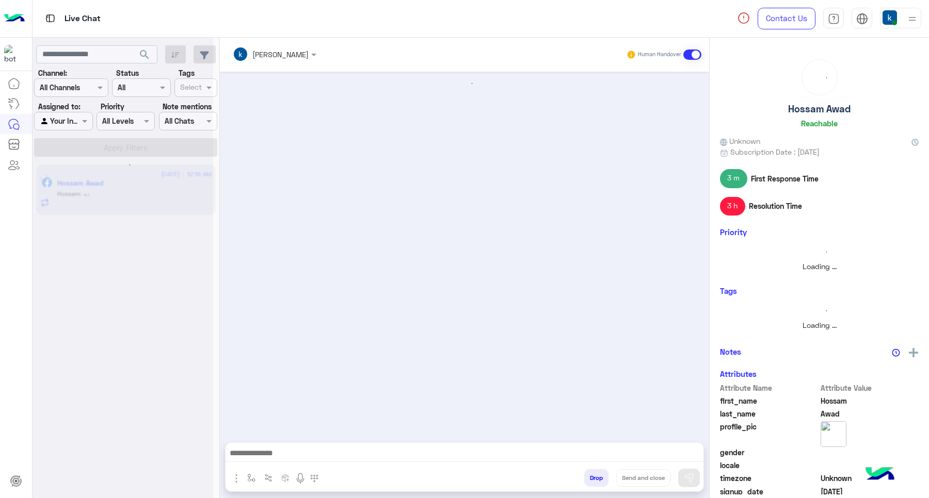
click at [592, 480] on button "Drop" at bounding box center [596, 479] width 24 height 18
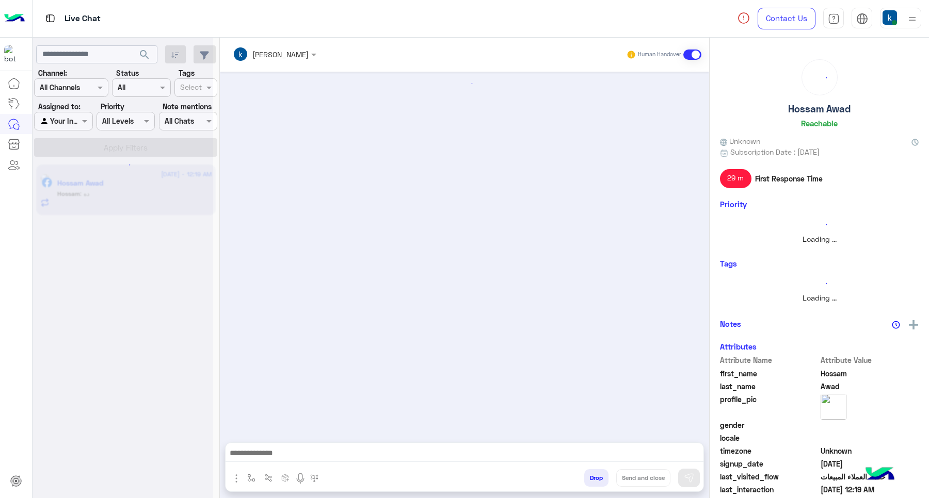
scroll to position [1497, 0]
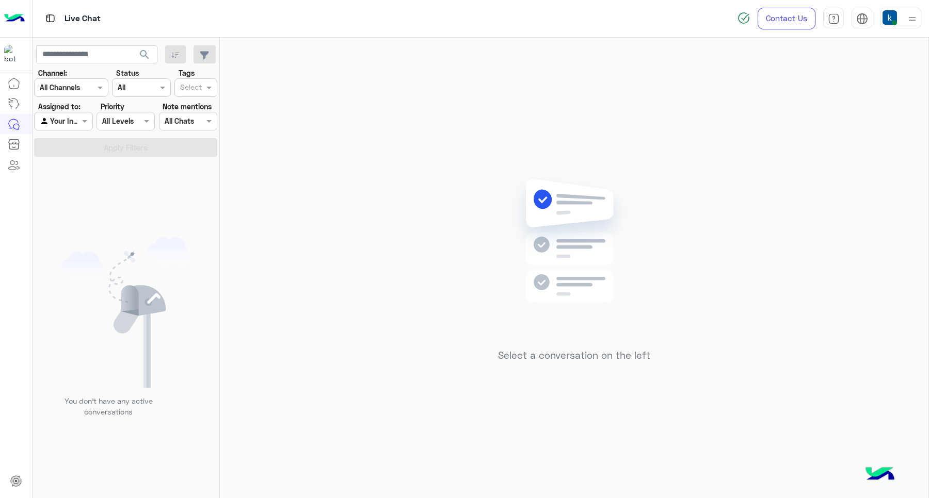
click at [905, 17] on div at bounding box center [900, 18] width 41 height 21
